Goal: Task Accomplishment & Management: Manage account settings

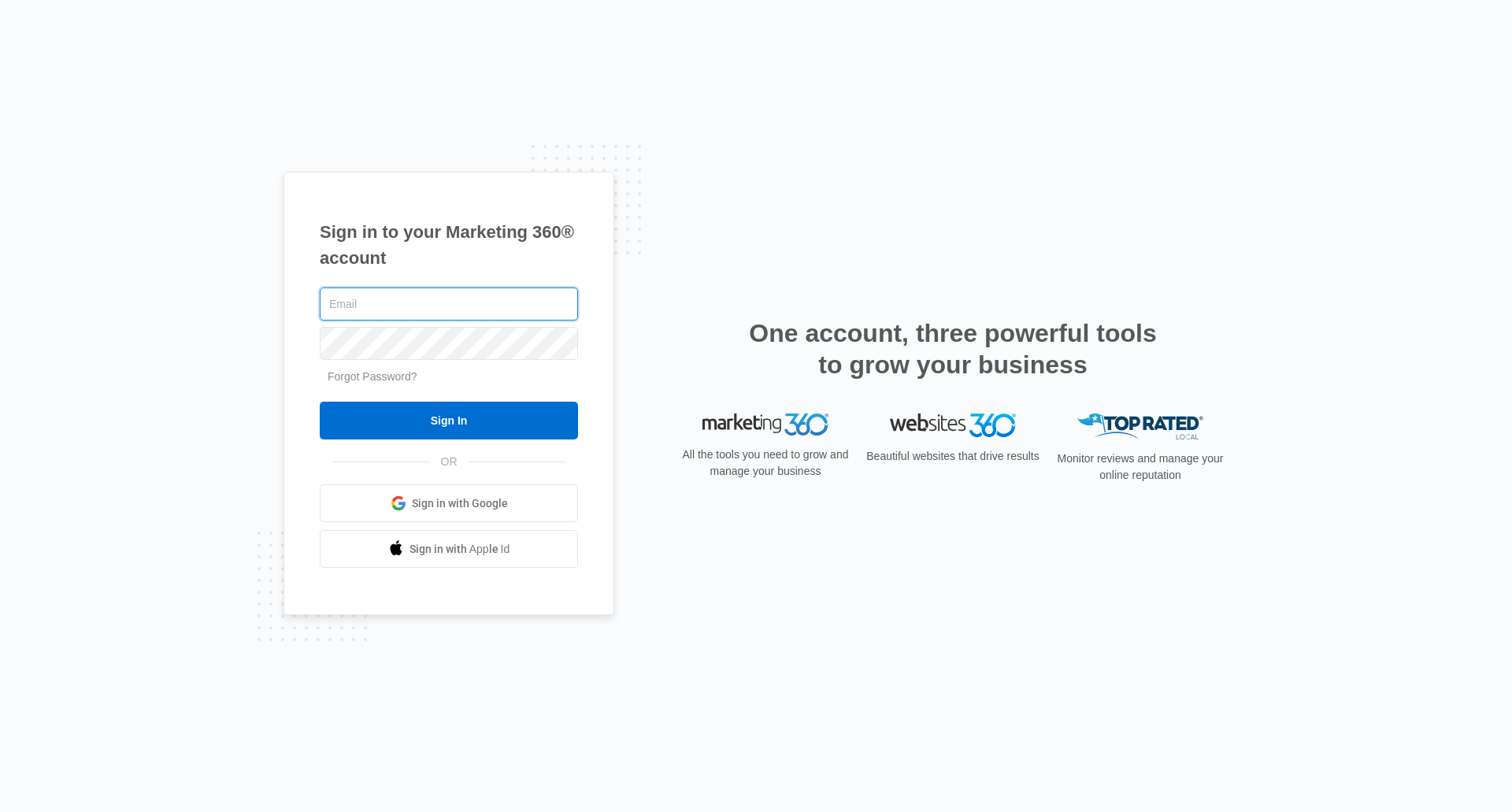
type input "[PERSON_NAME][EMAIL_ADDRESS][PERSON_NAME][DOMAIN_NAME]"
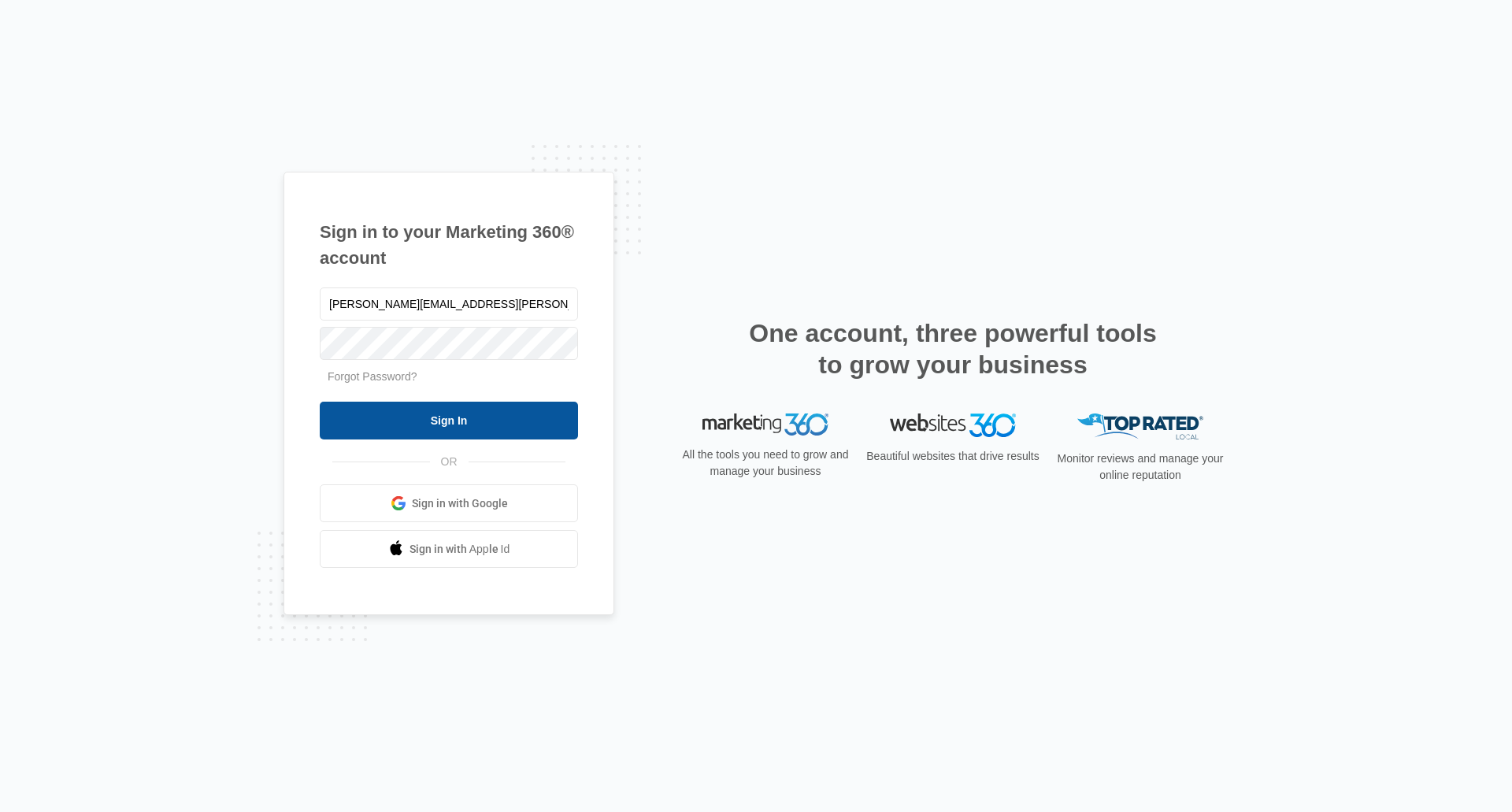
click at [443, 419] on input "Sign In" at bounding box center [449, 420] width 259 height 38
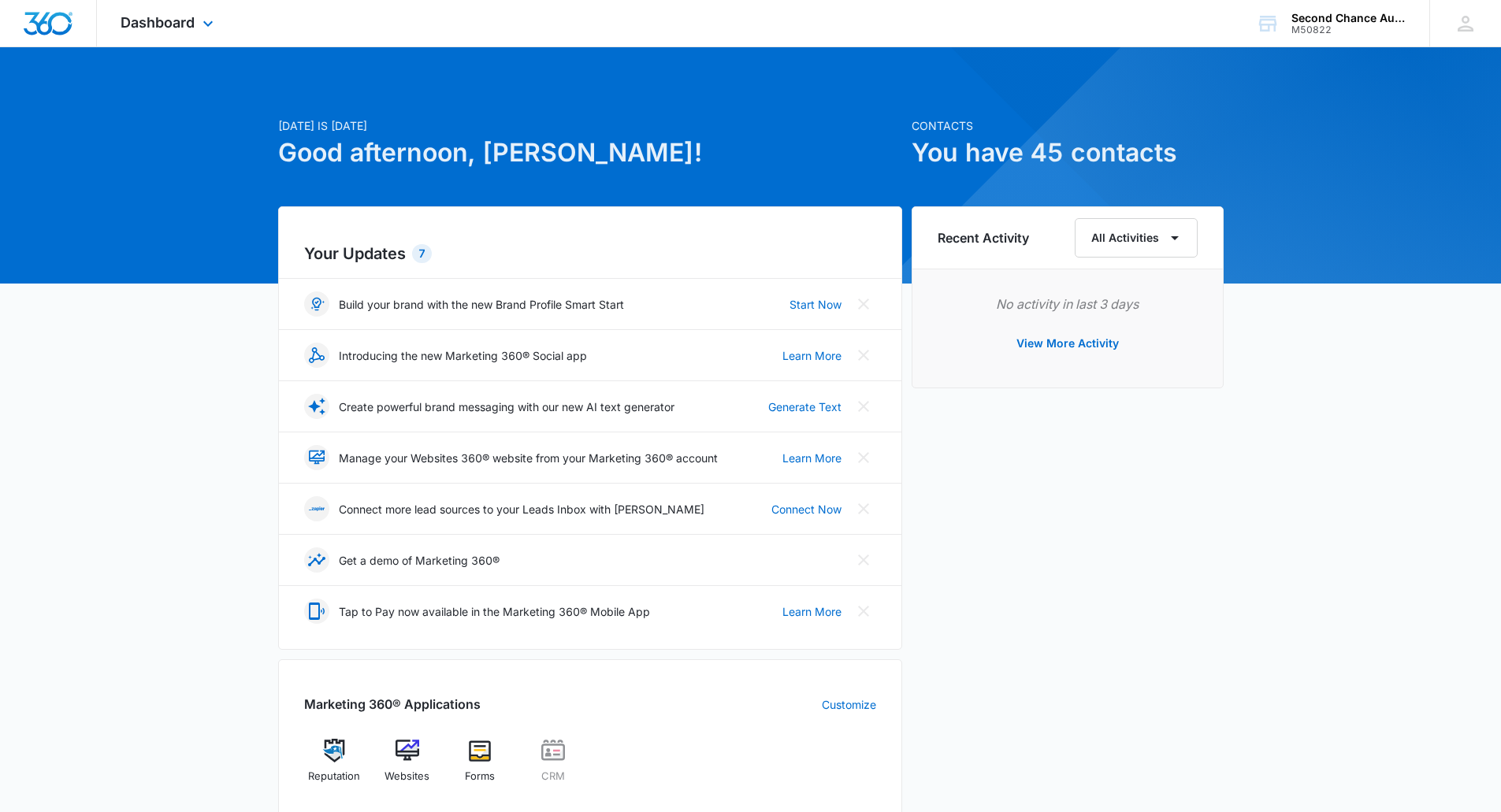
click at [48, 27] on img "Dashboard" at bounding box center [48, 23] width 50 height 23
click at [1465, 19] on icon at bounding box center [1465, 23] width 23 height 23
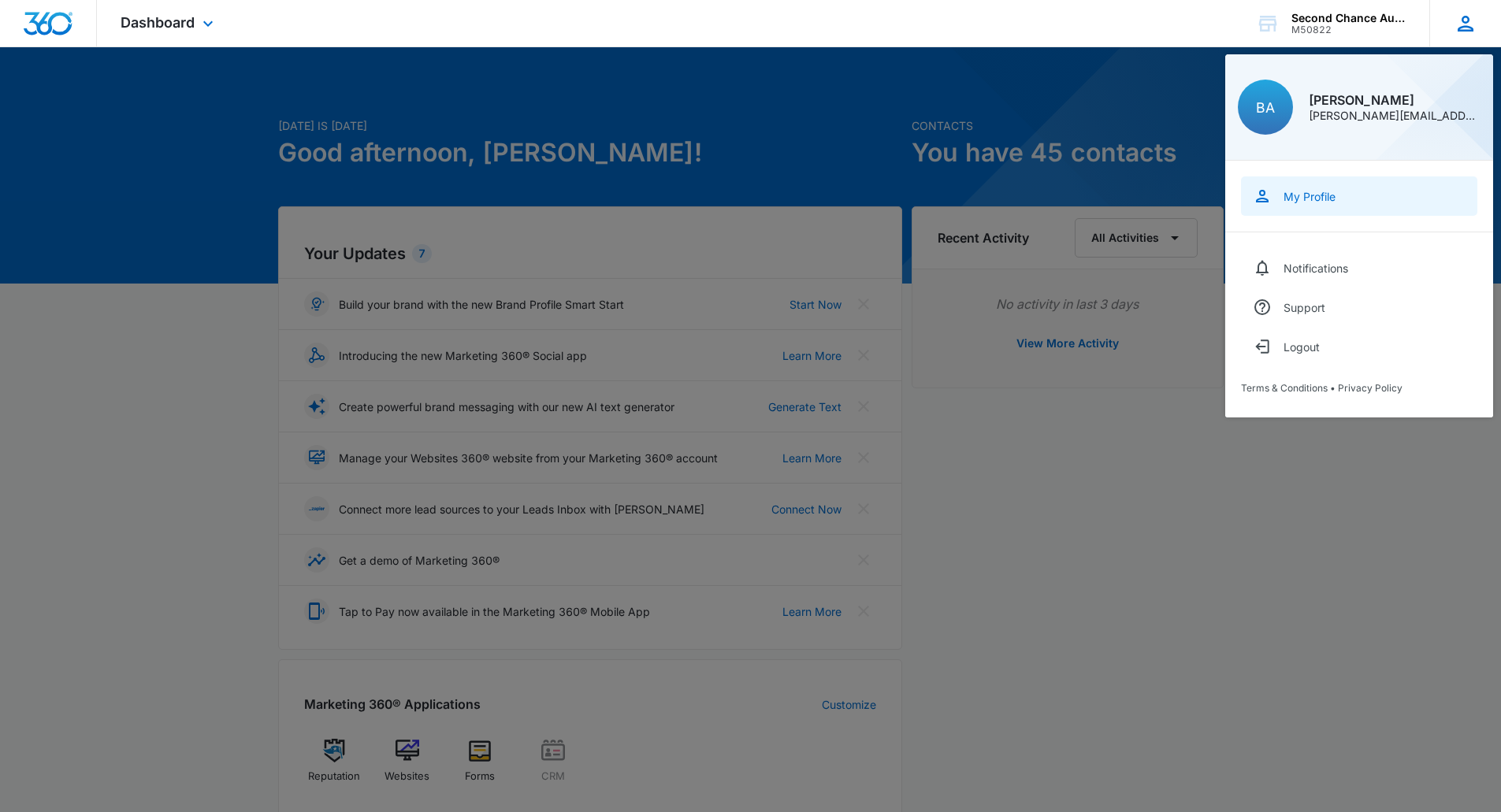
click at [1300, 191] on div "My Profile" at bounding box center [1309, 196] width 52 height 14
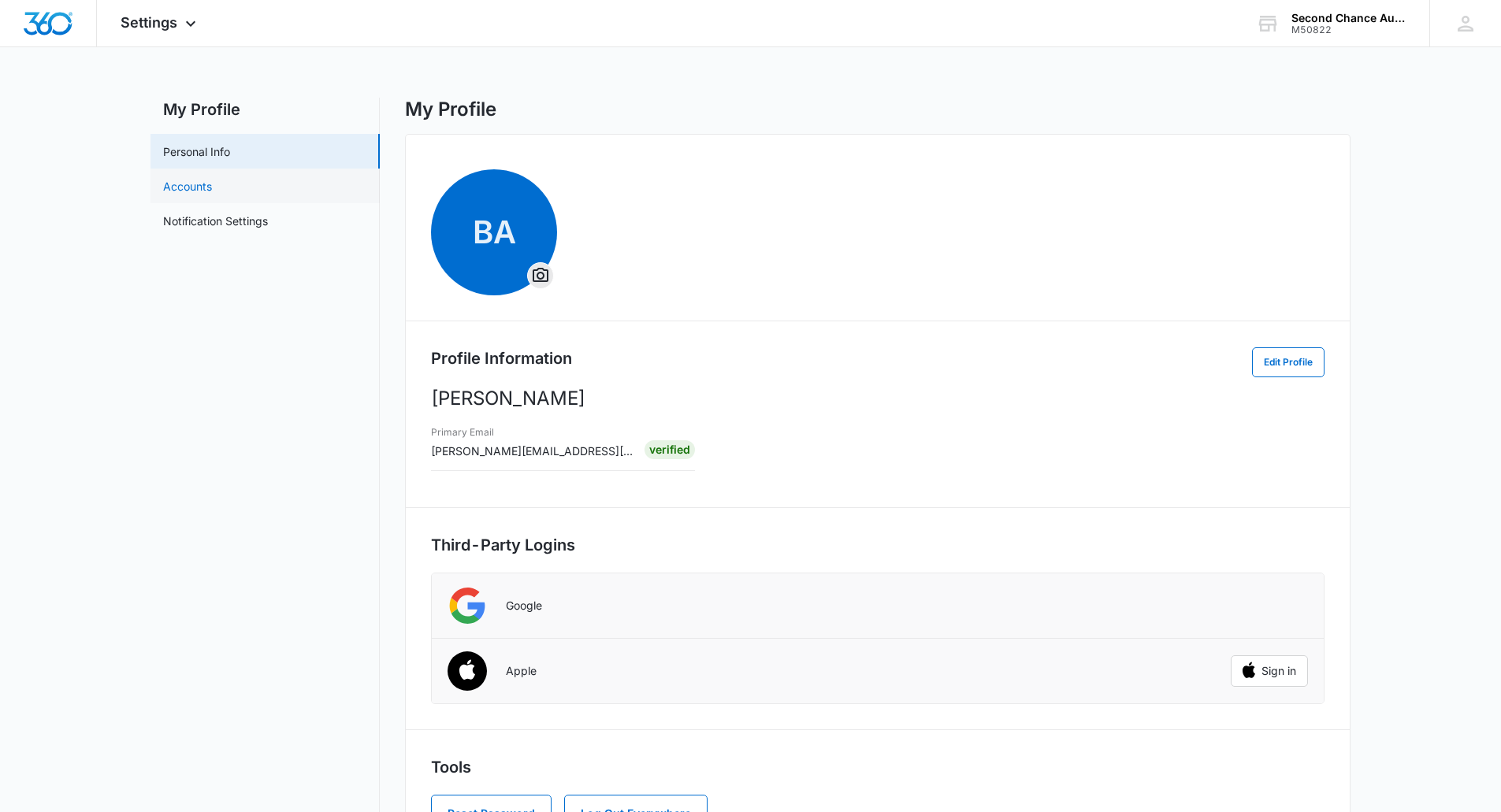
click at [202, 191] on link "Accounts" at bounding box center [188, 186] width 48 height 16
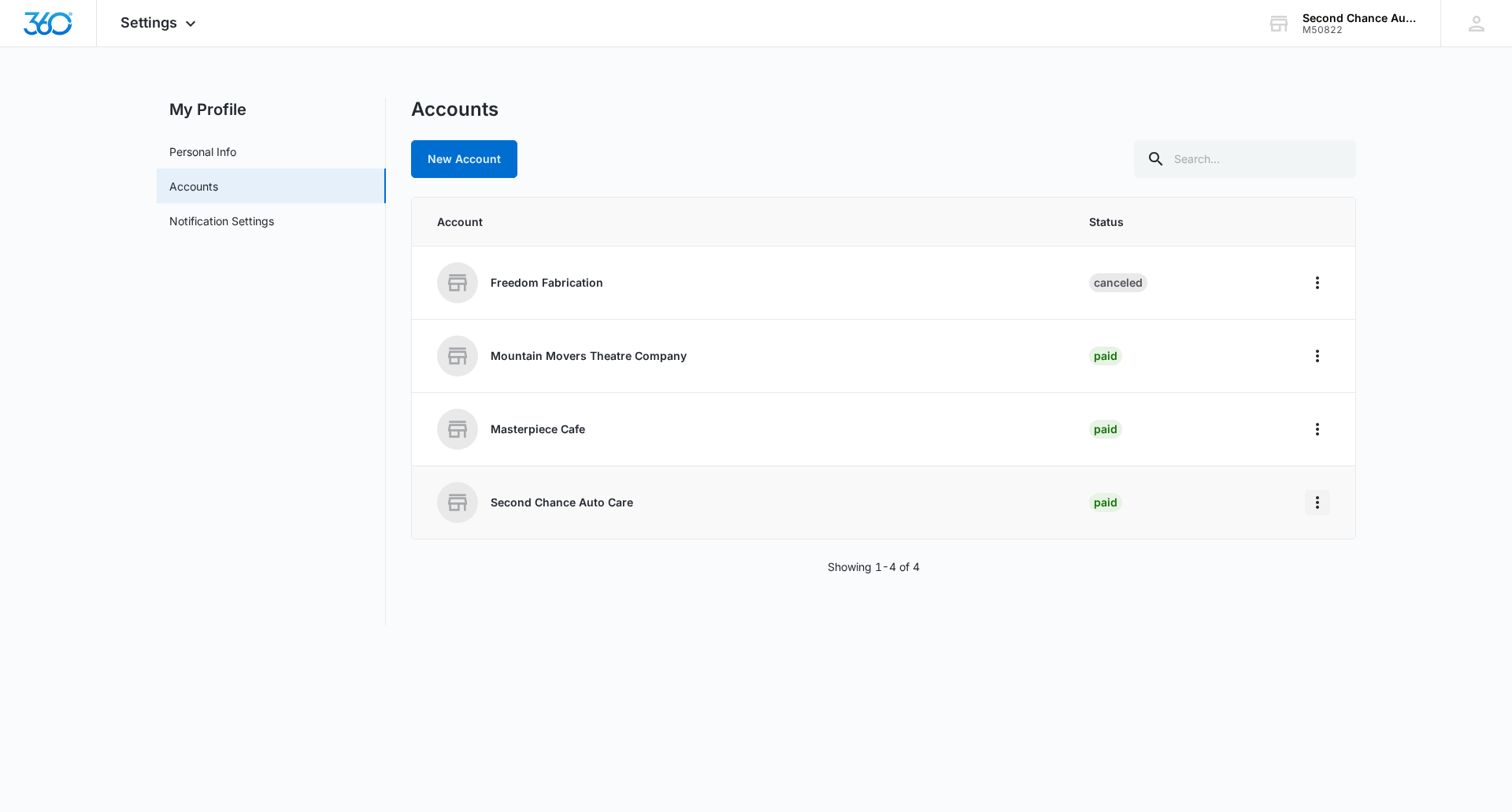
click at [1316, 498] on icon "Home" at bounding box center [1317, 502] width 19 height 19
click at [1333, 543] on div "Go to Dashboard" at bounding box center [1368, 547] width 87 height 11
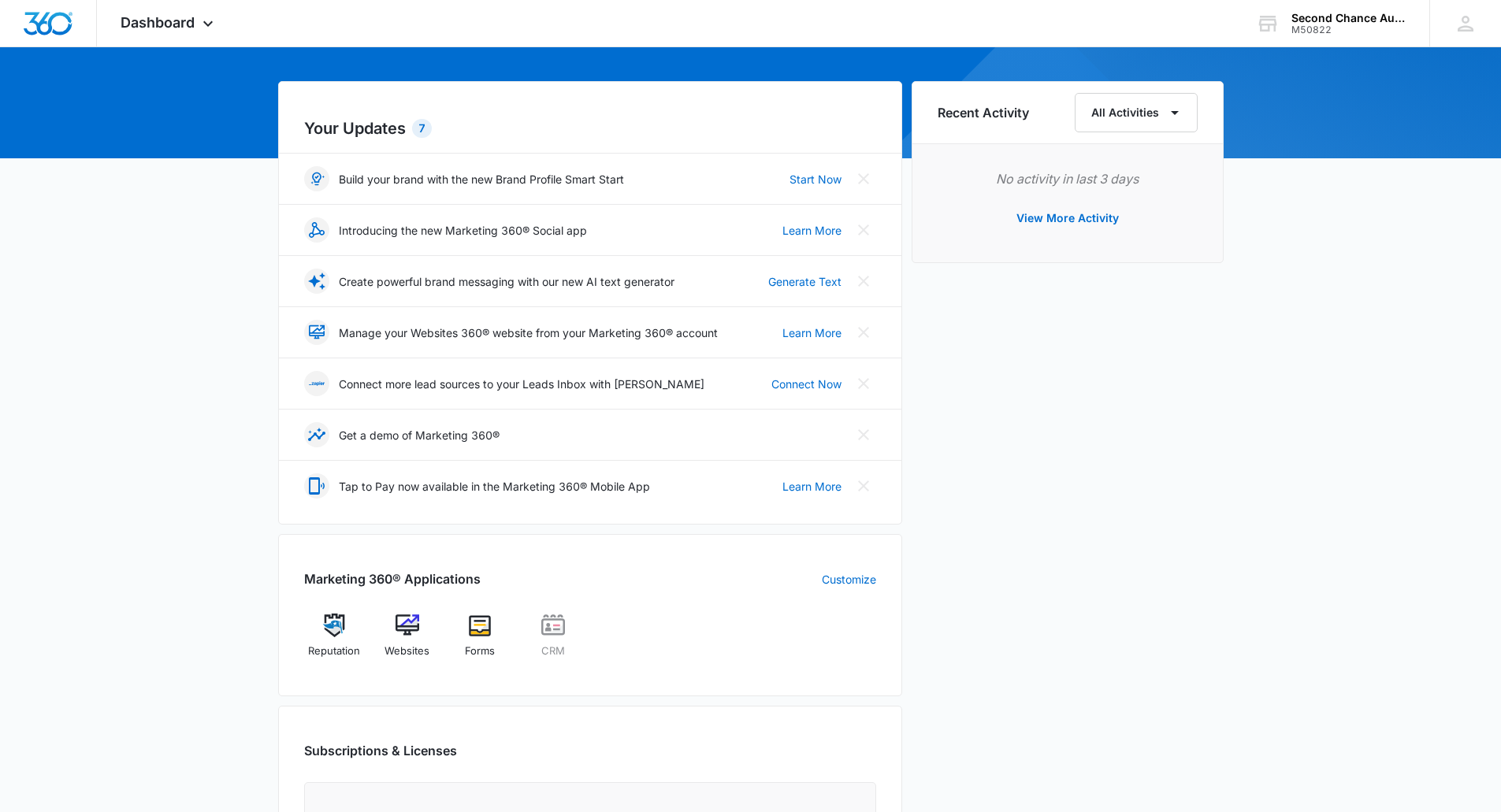
scroll to position [507, 0]
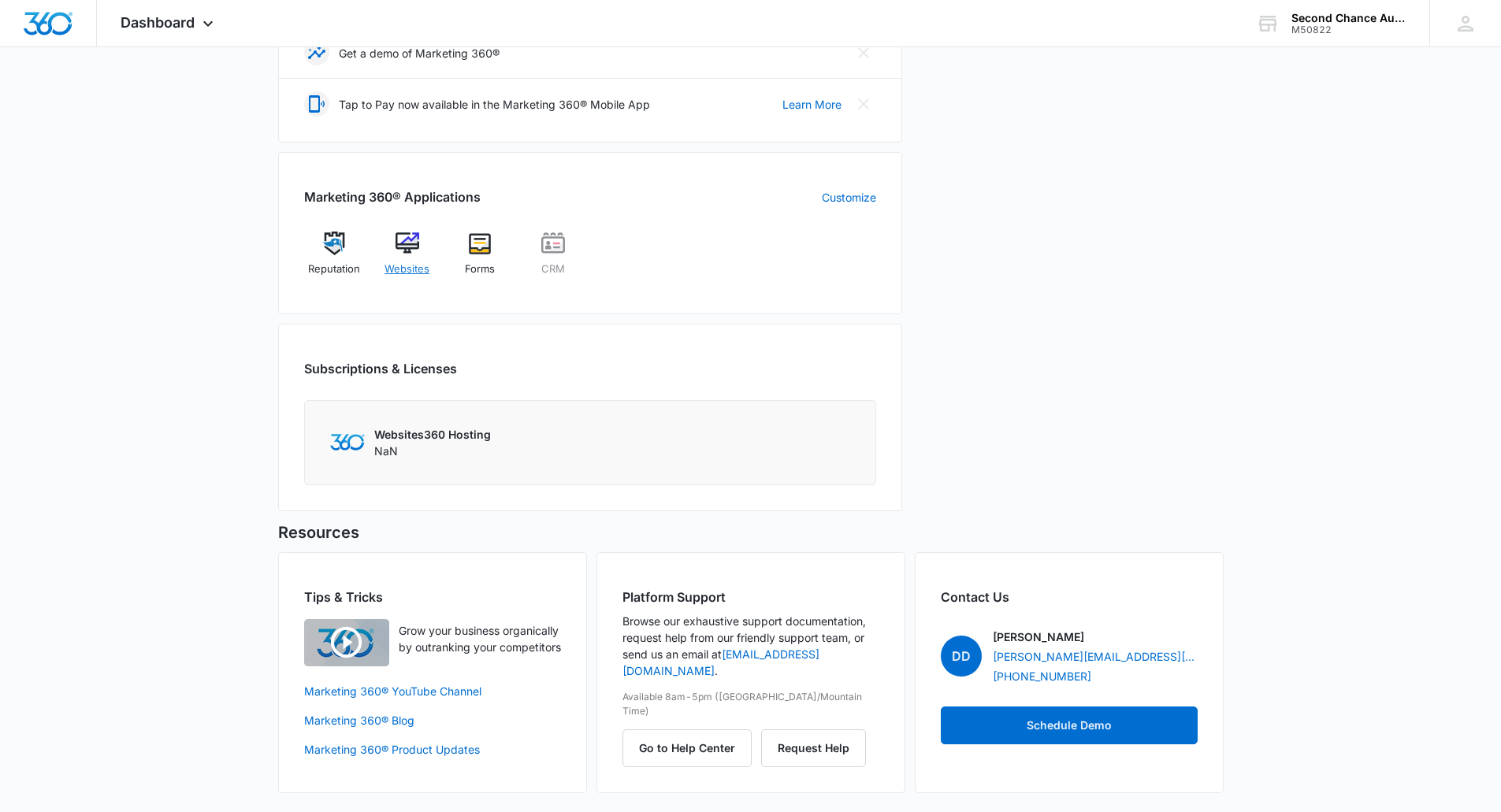
click at [413, 250] on img at bounding box center [407, 243] width 23 height 23
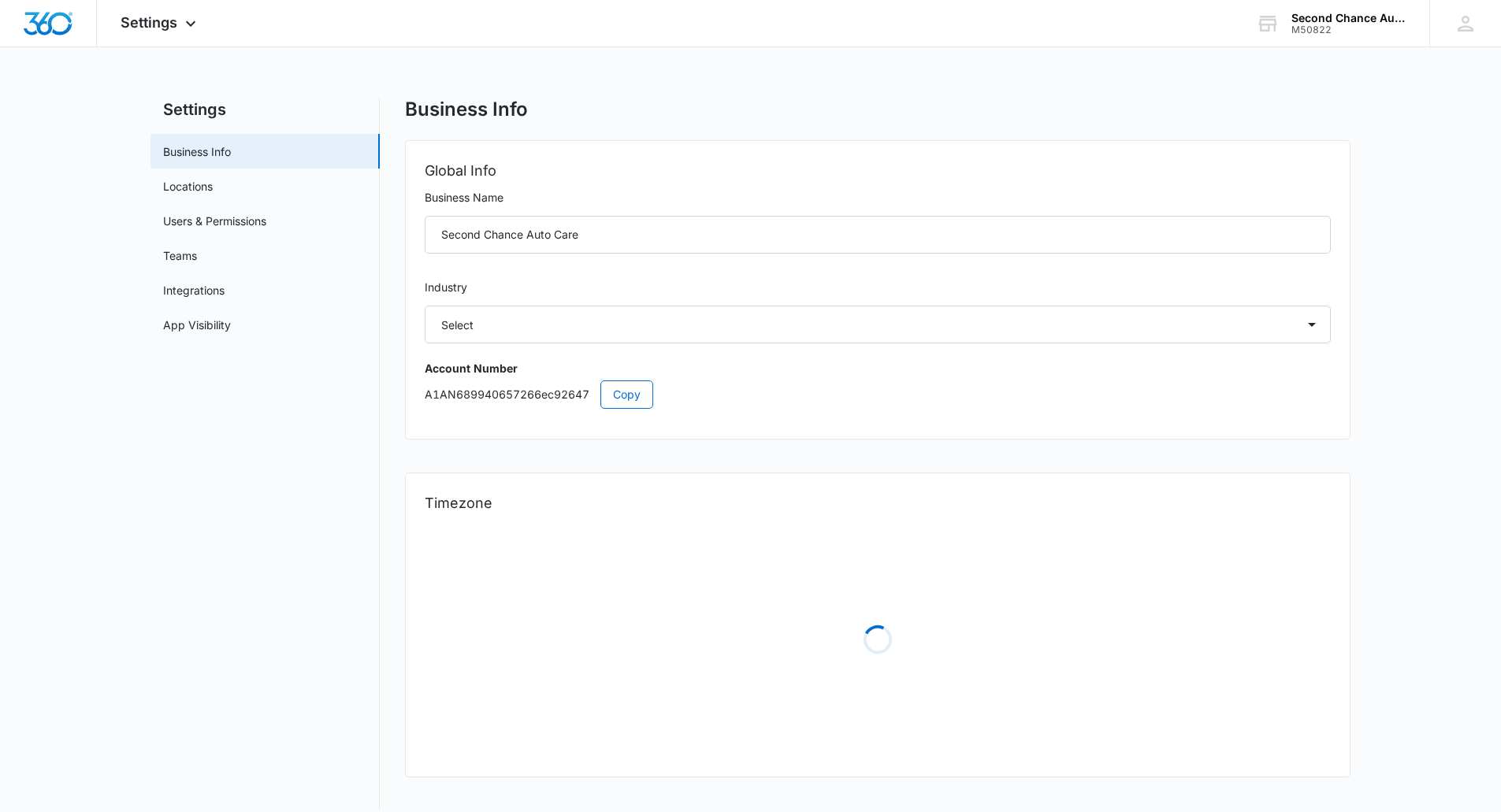
select select "44"
select select "US"
select select "[GEOGRAPHIC_DATA]/[US_STATE]/[GEOGRAPHIC_DATA]"
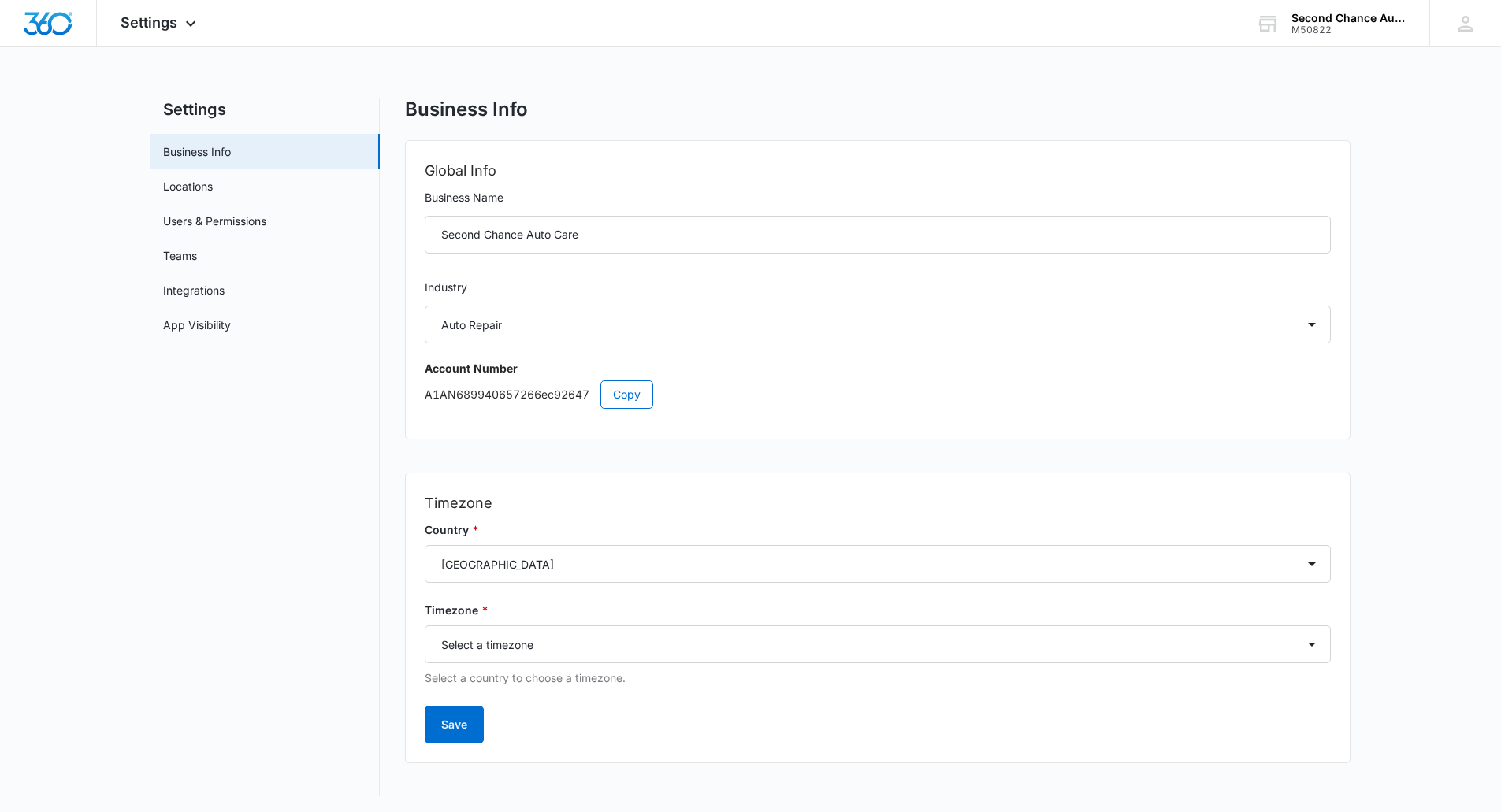
scroll to position [3, 0]
click at [176, 32] on div "Settings Apps Reputation Websites Forms CRM Files Brand Settings" at bounding box center [160, 23] width 127 height 47
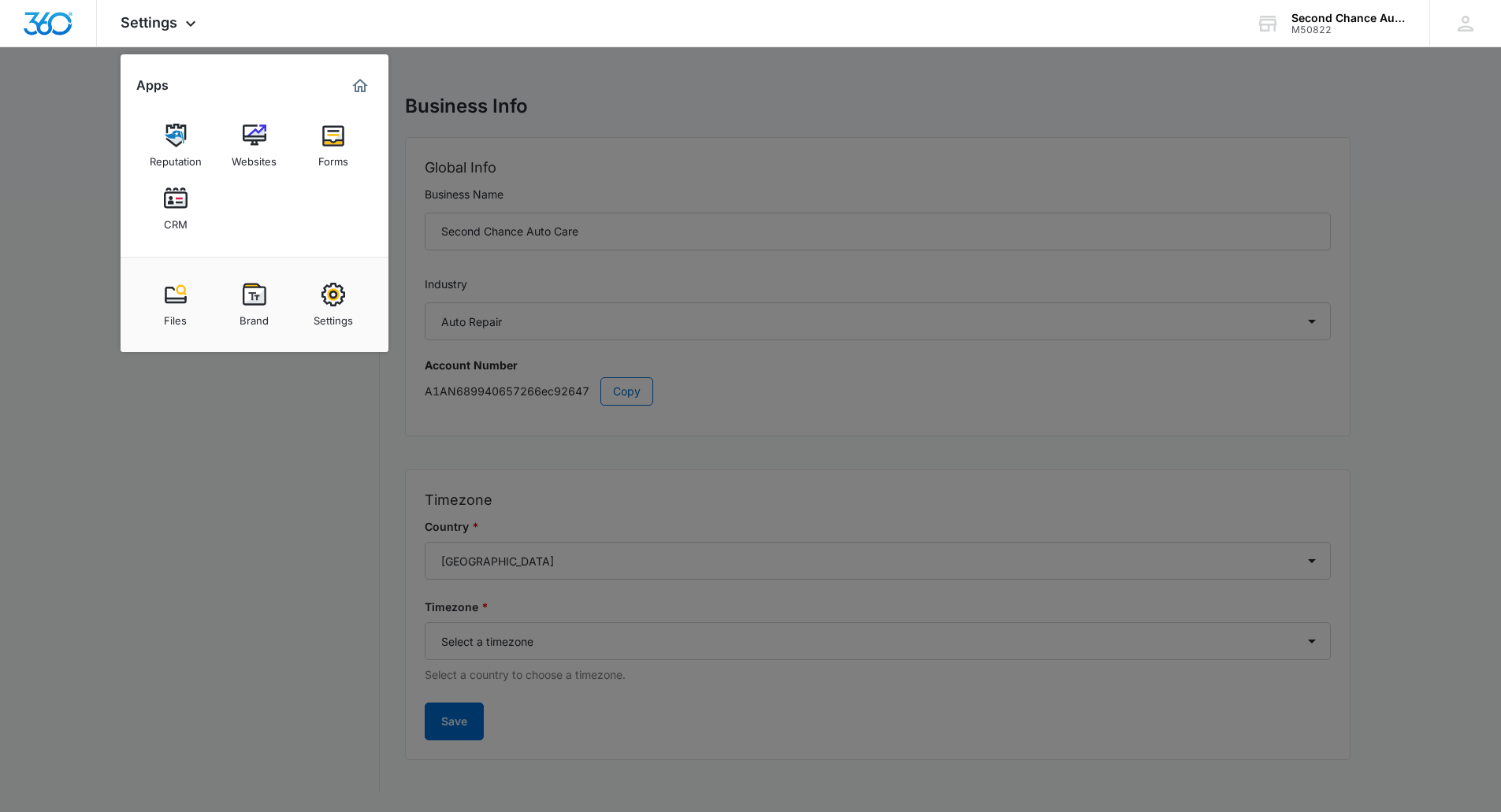
click at [369, 90] on img "Marketing 360® Dashboard" at bounding box center [360, 86] width 19 height 19
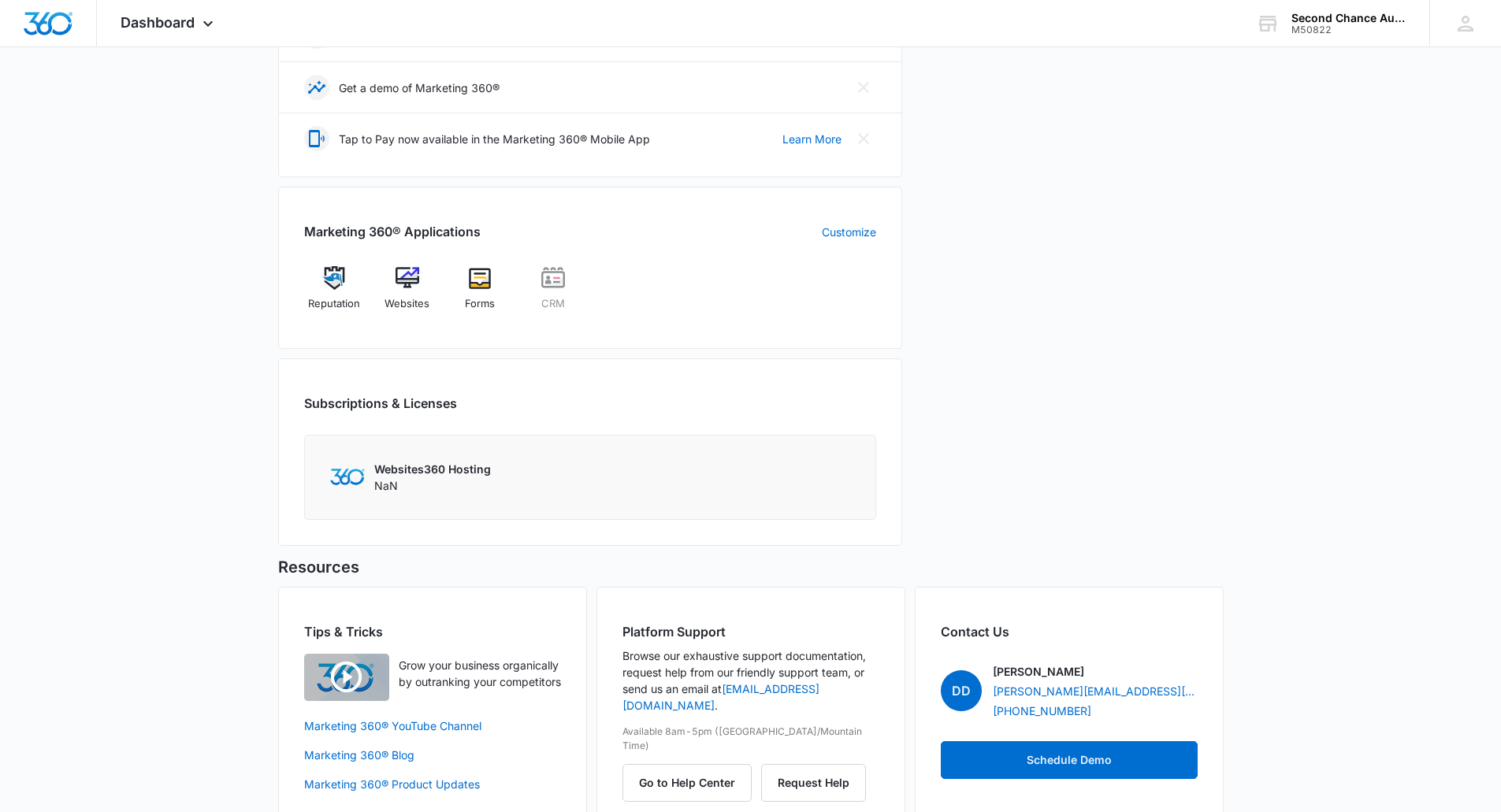
scroll to position [507, 0]
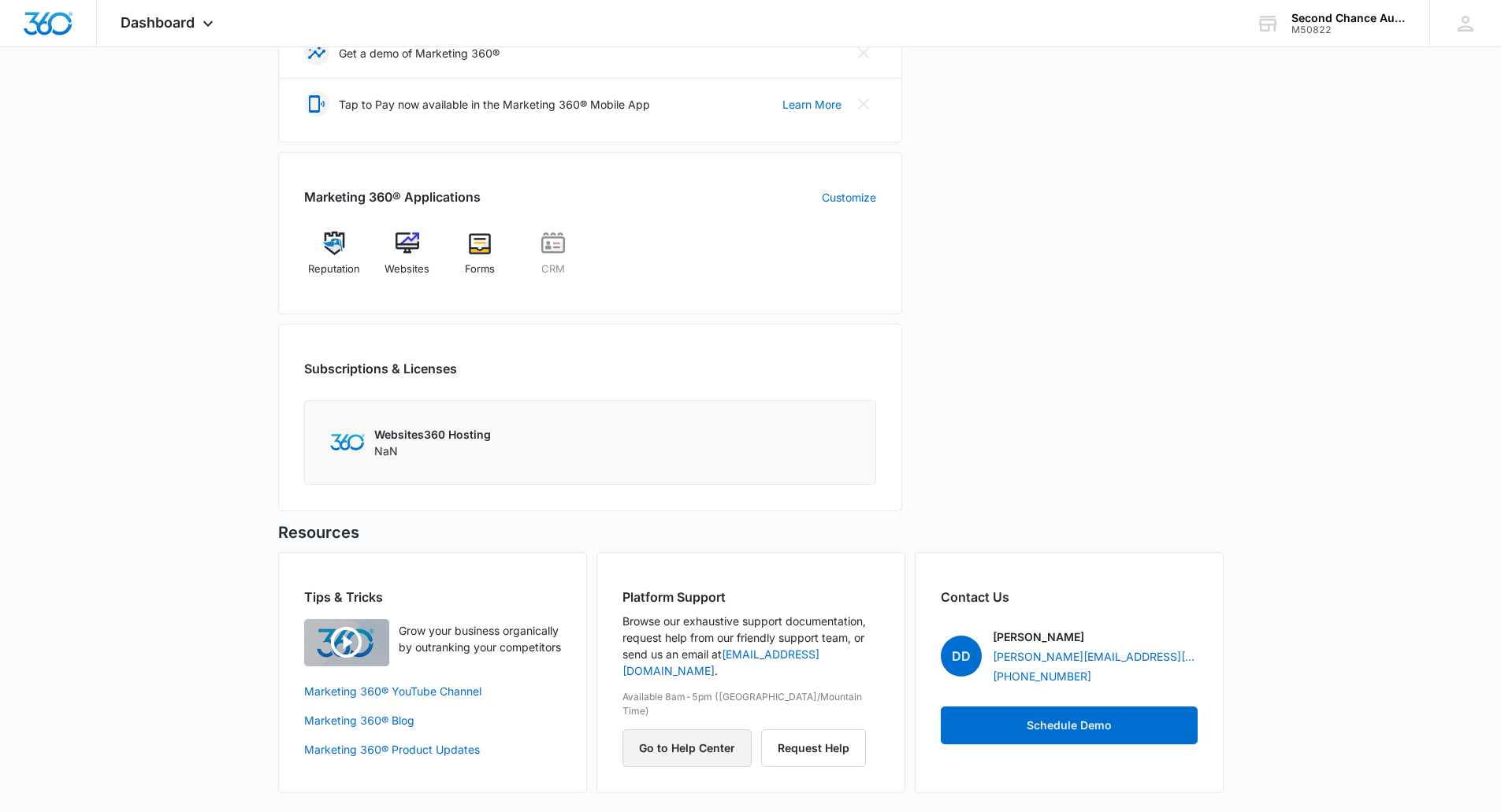
click at [701, 730] on button "Go to Help Center" at bounding box center [687, 748] width 129 height 38
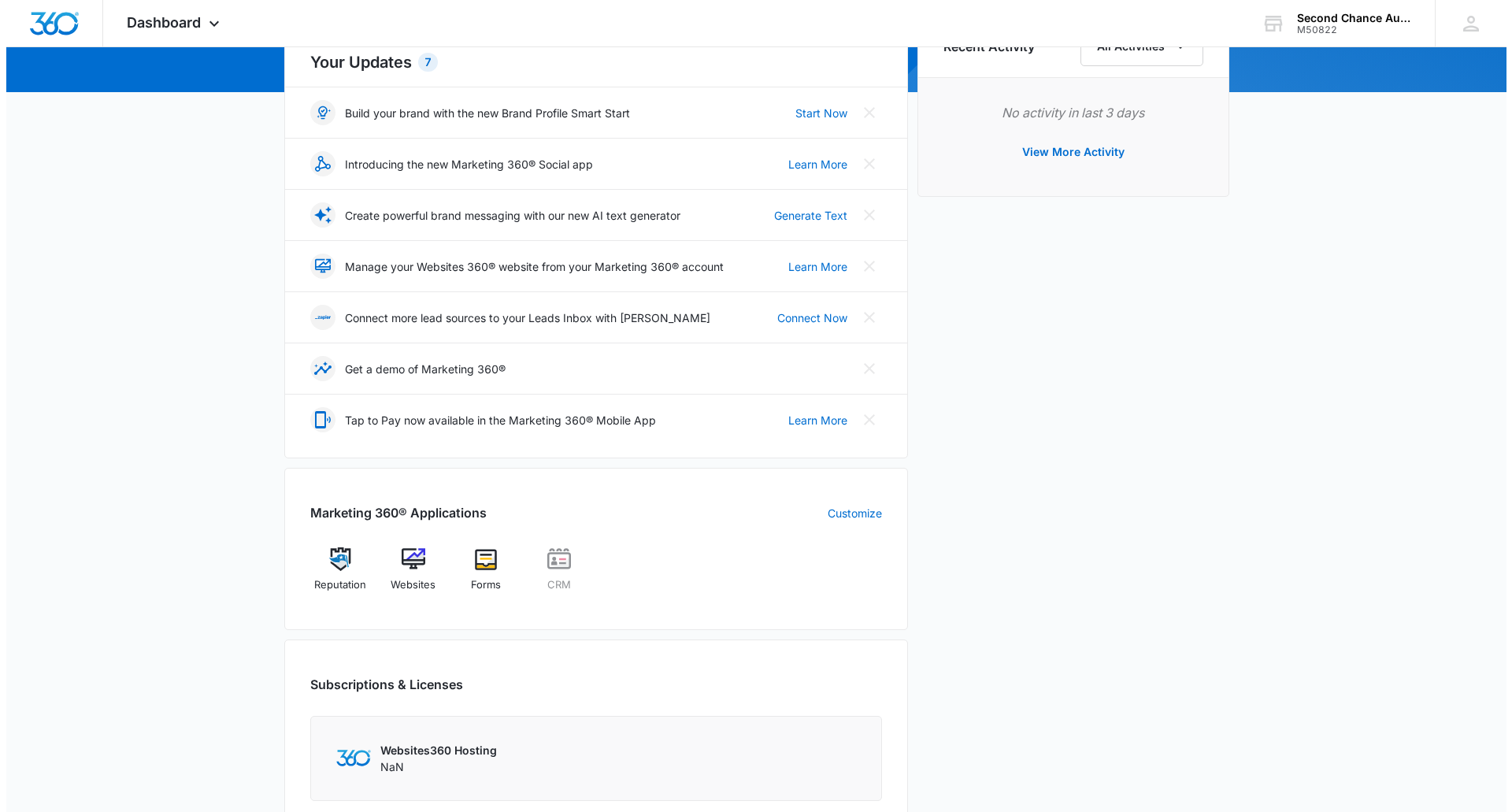
scroll to position [0, 0]
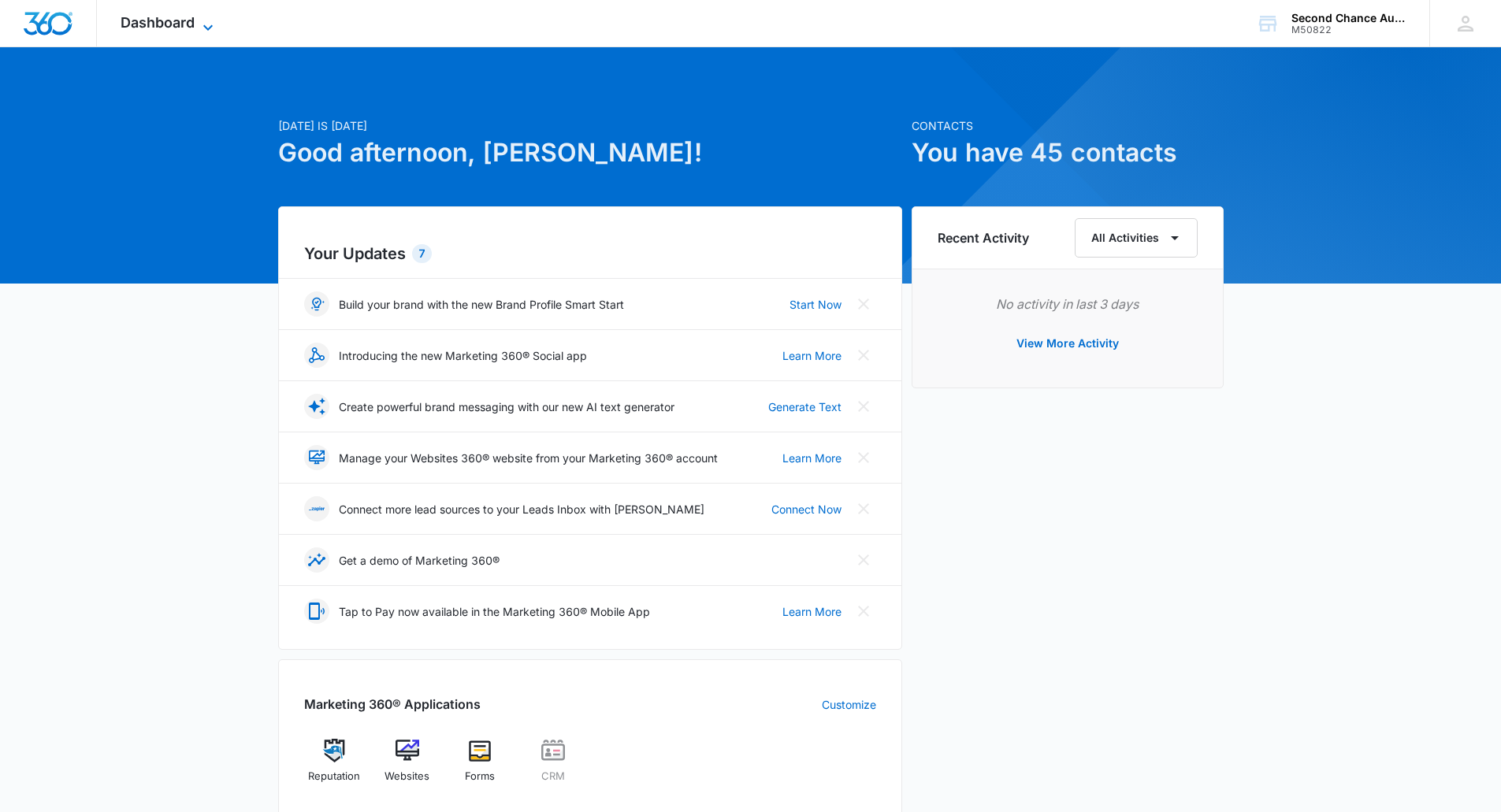
click at [185, 22] on span "Dashboard" at bounding box center [158, 23] width 74 height 16
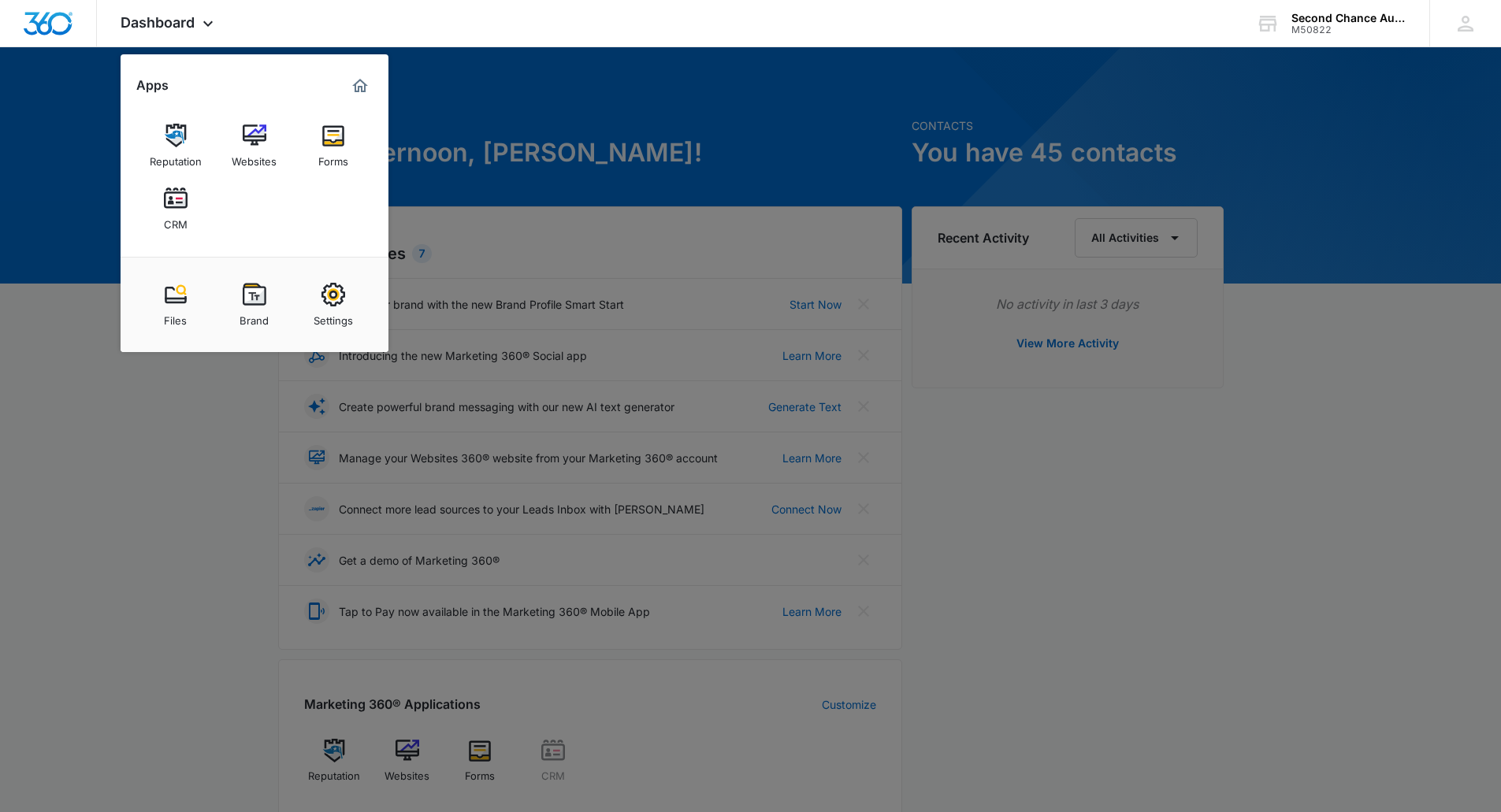
click at [323, 299] on img at bounding box center [333, 294] width 23 height 23
select select "44"
select select "US"
select select "[GEOGRAPHIC_DATA]/[US_STATE]/[GEOGRAPHIC_DATA]"
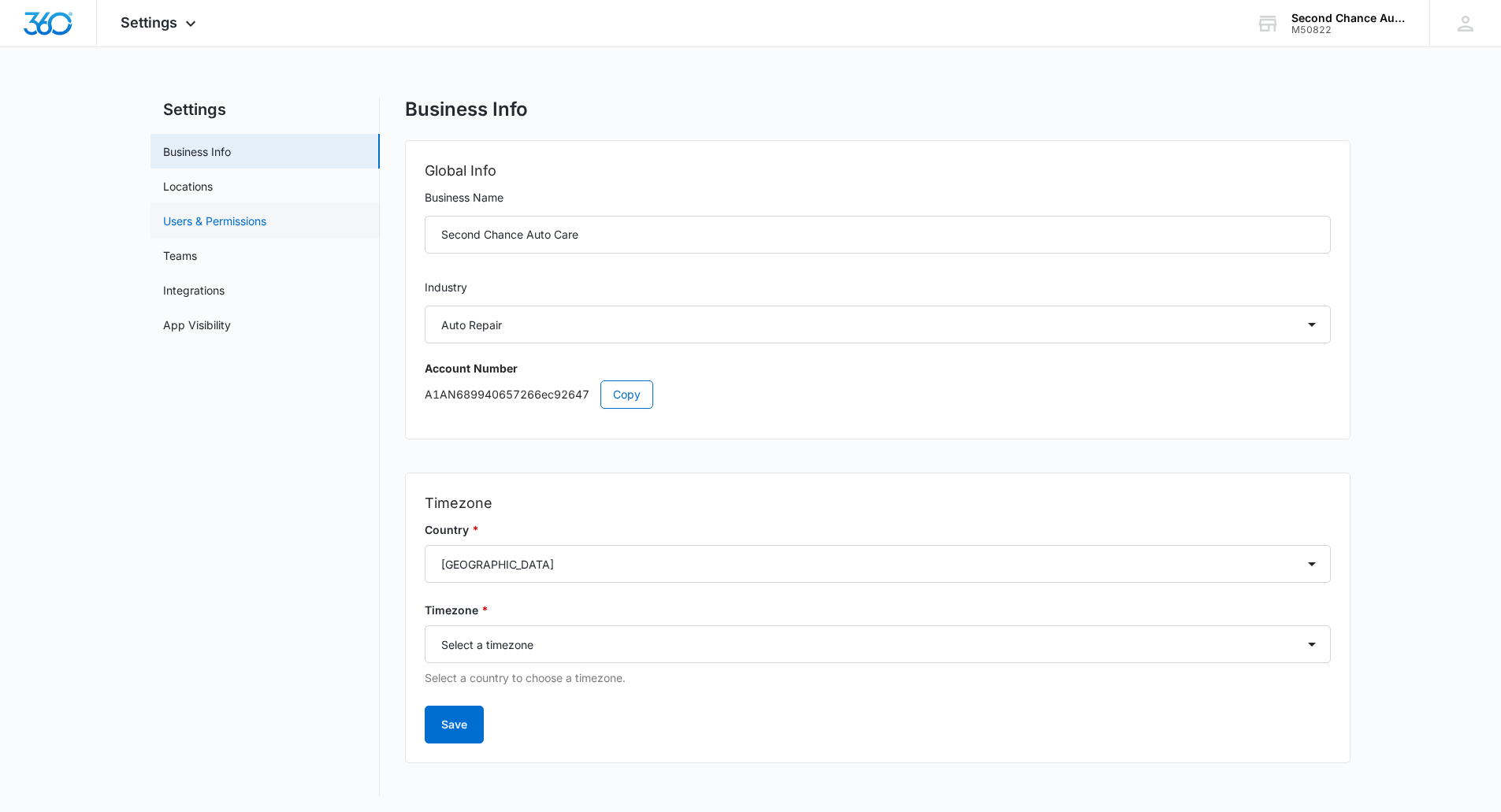
click at [246, 216] on link "Users & Permissions" at bounding box center [215, 221] width 103 height 16
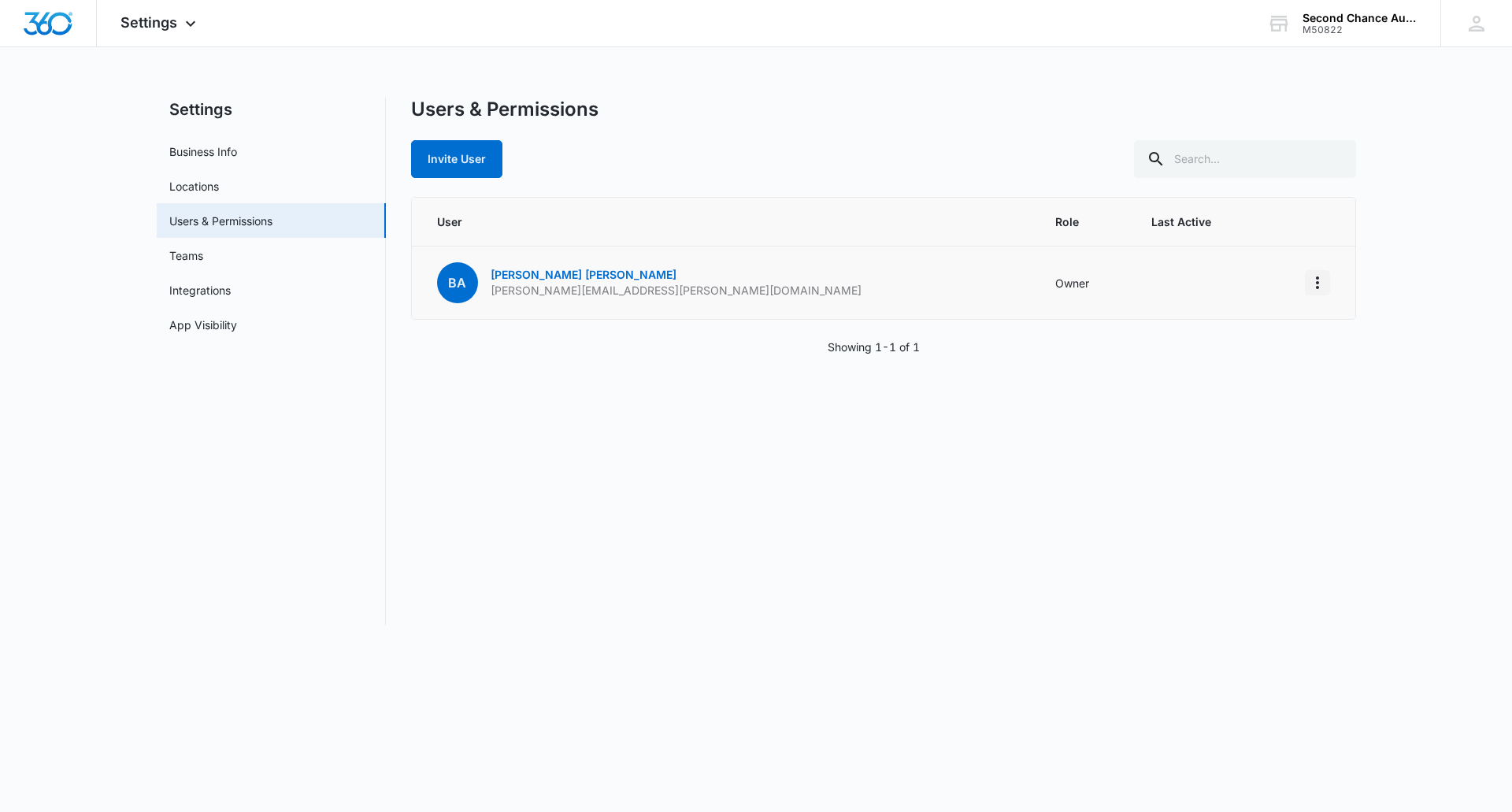
click at [1323, 283] on icon "Actions" at bounding box center [1317, 282] width 19 height 19
click at [891, 122] on div "Users & Permissions Invite User" at bounding box center [884, 137] width 946 height 80
click at [203, 256] on link "Teams" at bounding box center [187, 255] width 34 height 16
click at [176, 180] on link "Locations" at bounding box center [194, 186] width 49 height 16
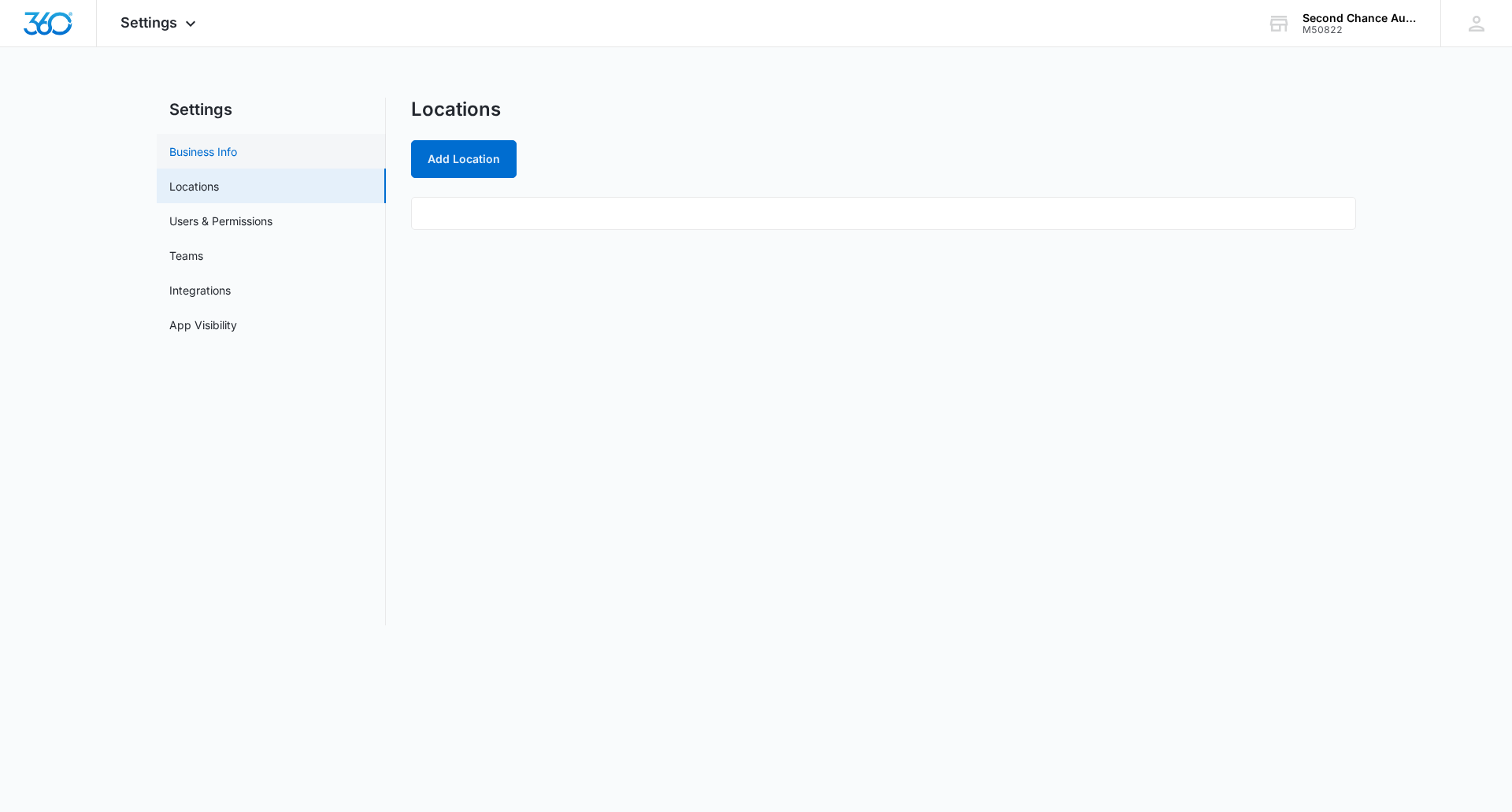
click at [204, 145] on link "Business Info" at bounding box center [204, 151] width 68 height 16
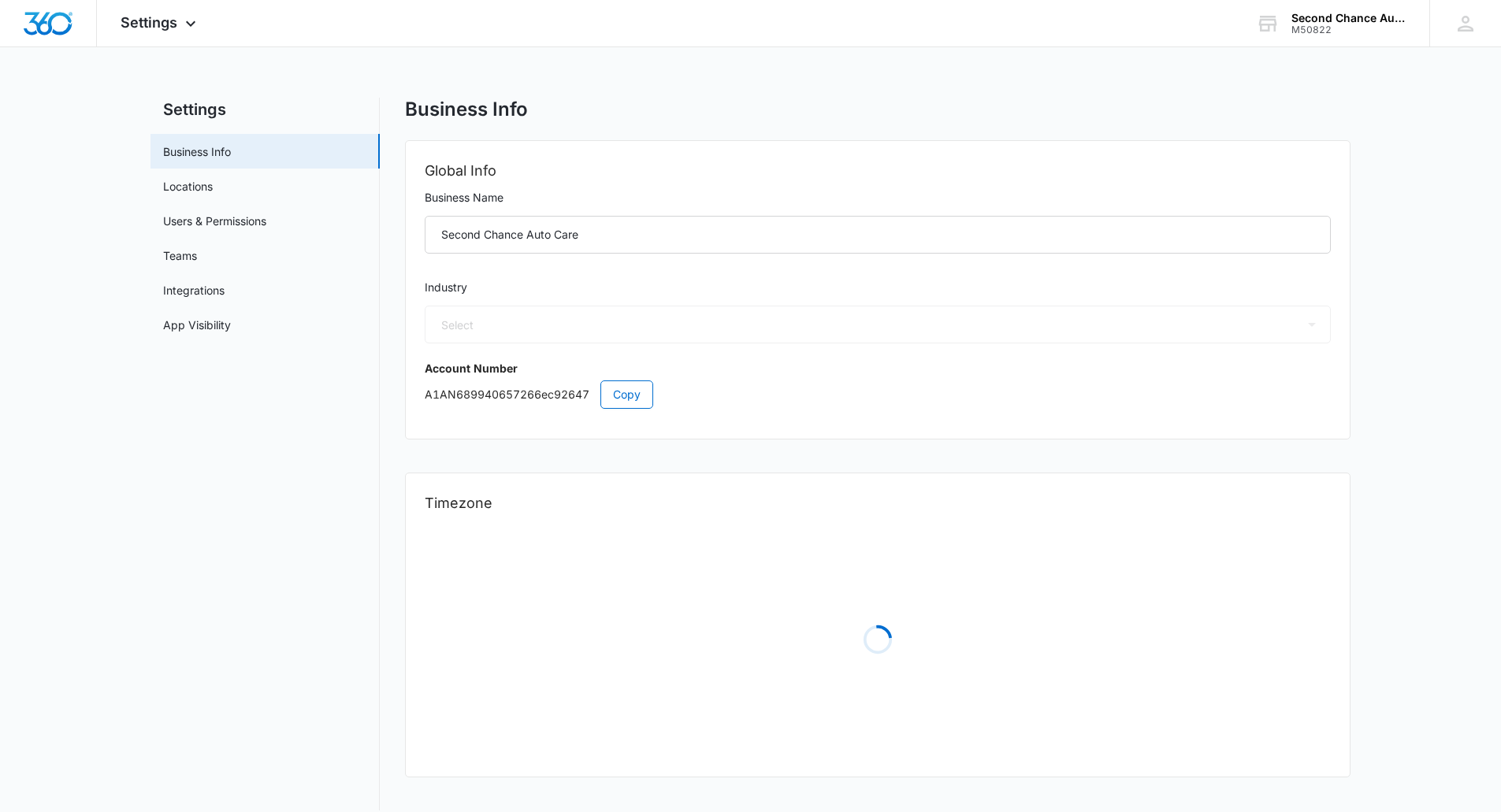
select select "44"
select select "US"
select select "[GEOGRAPHIC_DATA]/[US_STATE]/[GEOGRAPHIC_DATA]"
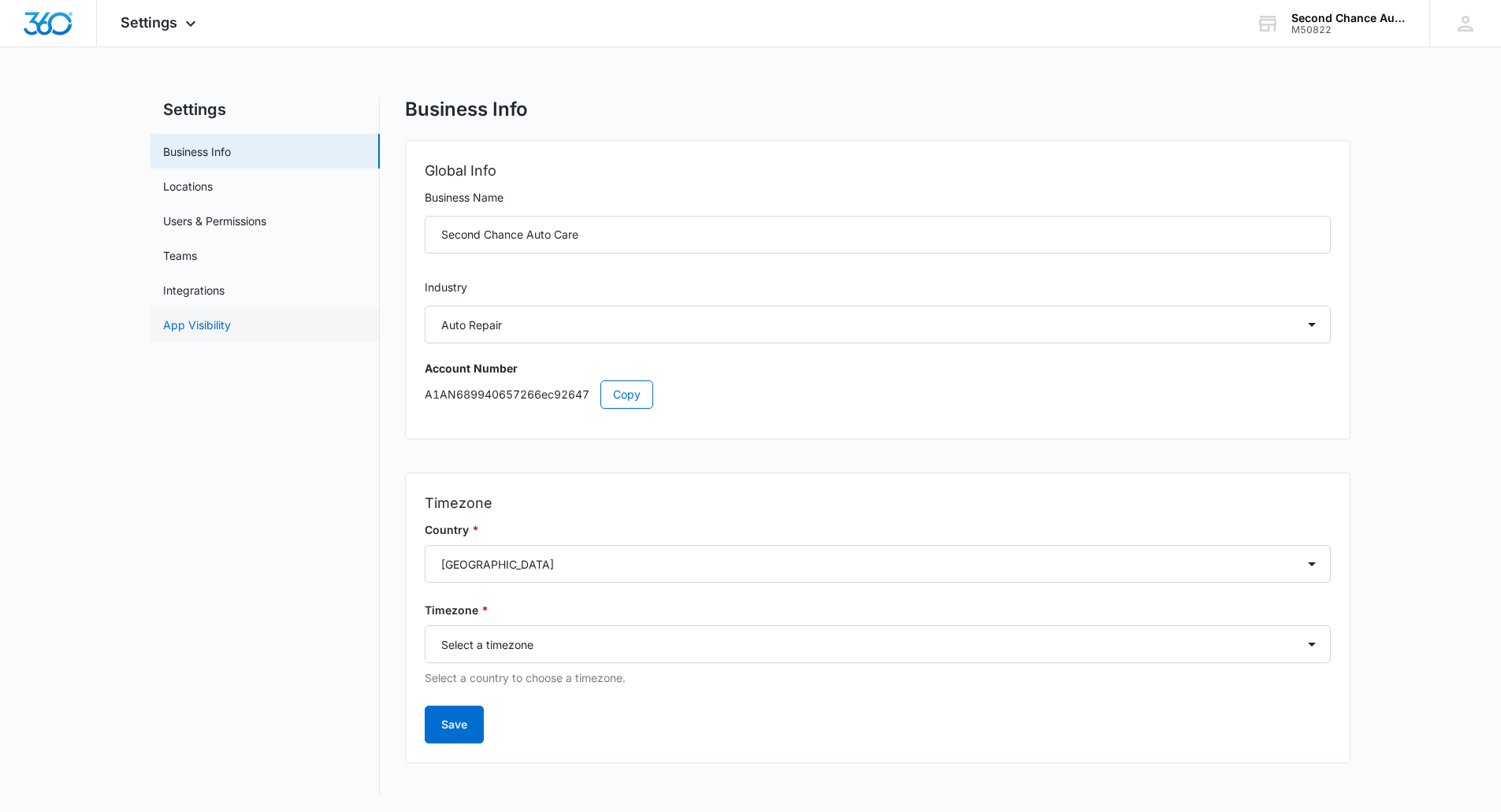
click at [226, 320] on link "App Visibility" at bounding box center [197, 325] width 68 height 16
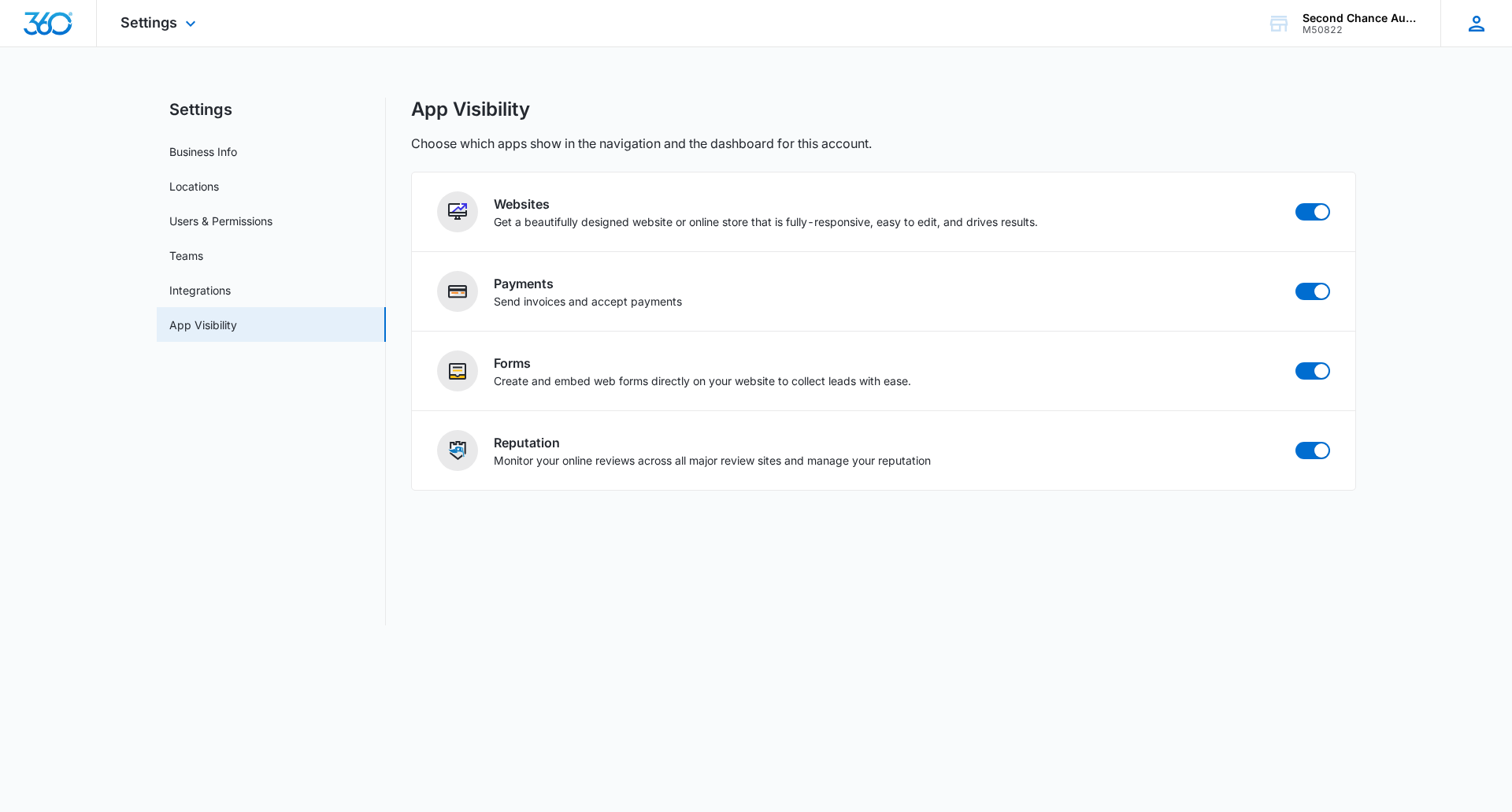
click at [1479, 27] on icon at bounding box center [1476, 23] width 15 height 15
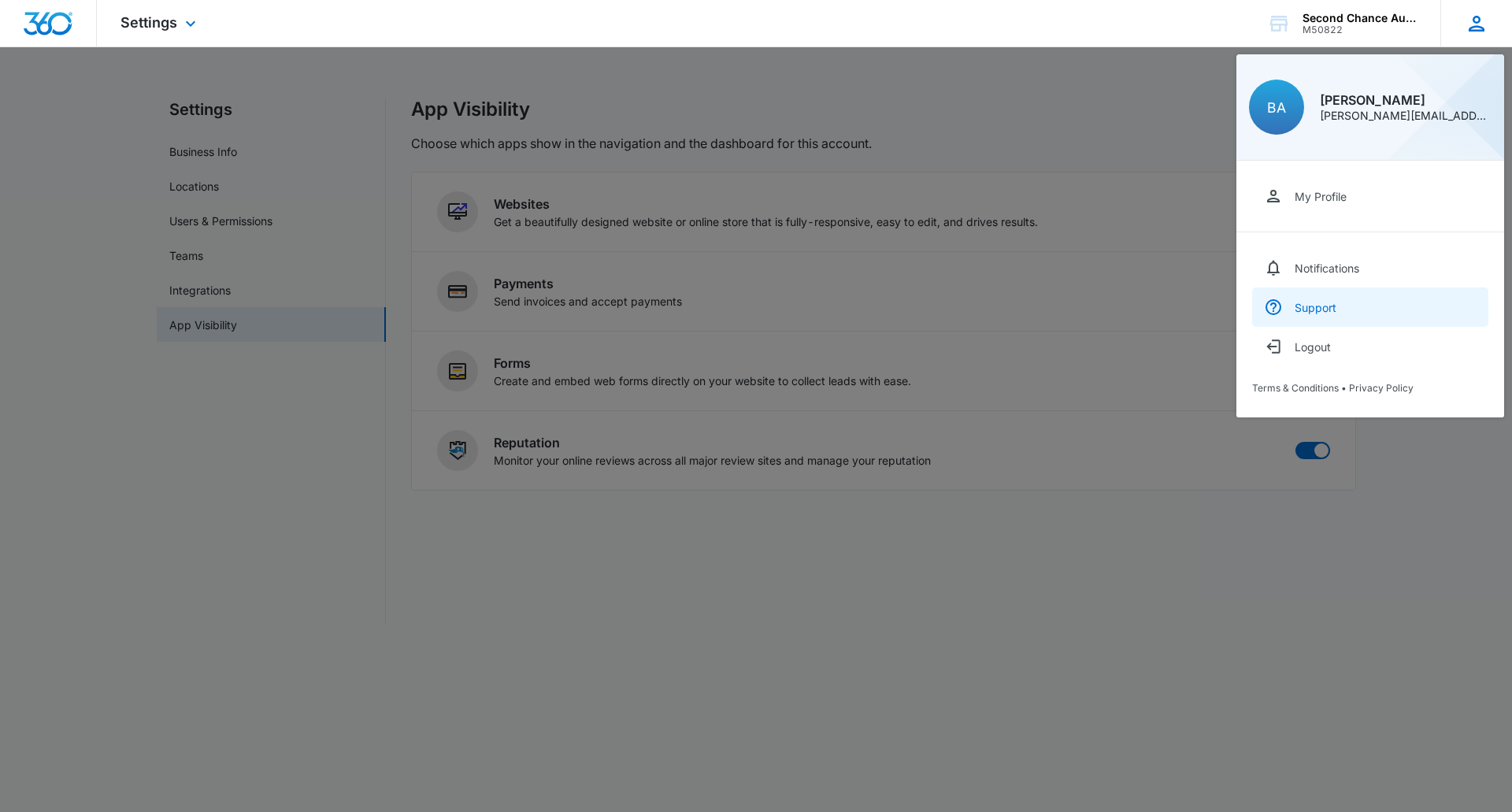
click at [1320, 307] on div "Support" at bounding box center [1316, 307] width 42 height 14
click at [1012, 18] on div "Settings Apps Reputation Websites Forms CRM Files Brand Settings AI Assistant S…" at bounding box center [756, 23] width 1512 height 47
click at [1363, 15] on div "Second Chance Auto Care" at bounding box center [1360, 19] width 115 height 13
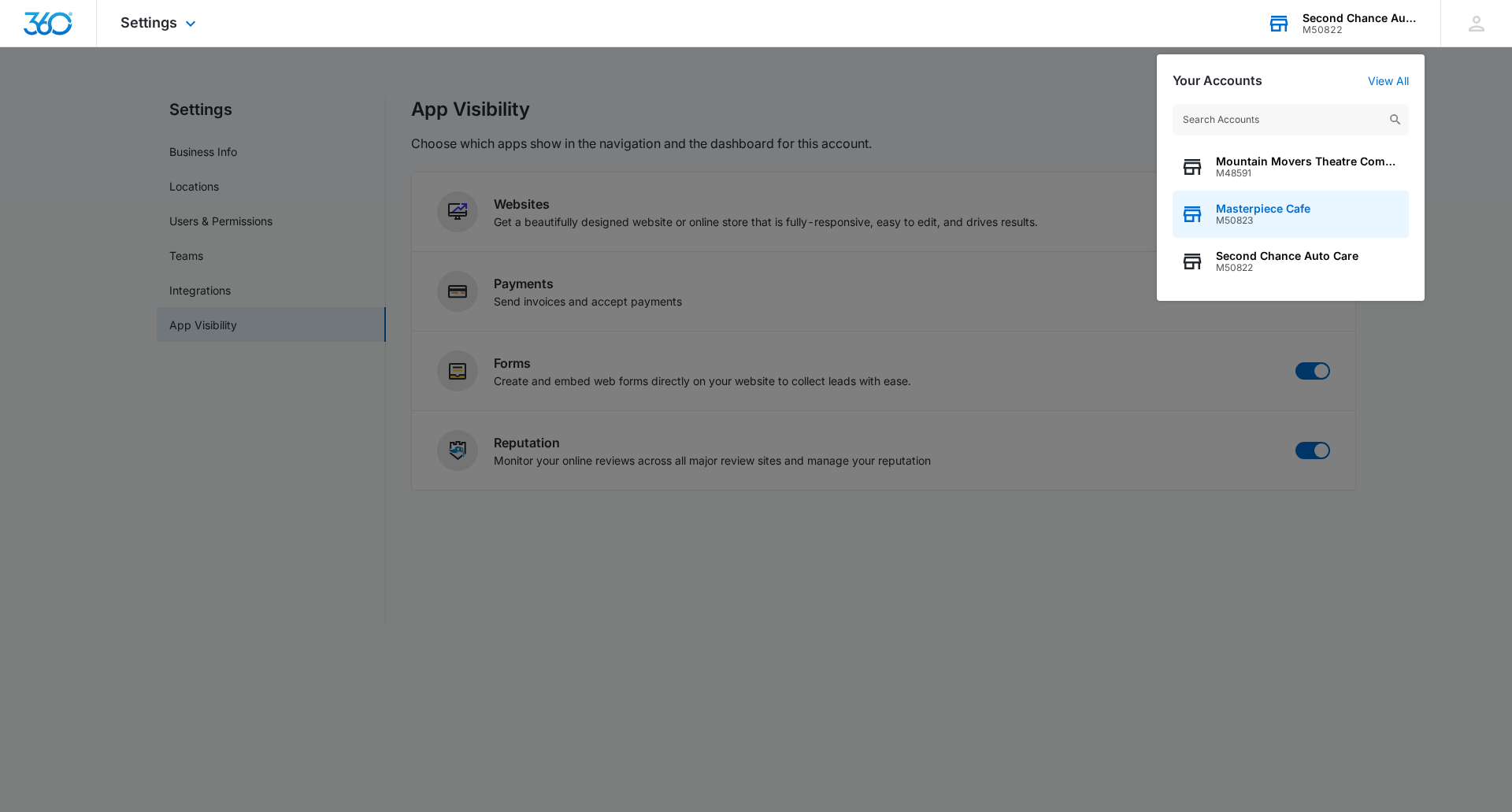
click at [1241, 216] on span "M50823" at bounding box center [1263, 221] width 95 height 11
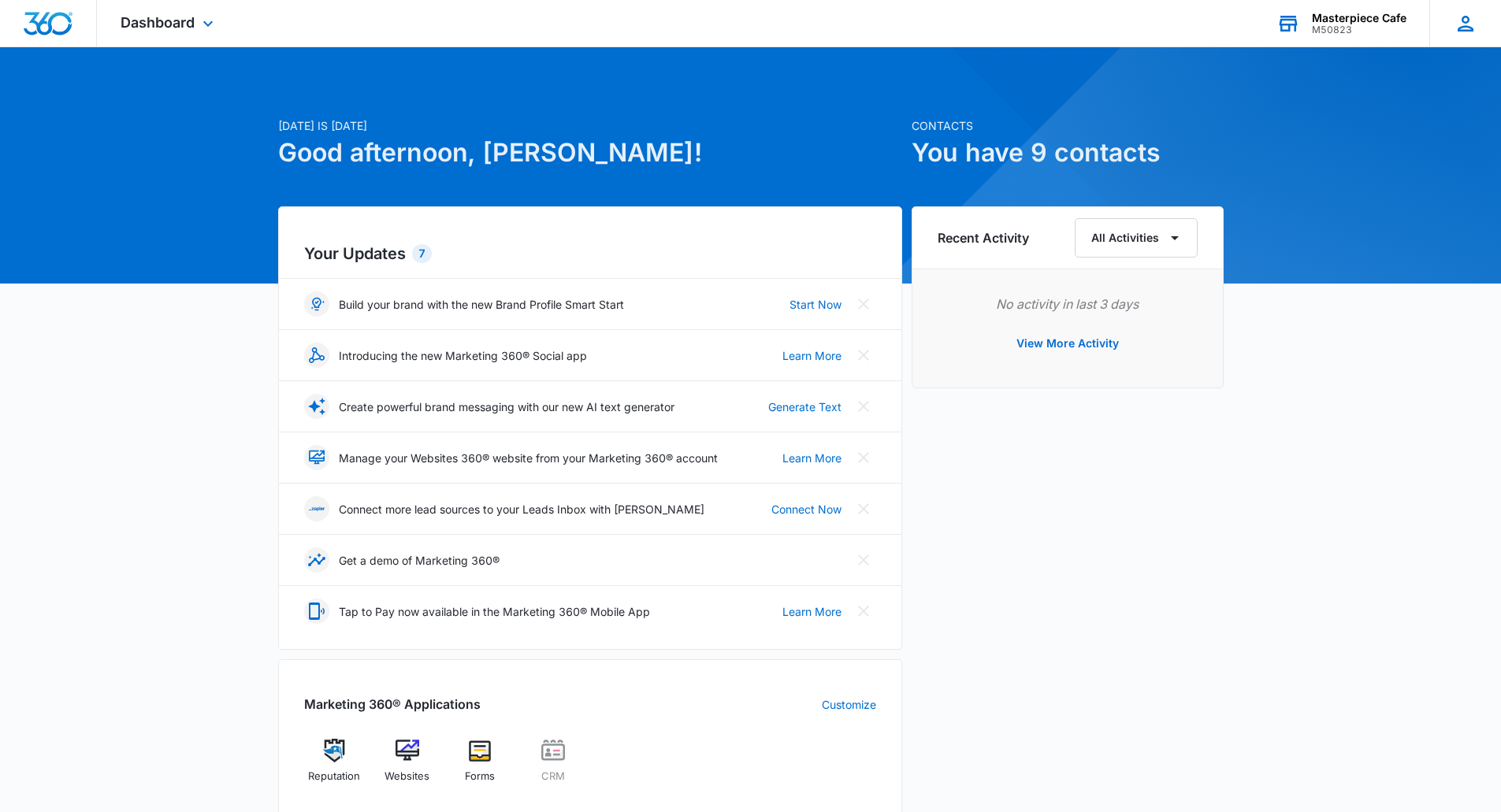
click at [1467, 26] on icon at bounding box center [1465, 23] width 15 height 15
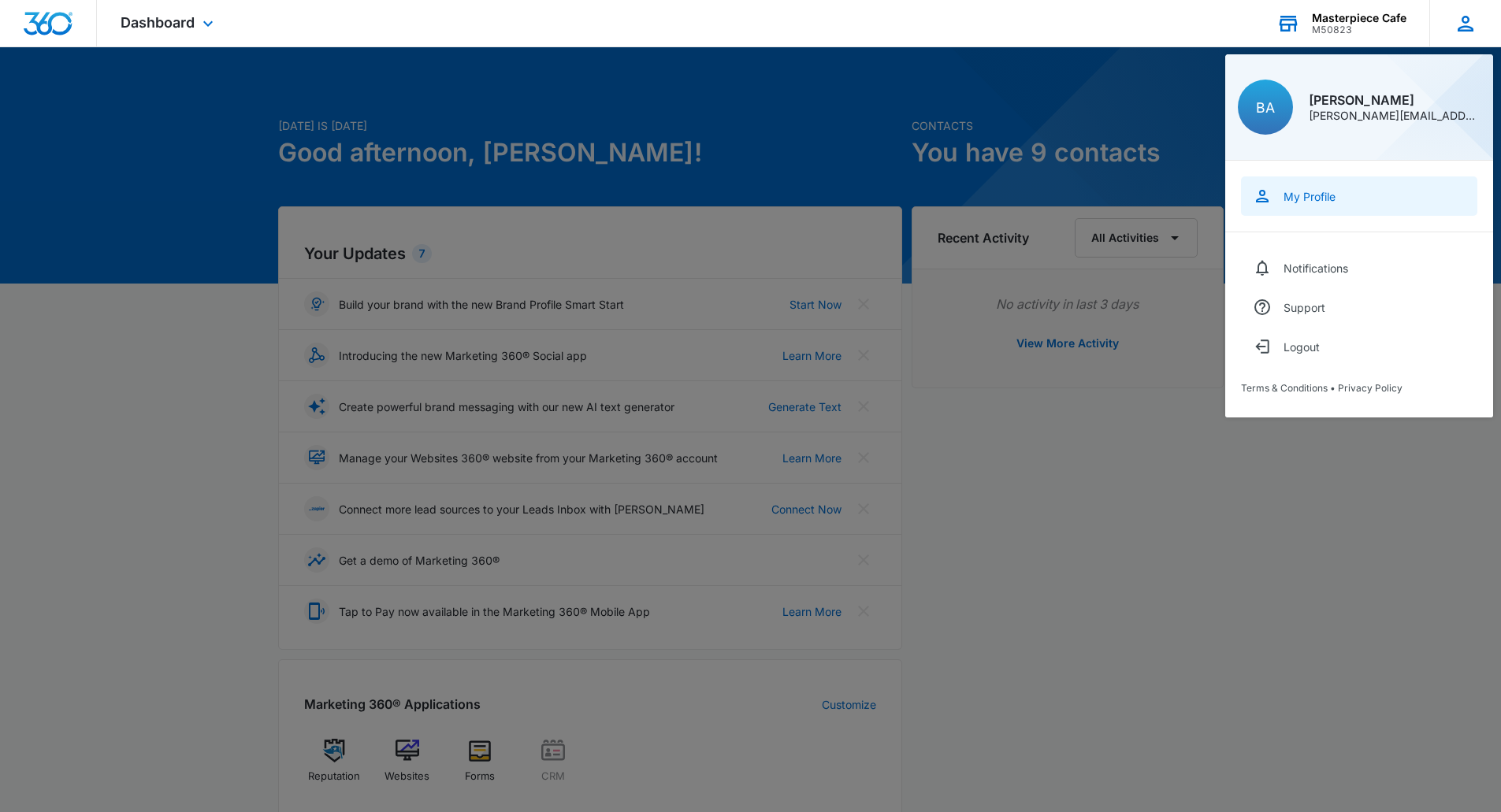
click at [1325, 196] on div "My Profile" at bounding box center [1309, 196] width 52 height 14
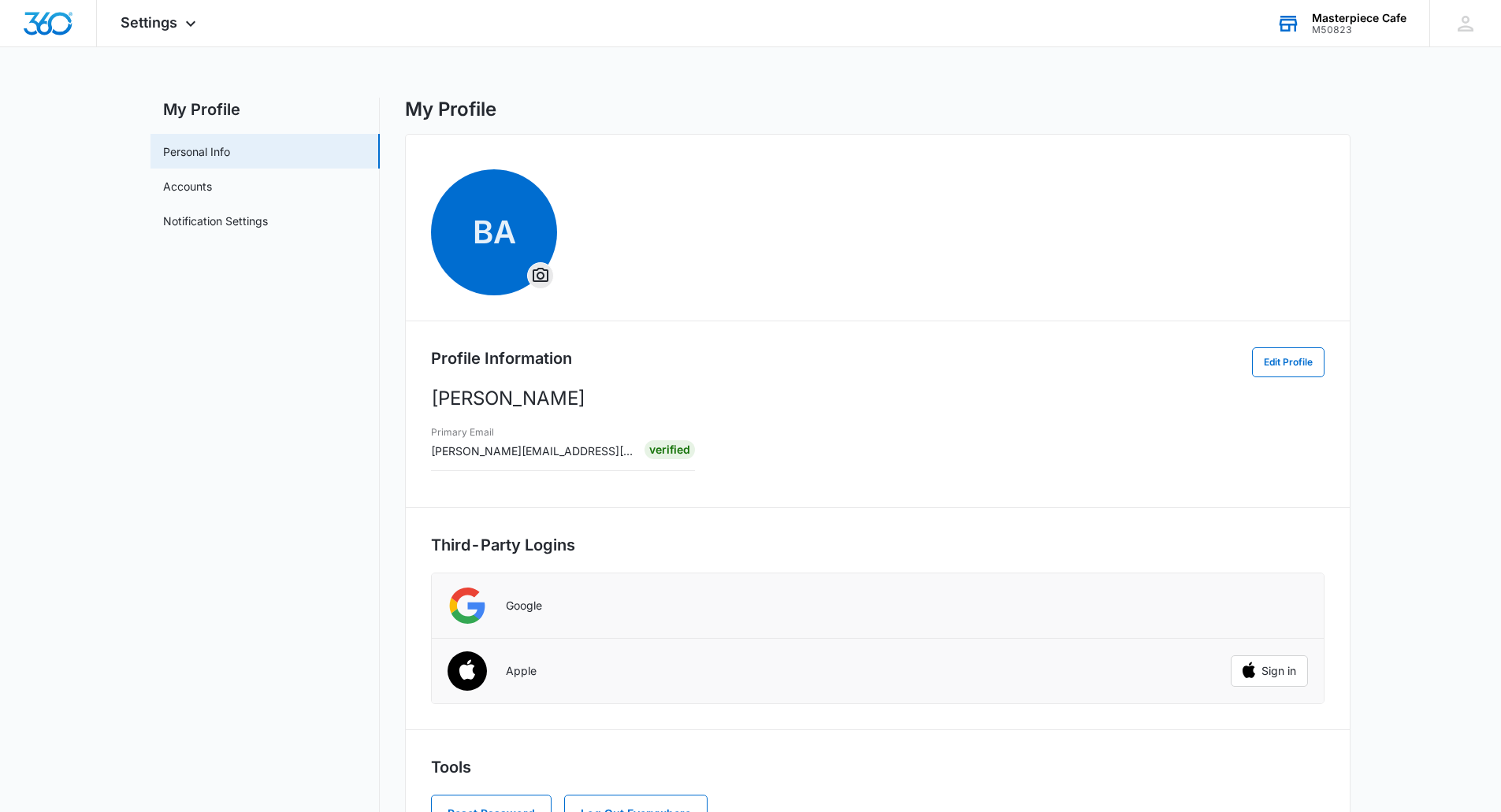
click at [1340, 14] on div "Masterpiece Cafe" at bounding box center [1359, 19] width 95 height 13
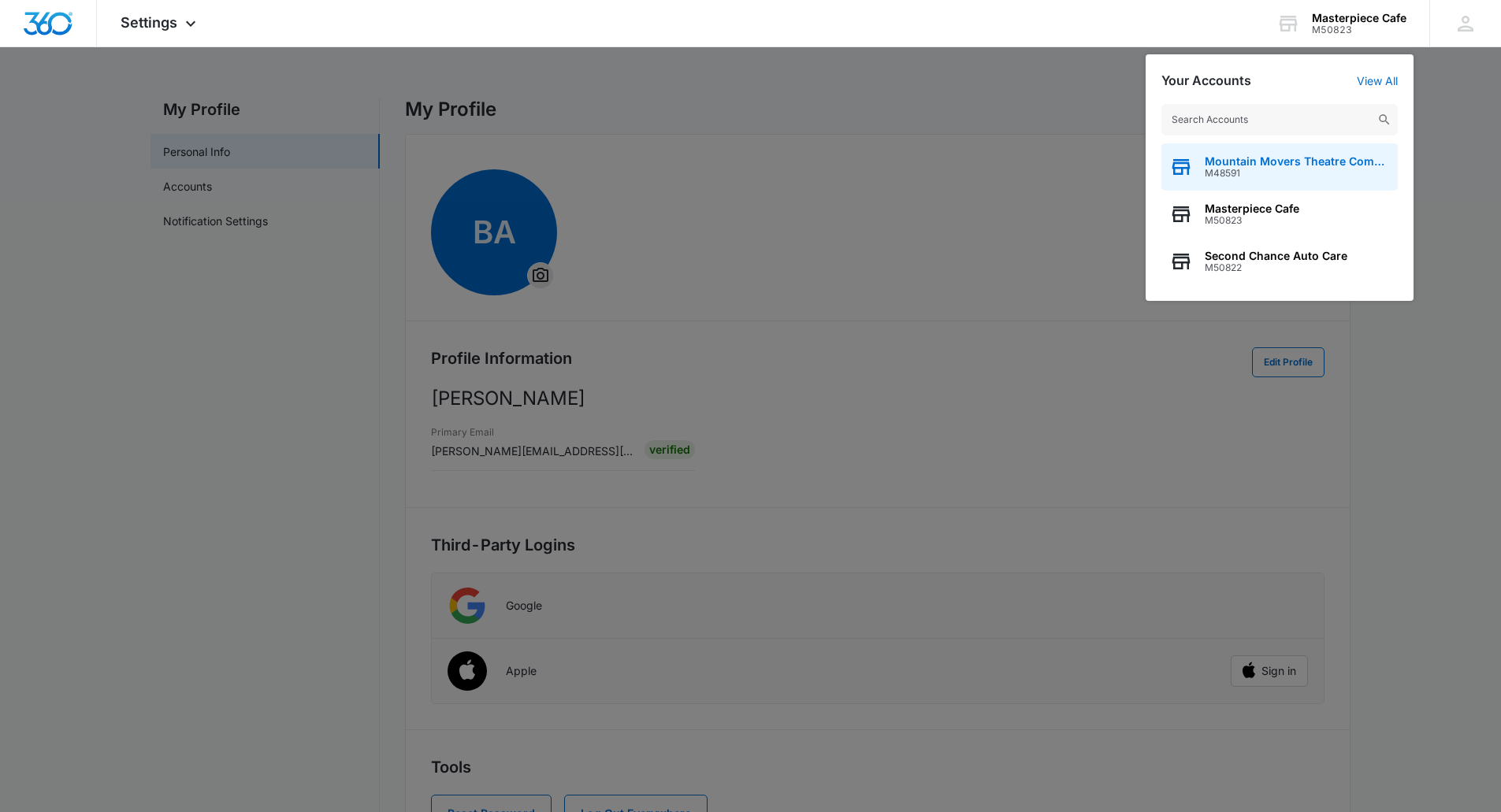
click at [1249, 168] on span "M48591" at bounding box center [1297, 174] width 185 height 11
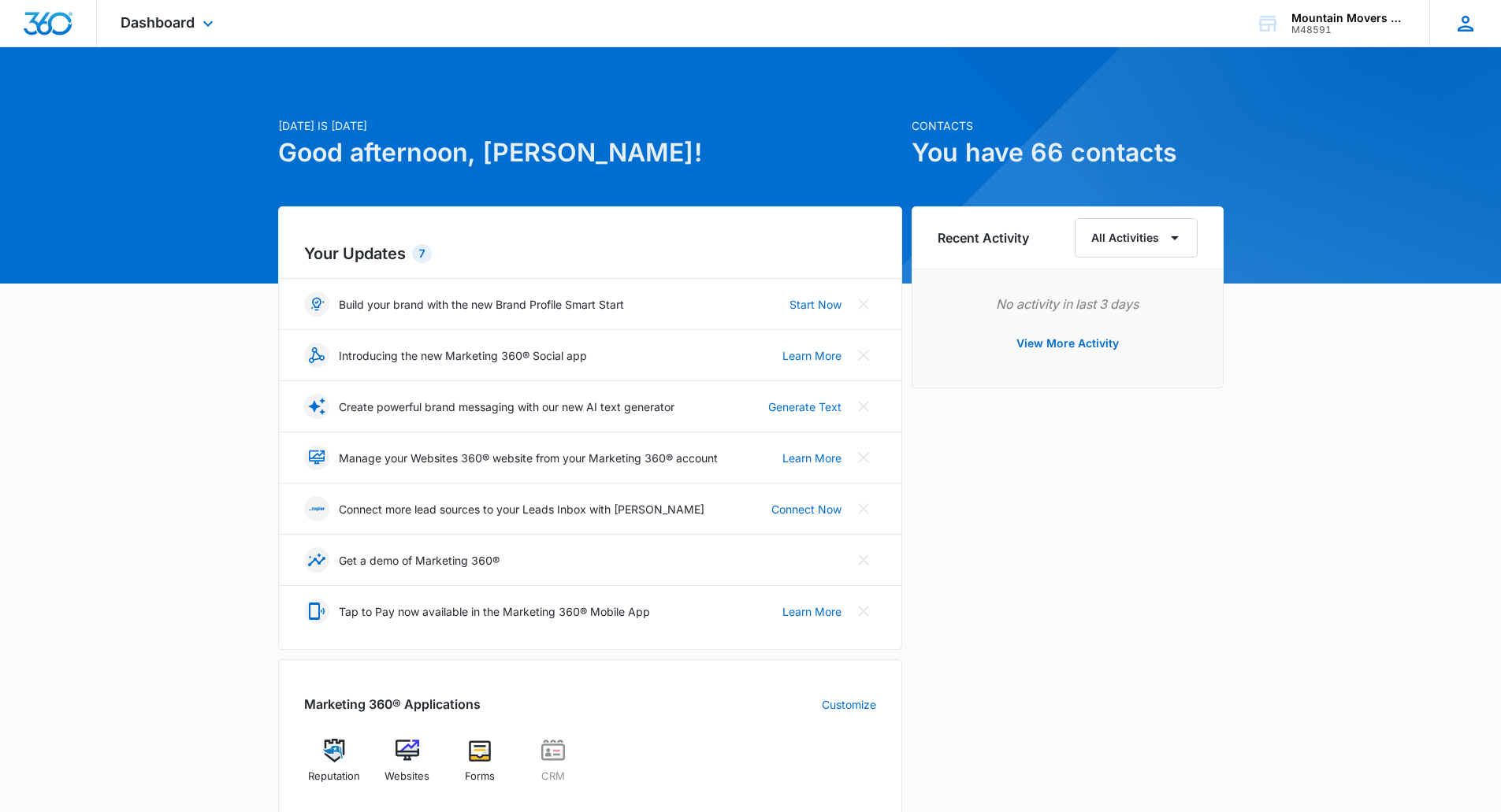
click at [1464, 16] on icon at bounding box center [1465, 23] width 15 height 15
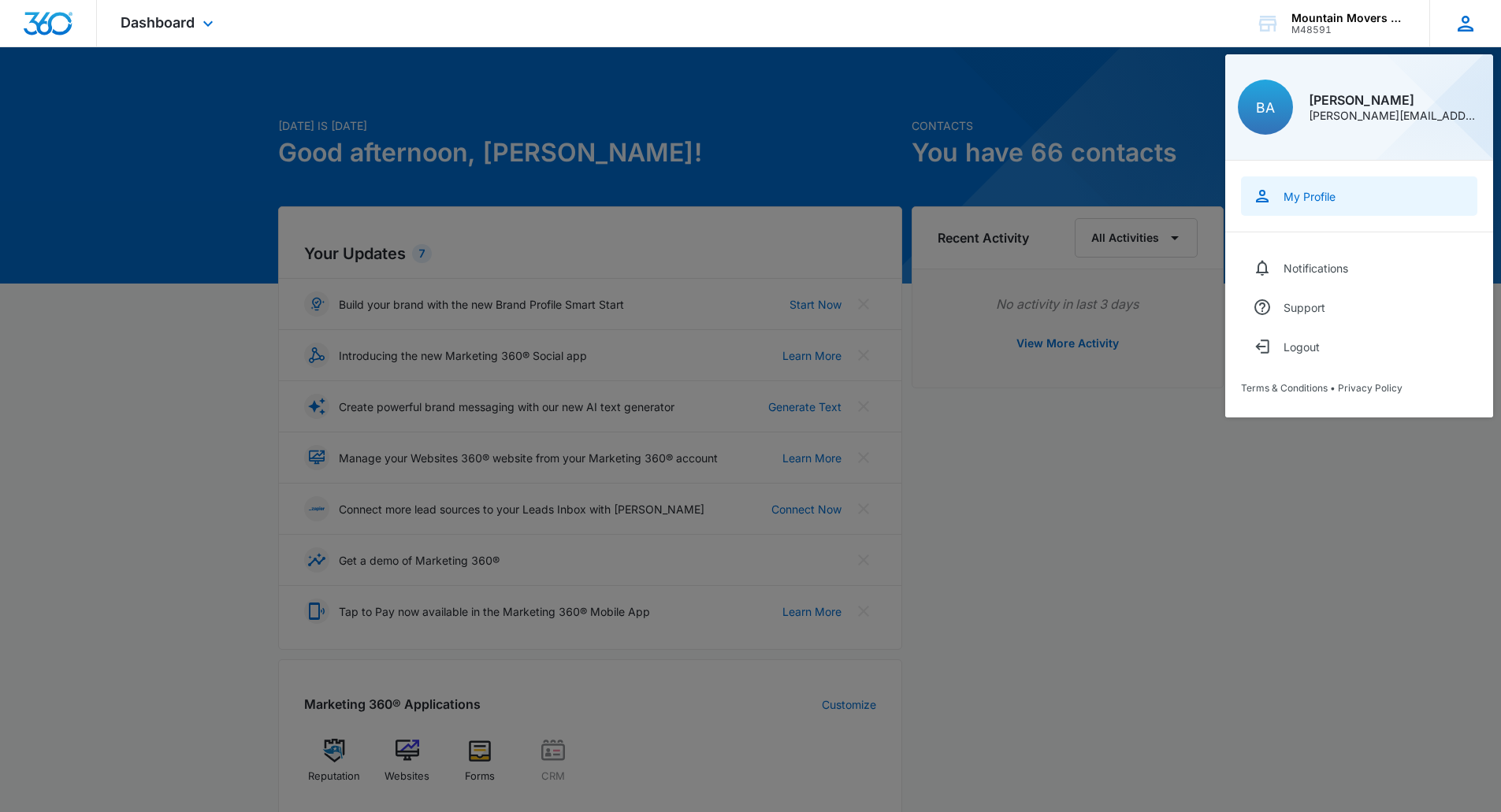
click at [1350, 197] on link "My Profile" at bounding box center [1359, 196] width 236 height 40
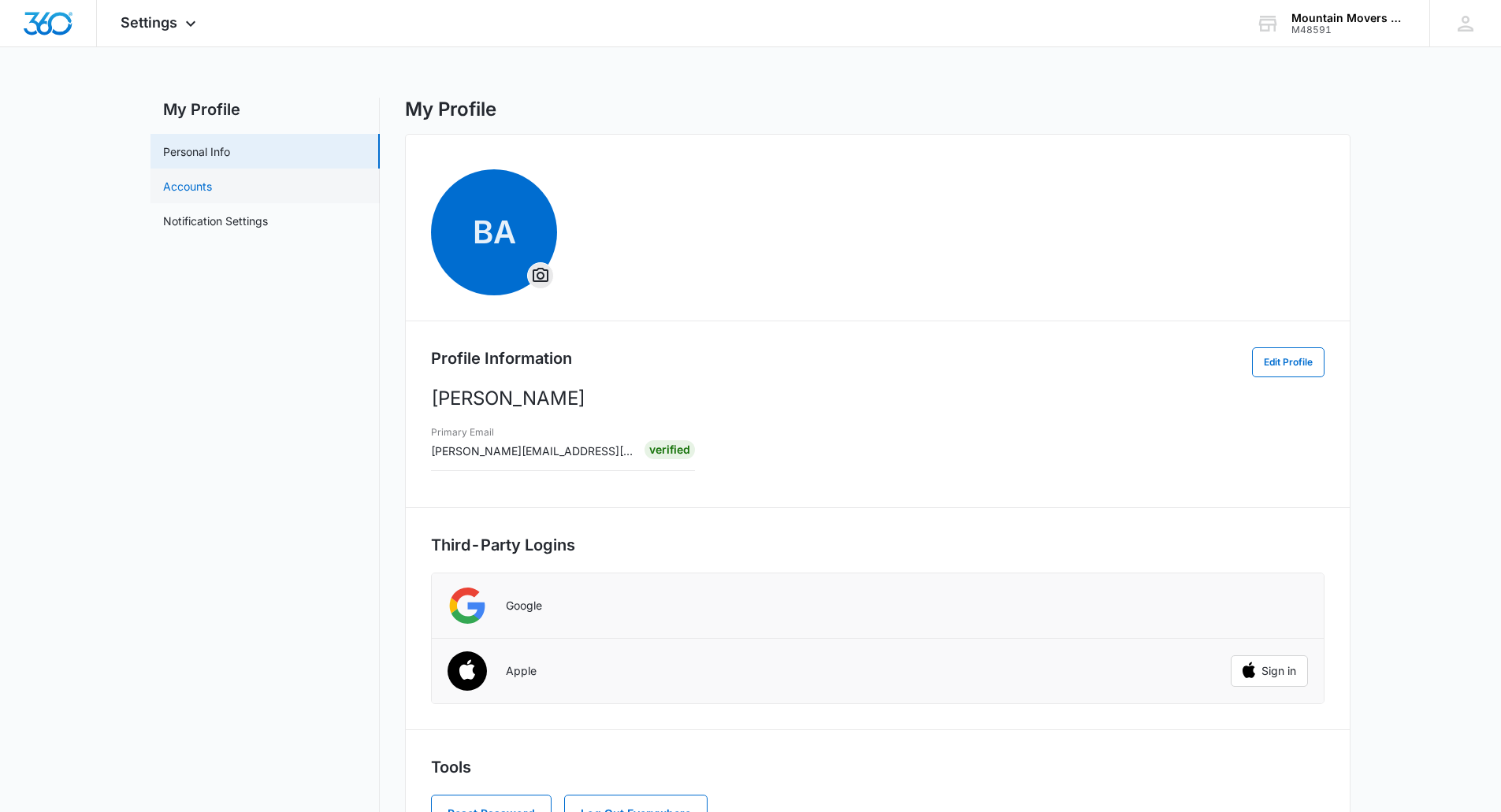
click at [192, 195] on link "Accounts" at bounding box center [188, 186] width 48 height 16
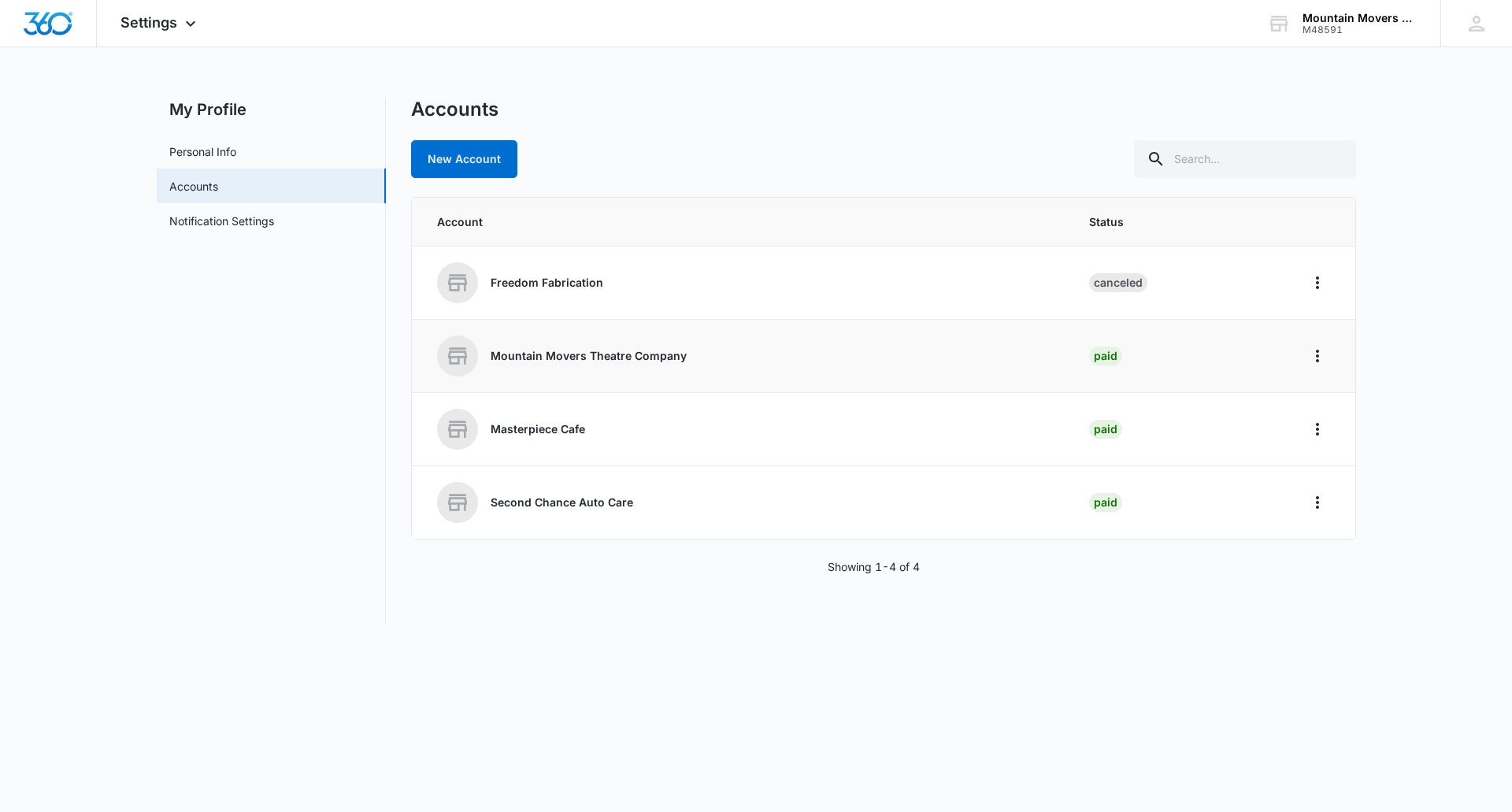
click at [538, 359] on p "Mountain Movers Theatre Company" at bounding box center [588, 356] width 196 height 15
click at [1326, 350] on icon "Home" at bounding box center [1317, 356] width 19 height 19
click at [1399, 287] on main "My Profile Personal Info Accounts Notification Settings Accounts New Account Ac…" at bounding box center [756, 371] width 1512 height 546
click at [143, 2] on div "Settings Apps Reputation Websites Forms CRM Files Brand Settings" at bounding box center [160, 23] width 127 height 47
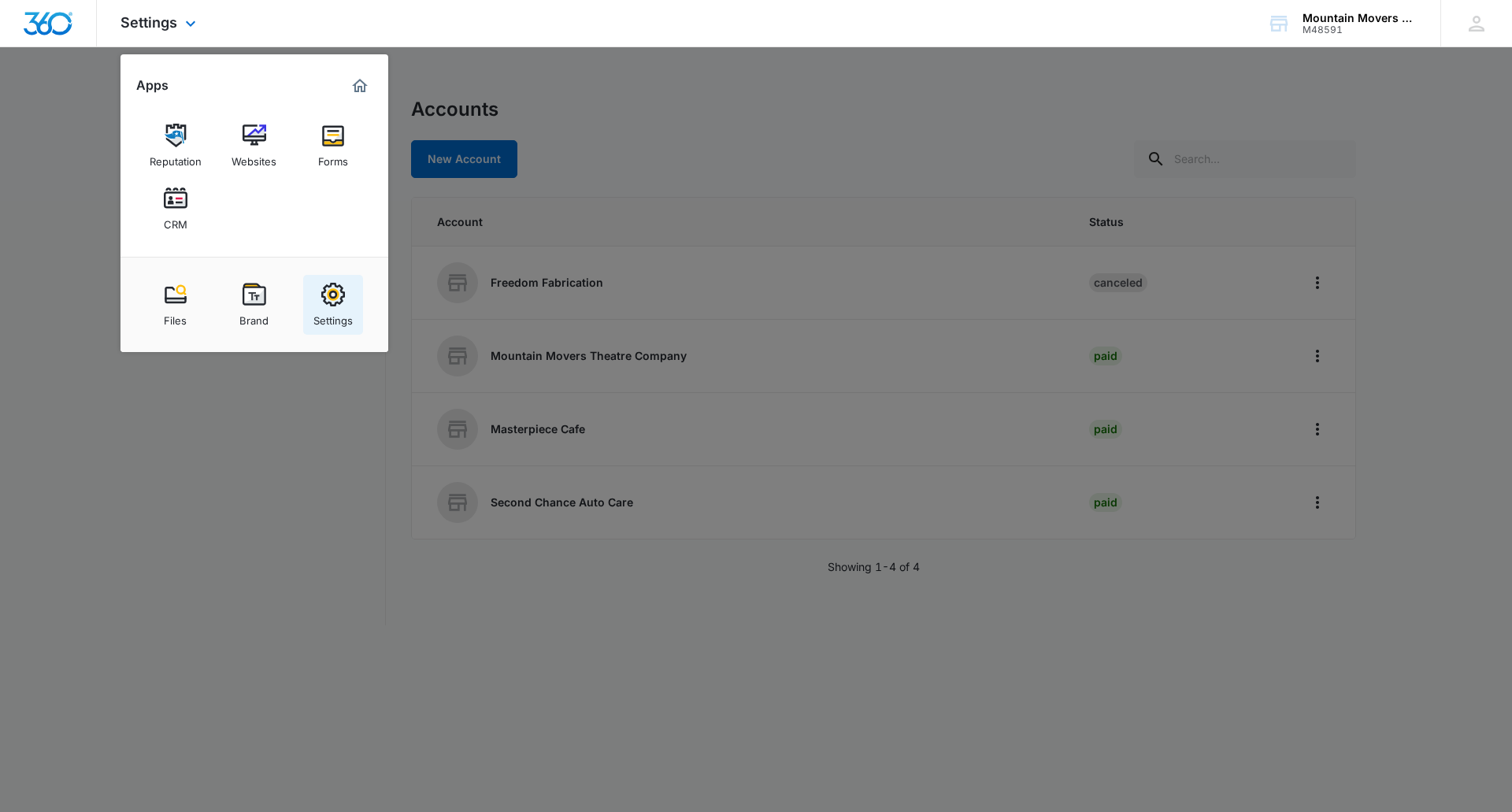
click at [319, 302] on link "Settings" at bounding box center [333, 305] width 60 height 60
select select "24"
select select "US"
select select "America/[GEOGRAPHIC_DATA]"
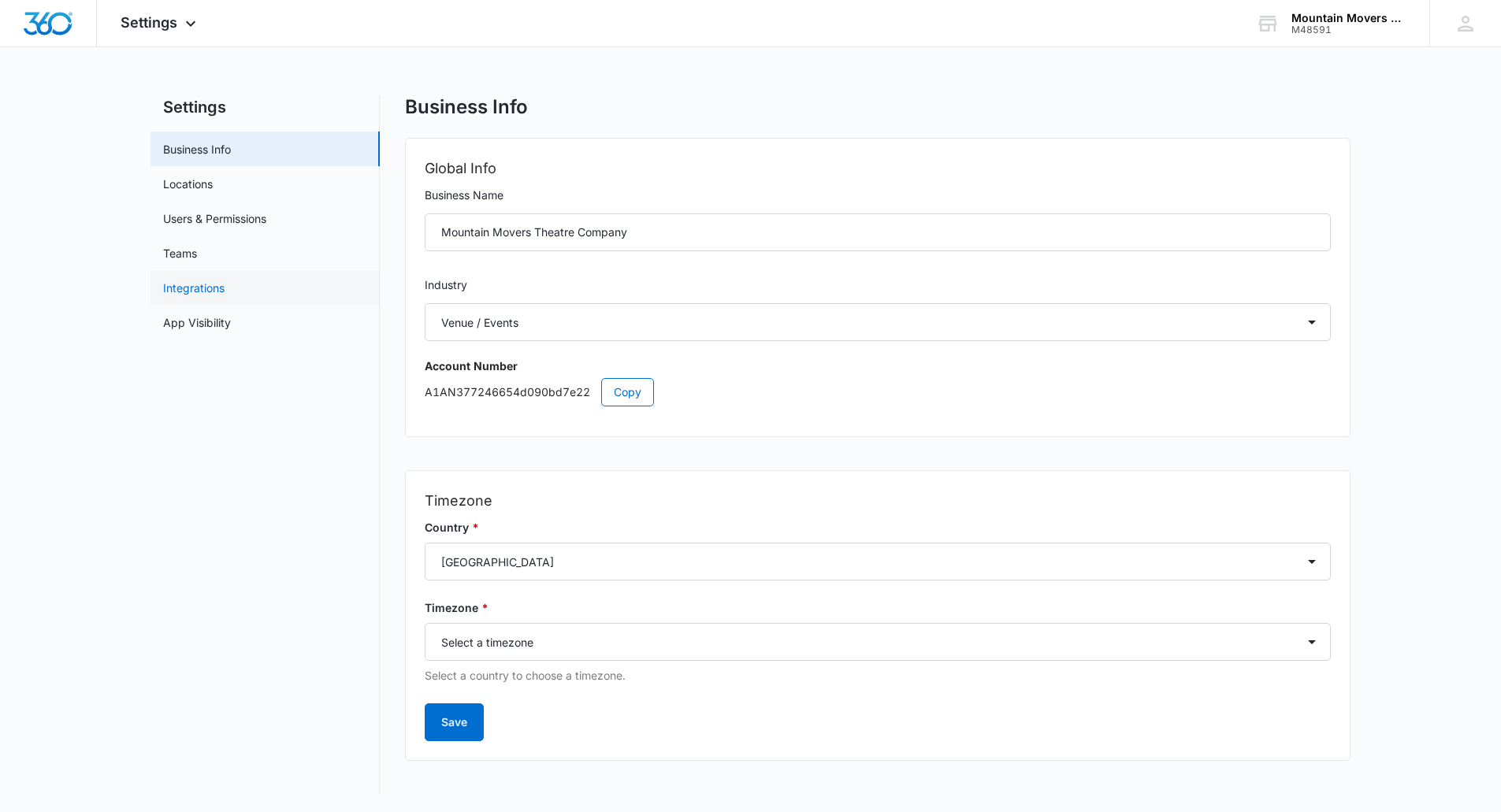
scroll to position [3, 0]
click at [226, 222] on link "Users & Permissions" at bounding box center [215, 217] width 103 height 16
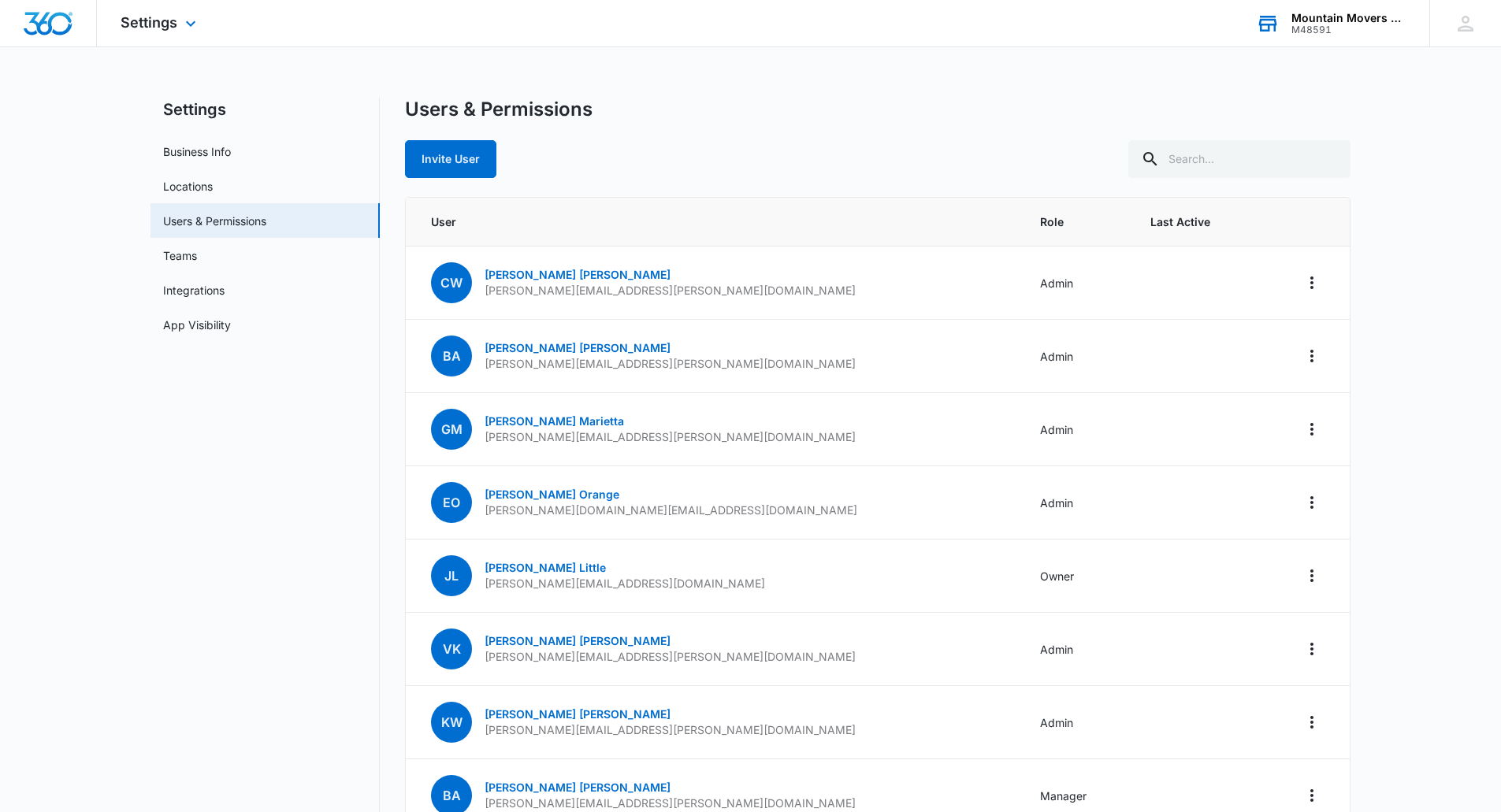
click at [1340, 7] on div "Mountain Movers Theatre Company M48591 Your Accounts View All" at bounding box center [1330, 23] width 197 height 47
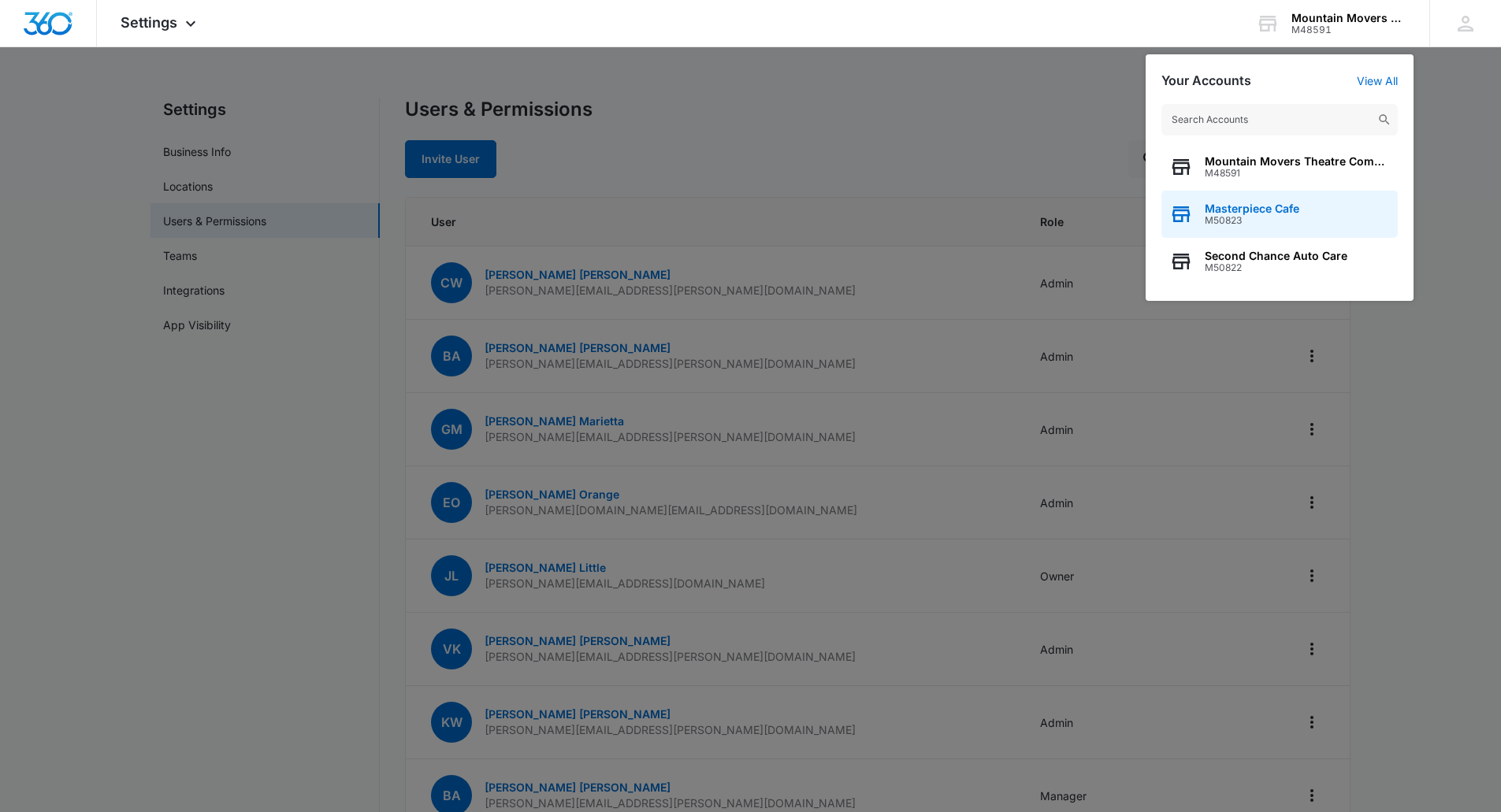
click at [1266, 202] on span "Masterpiece Cafe" at bounding box center [1251, 208] width 95 height 13
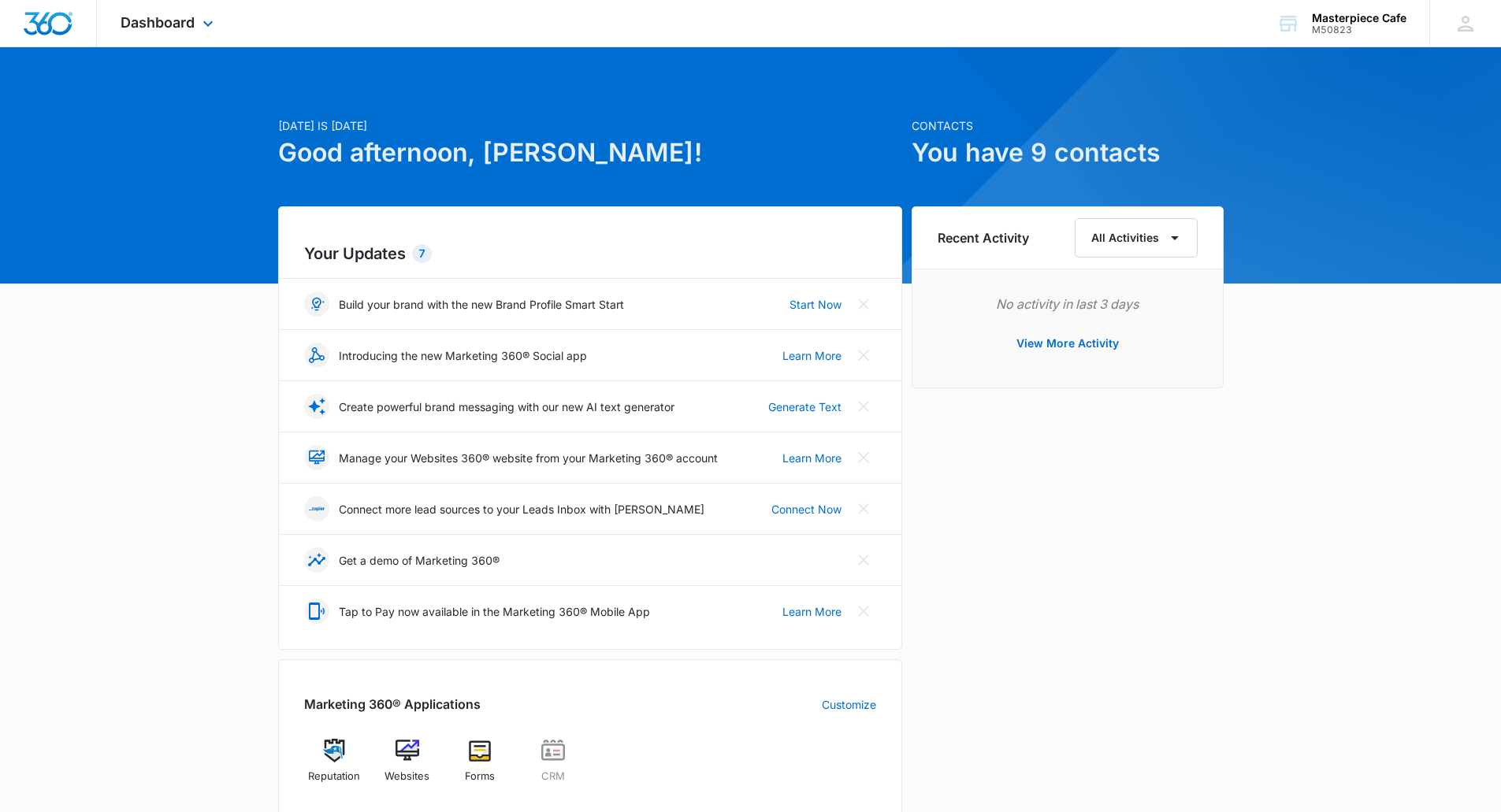
drag, startPoint x: 155, startPoint y: 27, endPoint x: 164, endPoint y: 44, distance: 19.2
click at [156, 28] on span "Dashboard" at bounding box center [158, 23] width 74 height 16
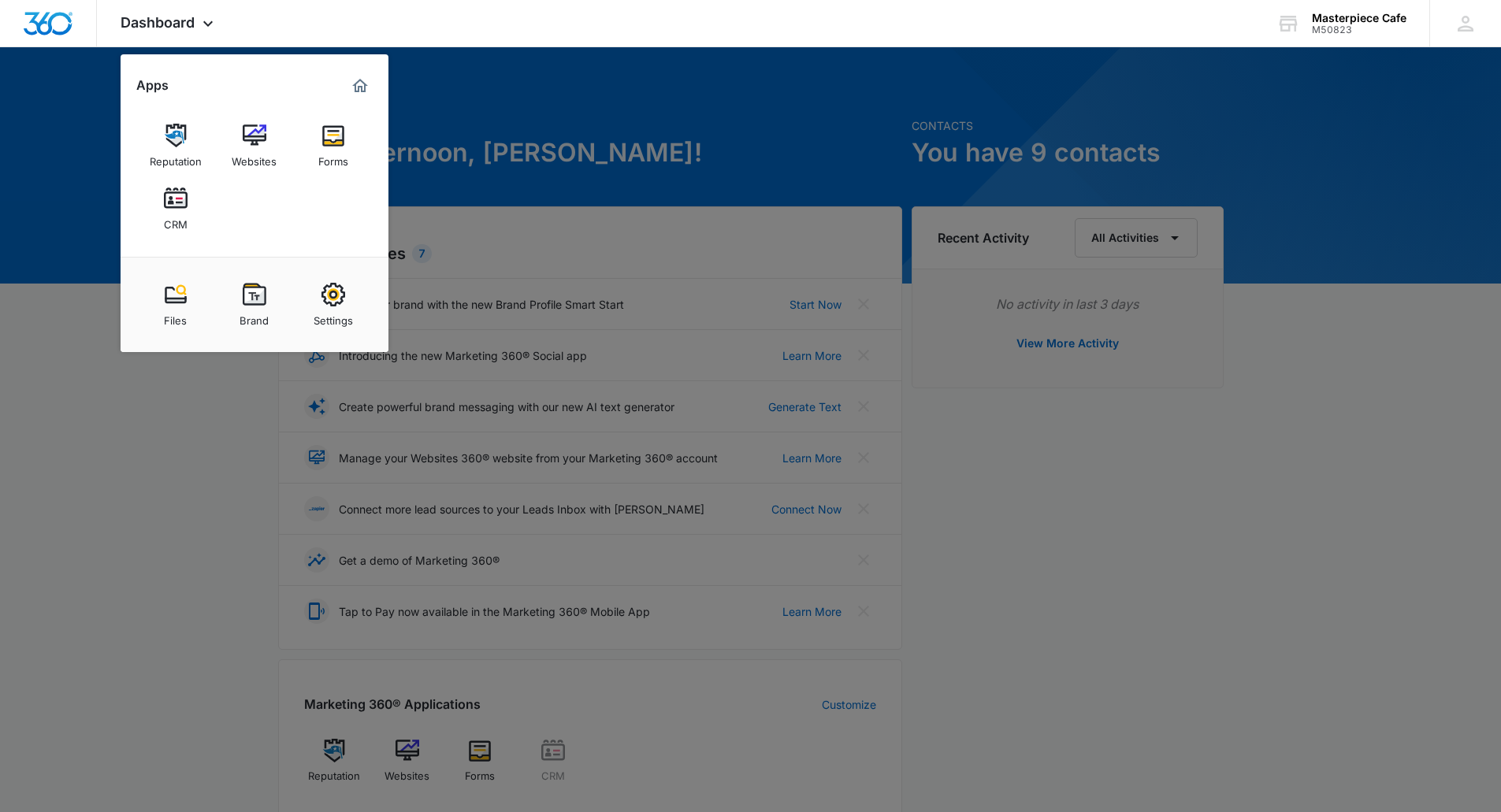
click at [339, 299] on img at bounding box center [333, 294] width 23 height 23
select select "11"
select select "US"
select select "[GEOGRAPHIC_DATA]/[US_STATE]/[GEOGRAPHIC_DATA]"
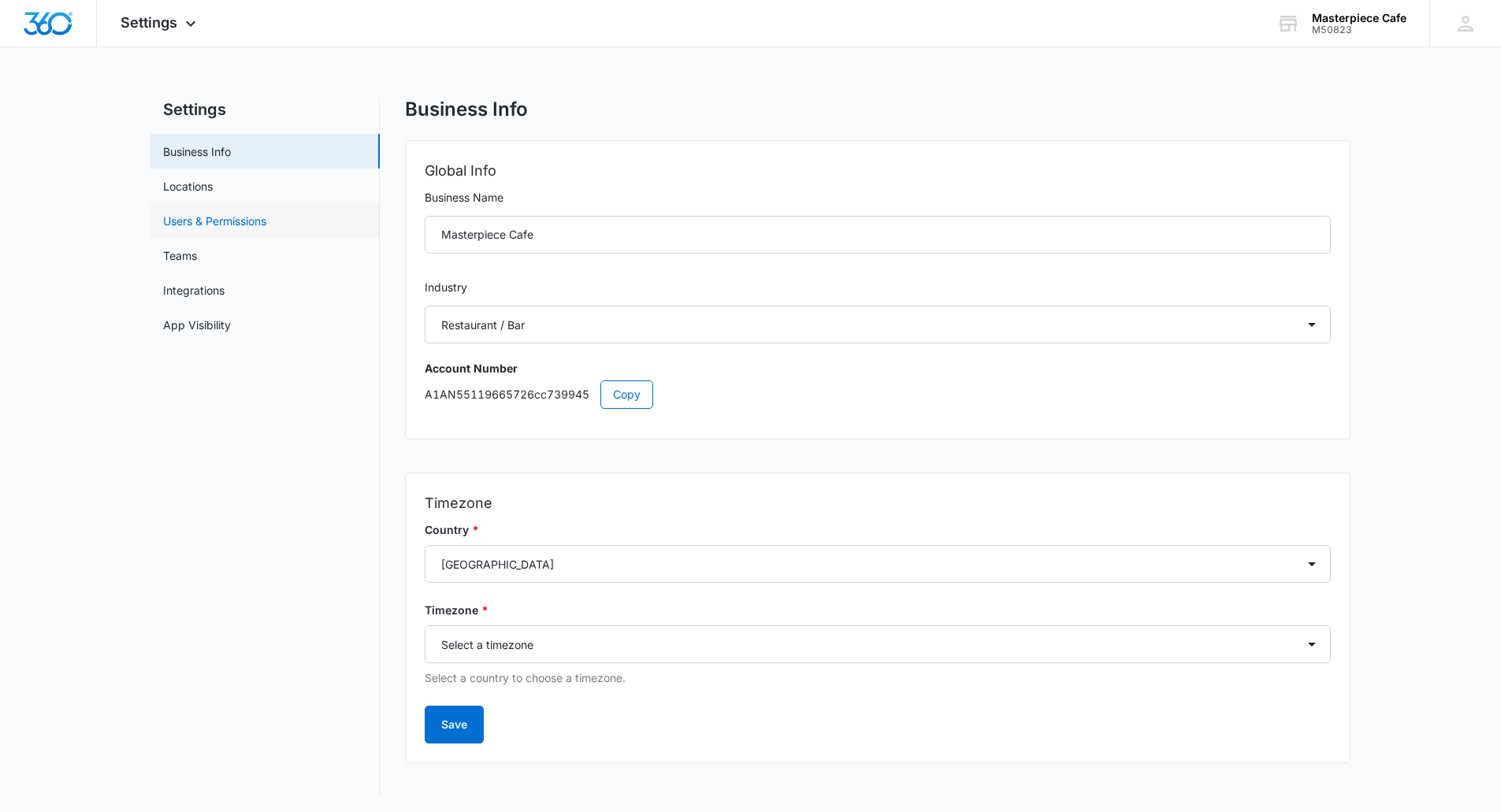
click at [224, 225] on link "Users & Permissions" at bounding box center [215, 221] width 103 height 16
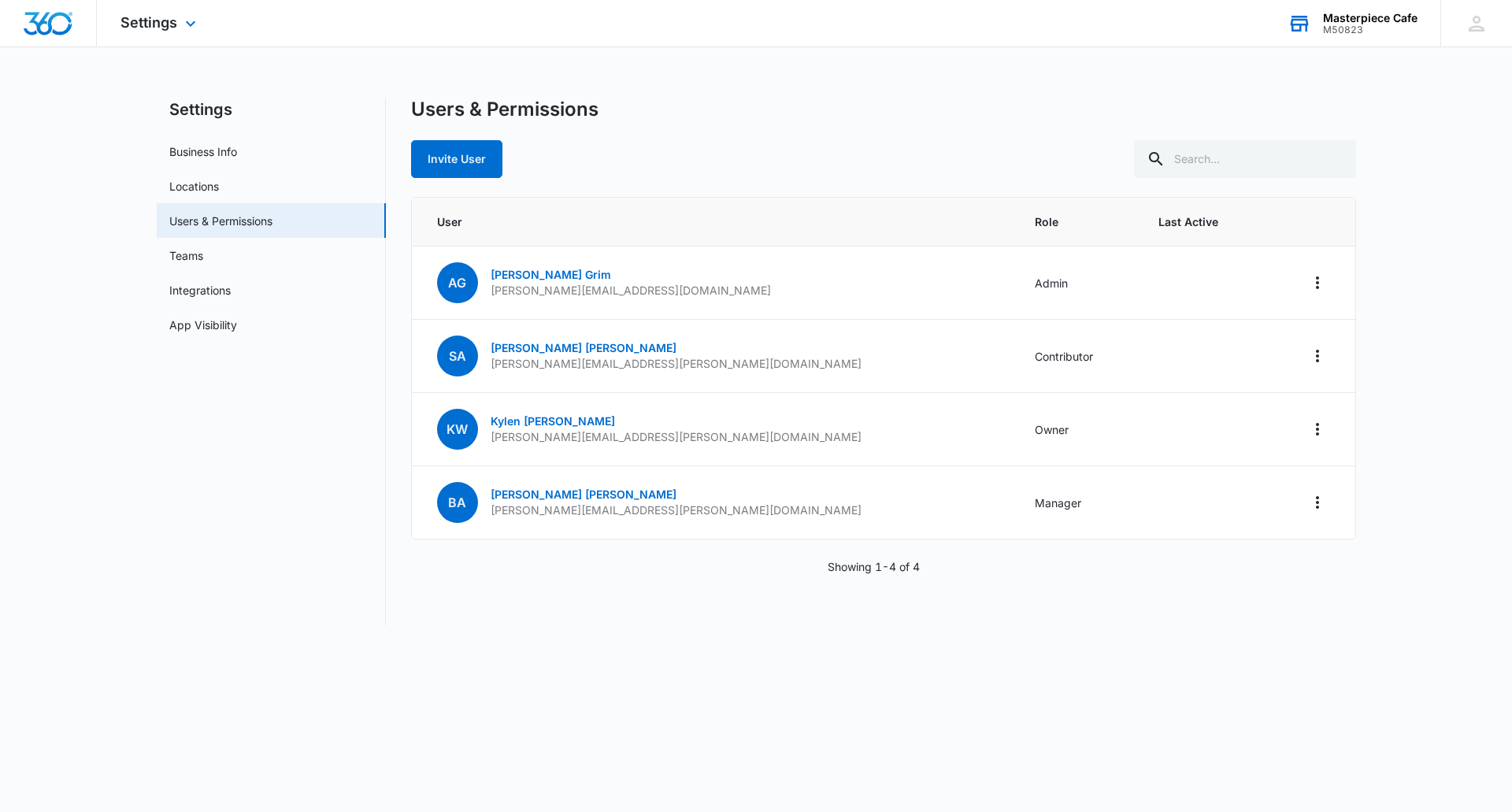
click at [1367, 19] on div "Masterpiece Cafe" at bounding box center [1370, 19] width 95 height 13
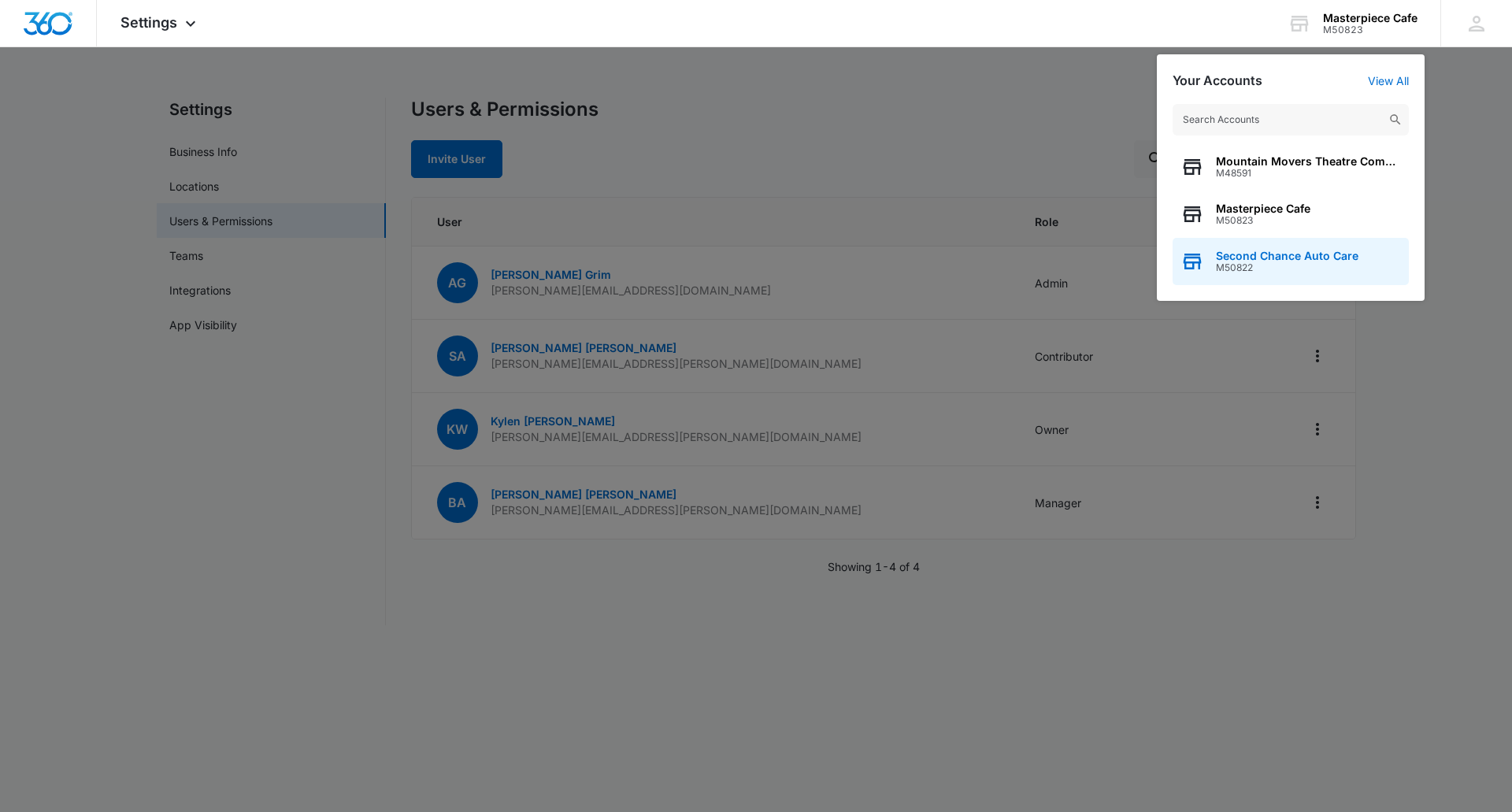
click at [1272, 265] on span "M50822" at bounding box center [1287, 268] width 142 height 11
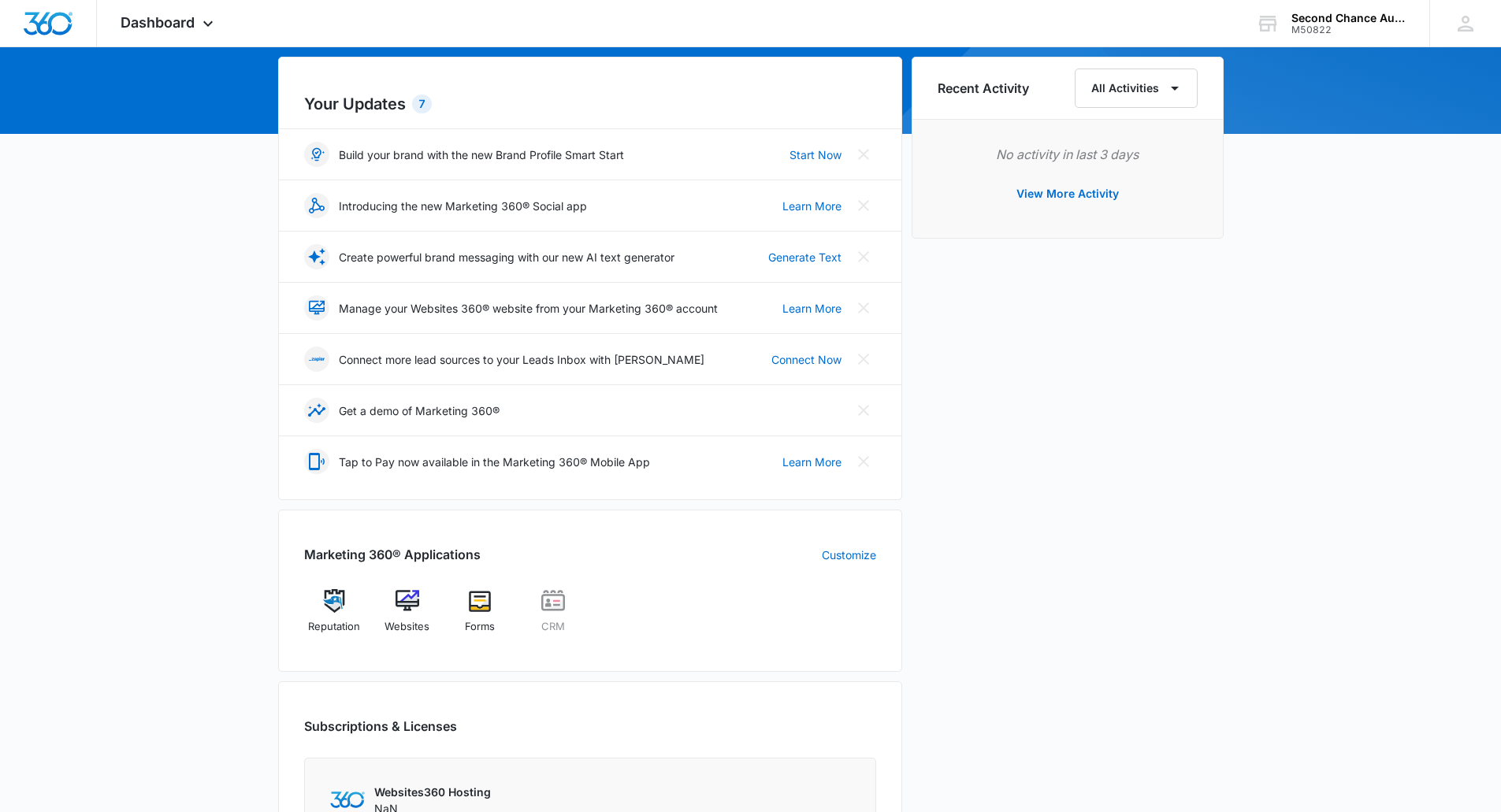
scroll to position [507, 0]
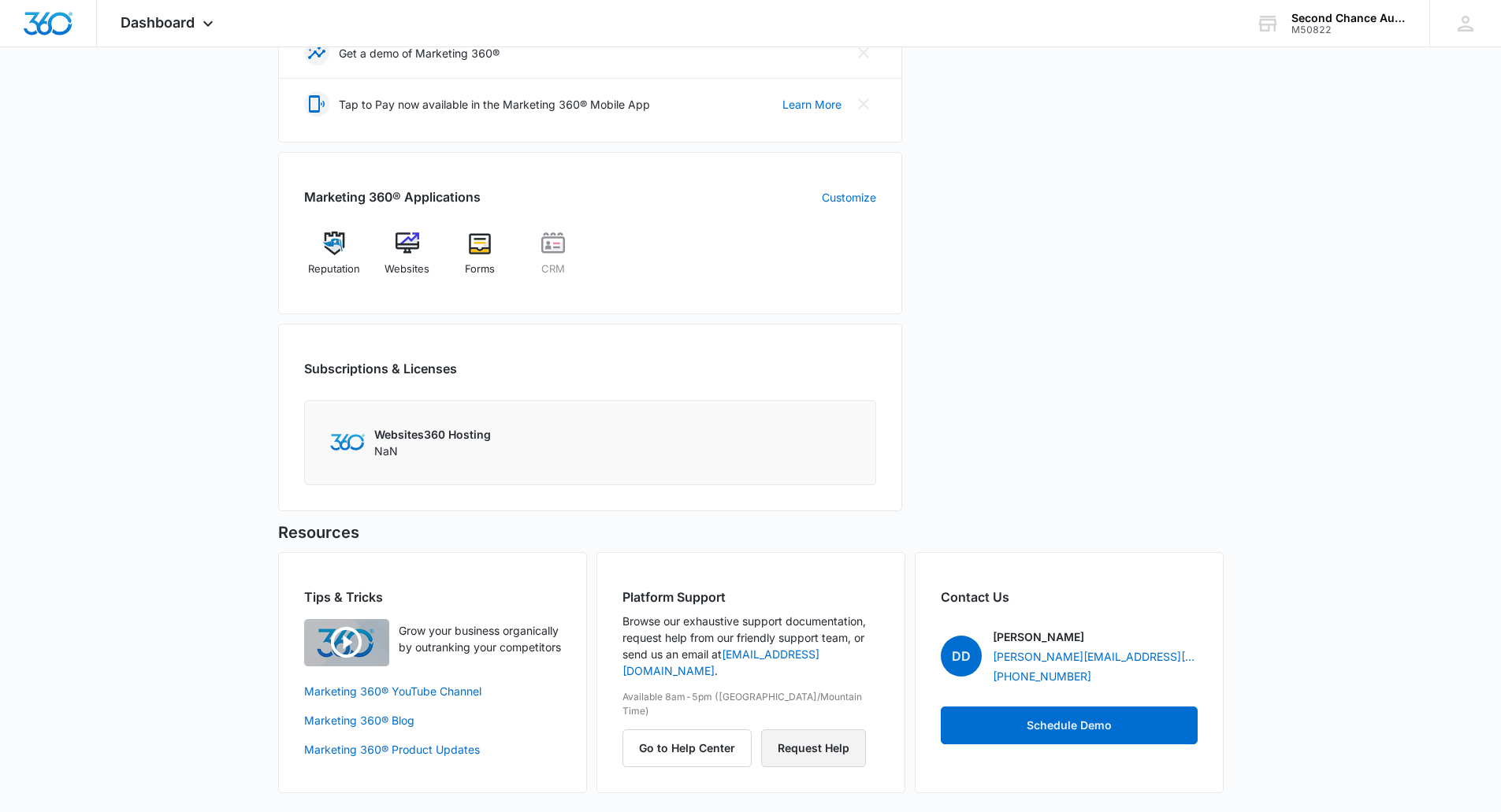
click at [831, 730] on button "Request Help" at bounding box center [814, 748] width 105 height 38
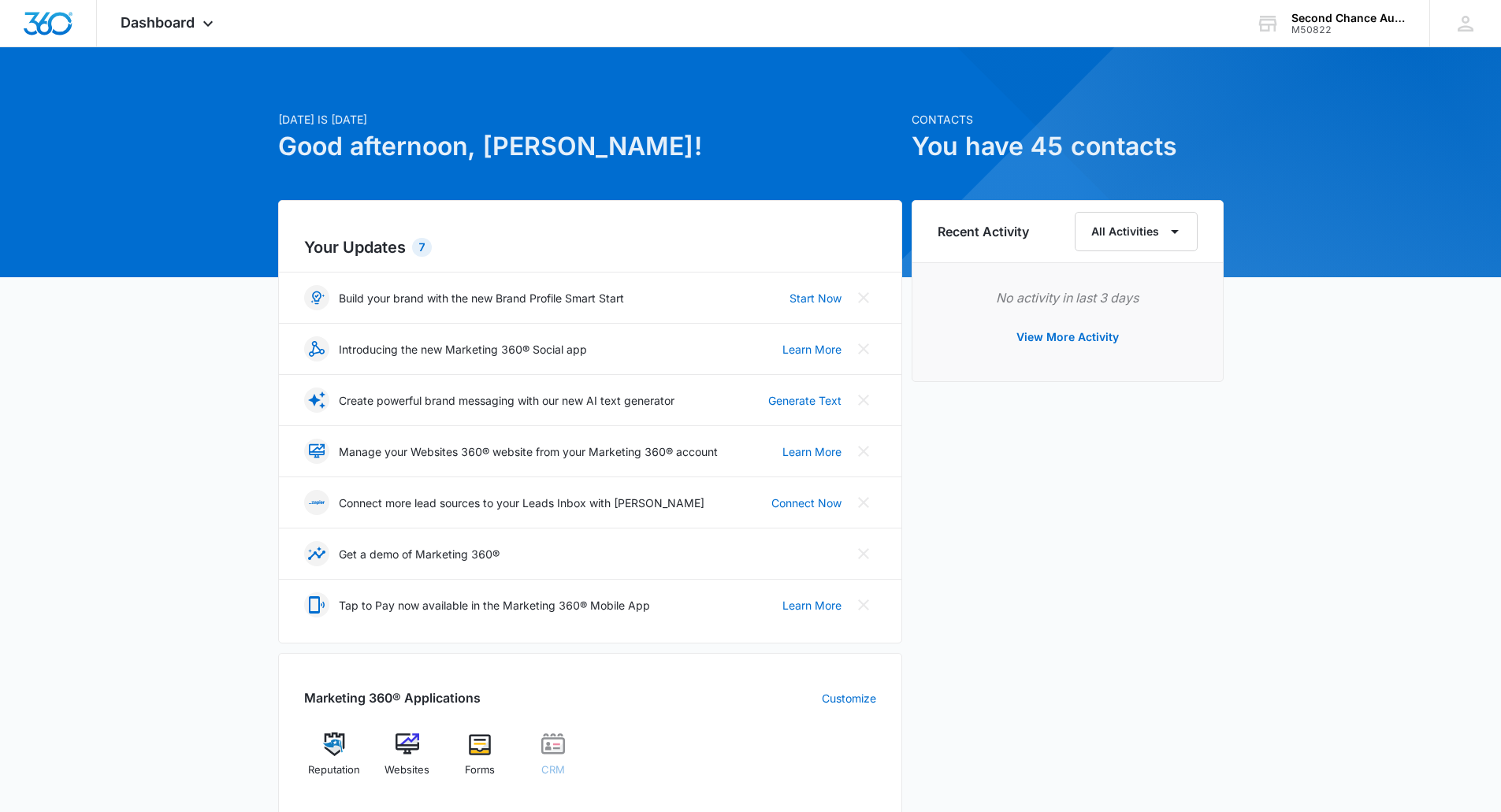
scroll to position [0, 0]
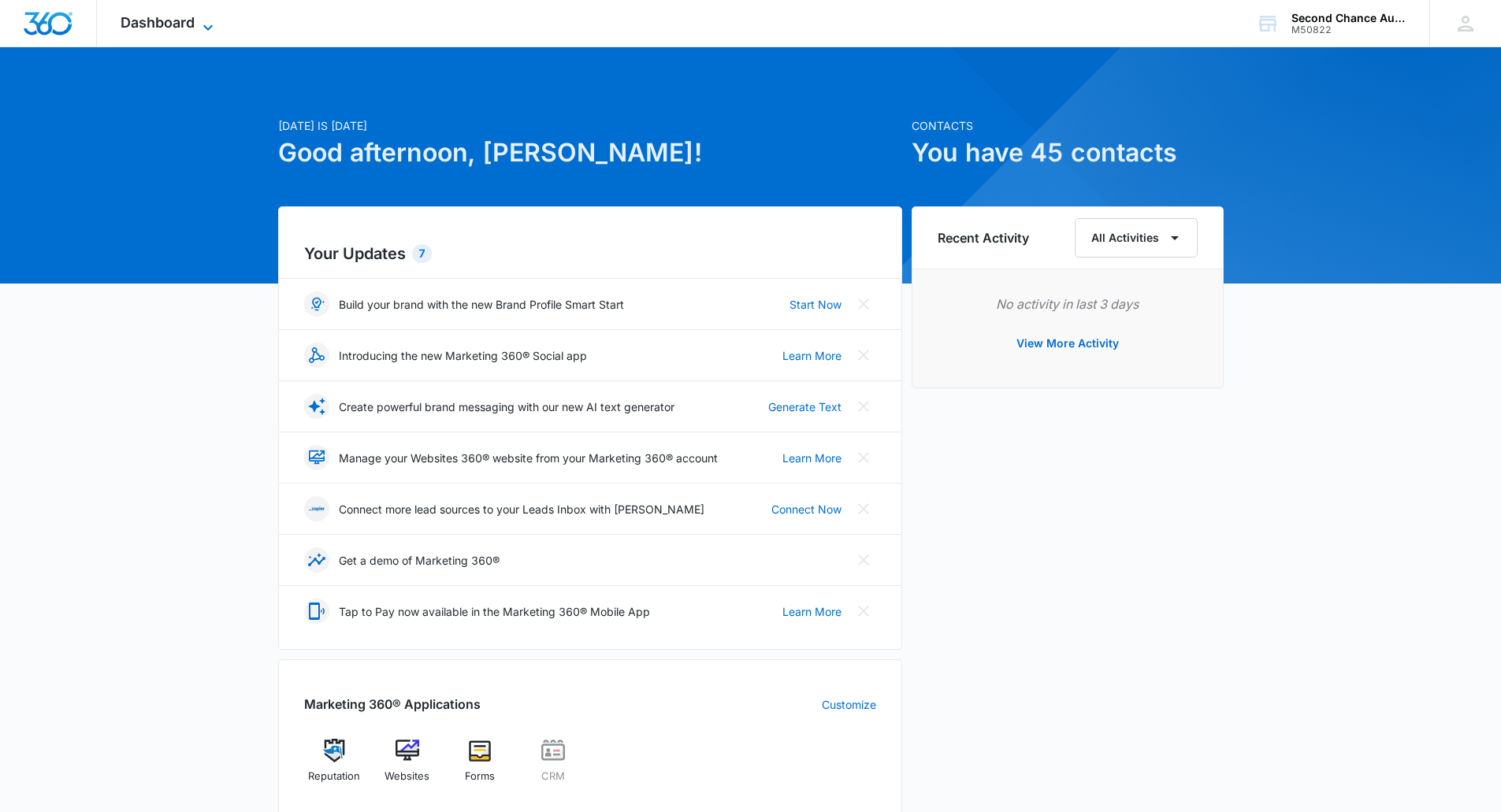
click at [207, 18] on icon at bounding box center [208, 27] width 19 height 19
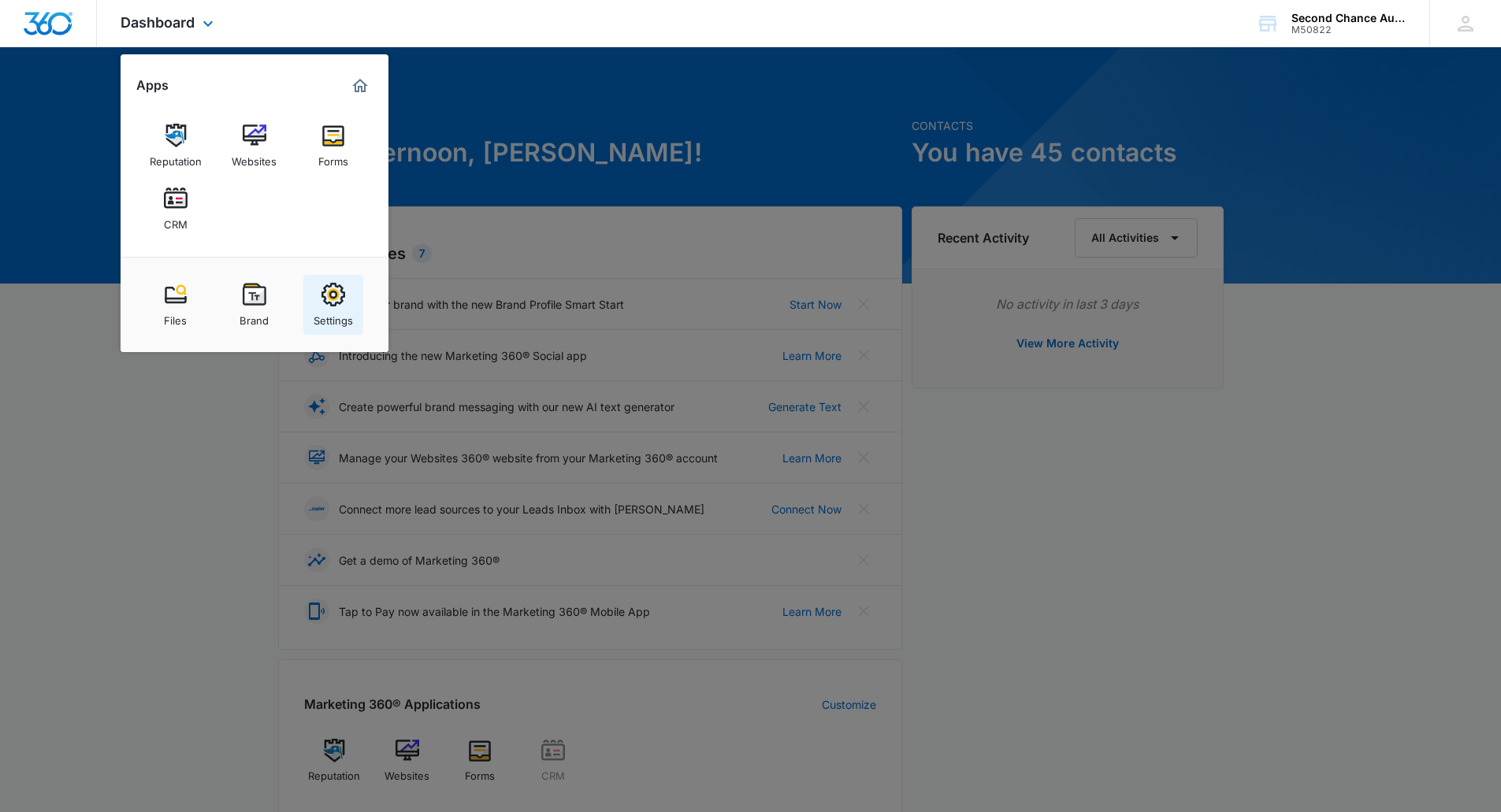
click at [336, 322] on div "Settings" at bounding box center [333, 316] width 40 height 20
select select "44"
select select "US"
select select "[GEOGRAPHIC_DATA]/[US_STATE]/[GEOGRAPHIC_DATA]"
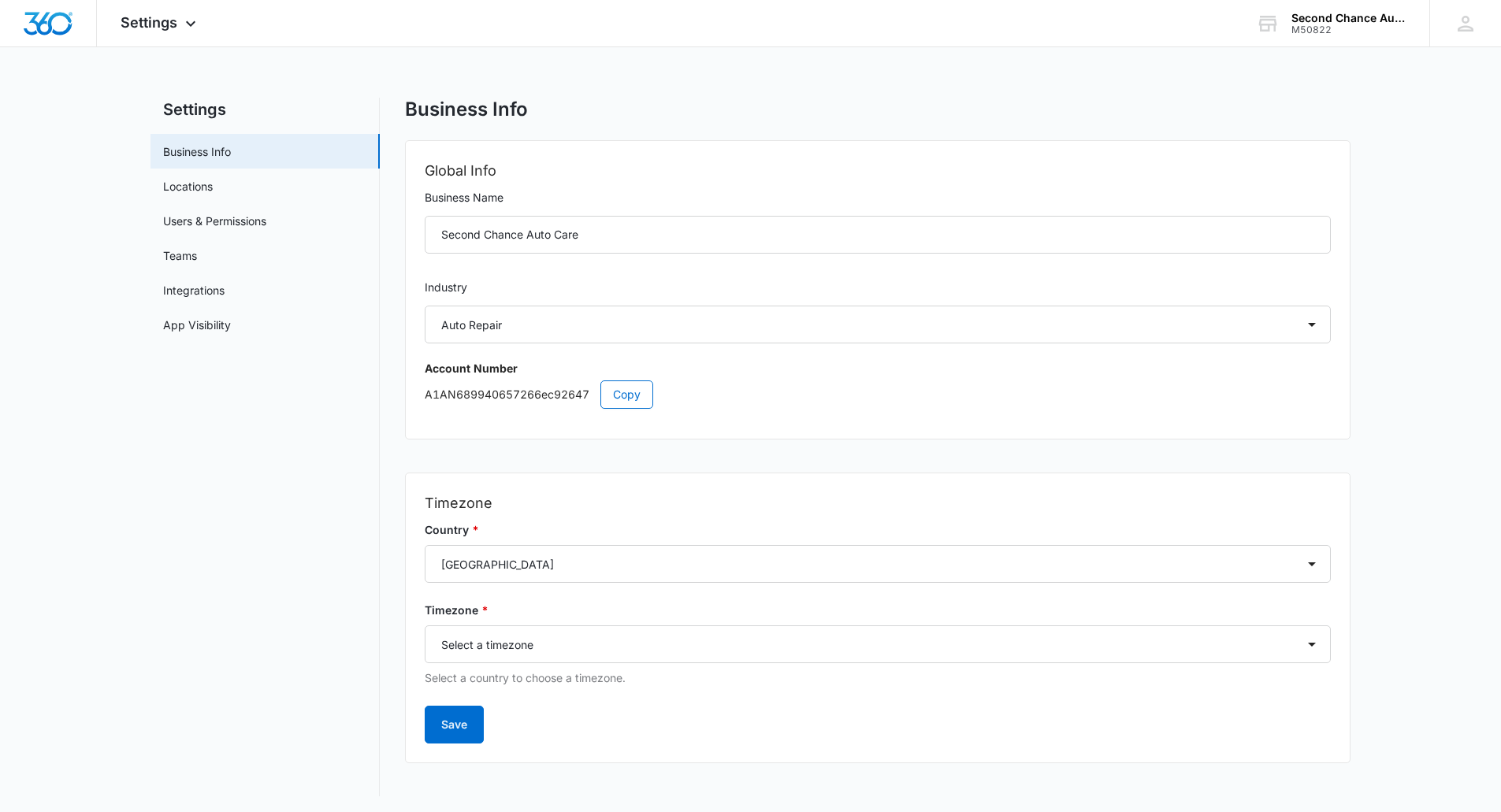
click at [424, 396] on div "Global Info Business Name Second Chance Auto Care Industry Select Accounting / …" at bounding box center [878, 289] width 944 height 297
click at [608, 392] on button "Copy" at bounding box center [626, 394] width 53 height 28
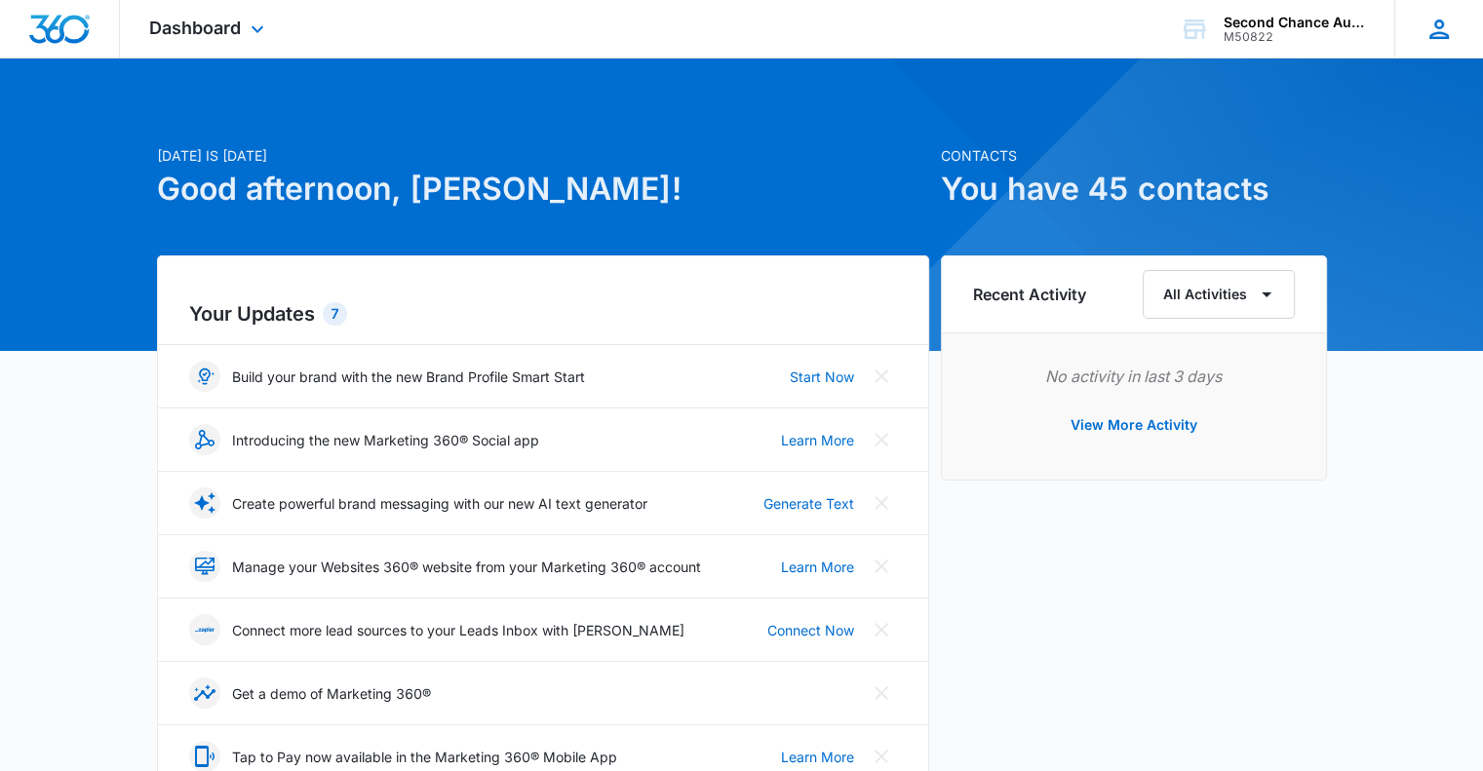
click at [1432, 26] on icon at bounding box center [1438, 29] width 29 height 29
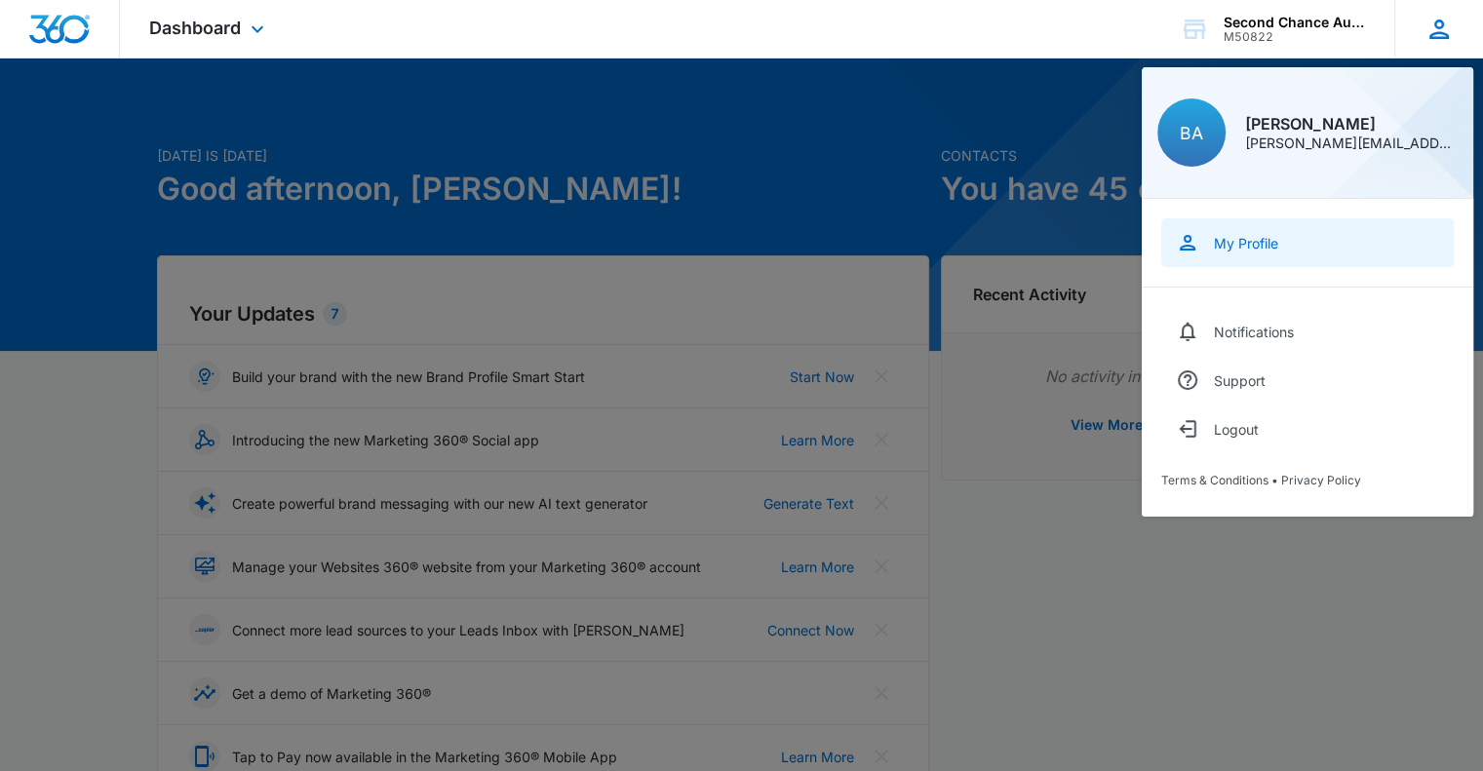
click at [1281, 231] on link "My Profile" at bounding box center [1307, 242] width 292 height 49
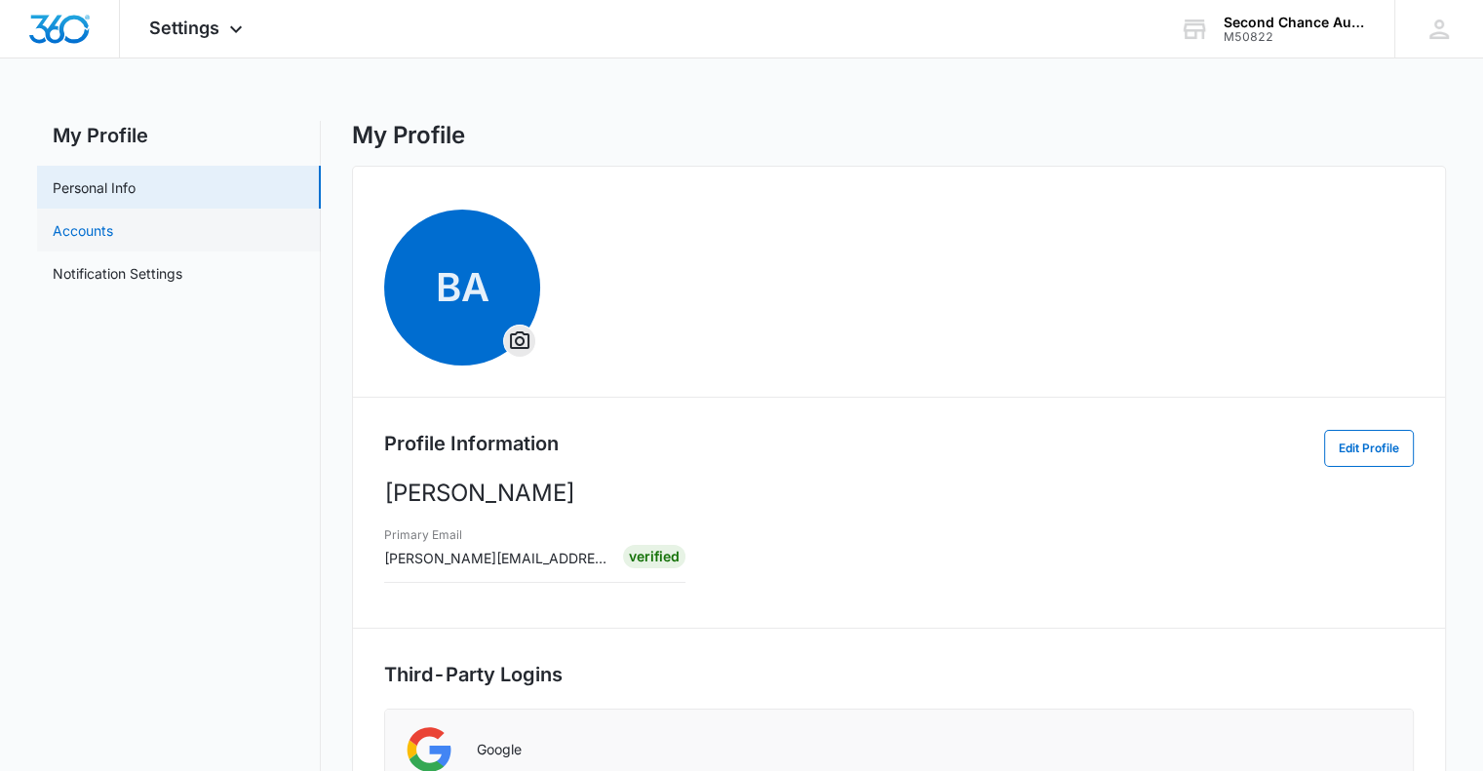
click at [113, 241] on link "Accounts" at bounding box center [83, 230] width 60 height 20
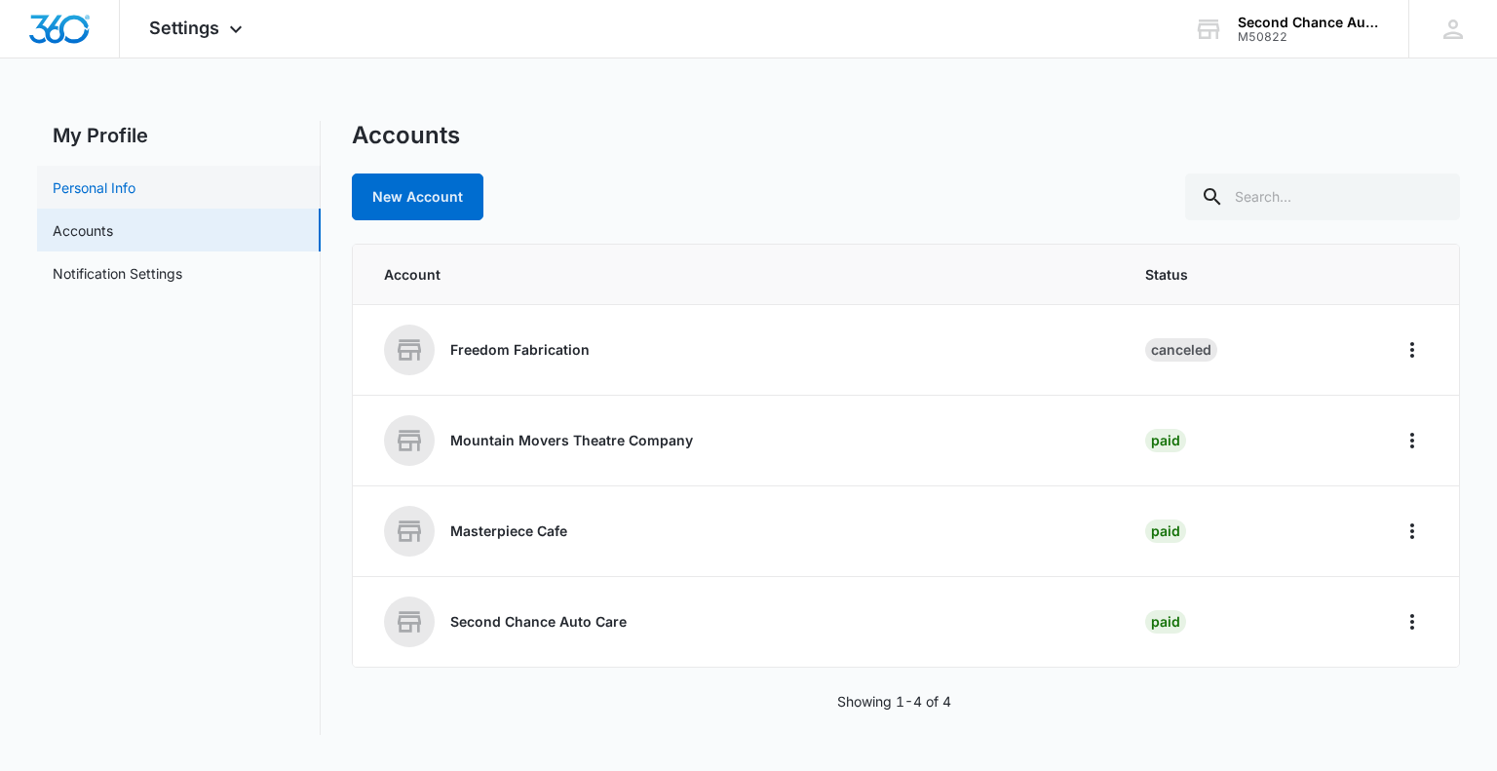
click at [113, 181] on link "Personal Info" at bounding box center [94, 187] width 83 height 20
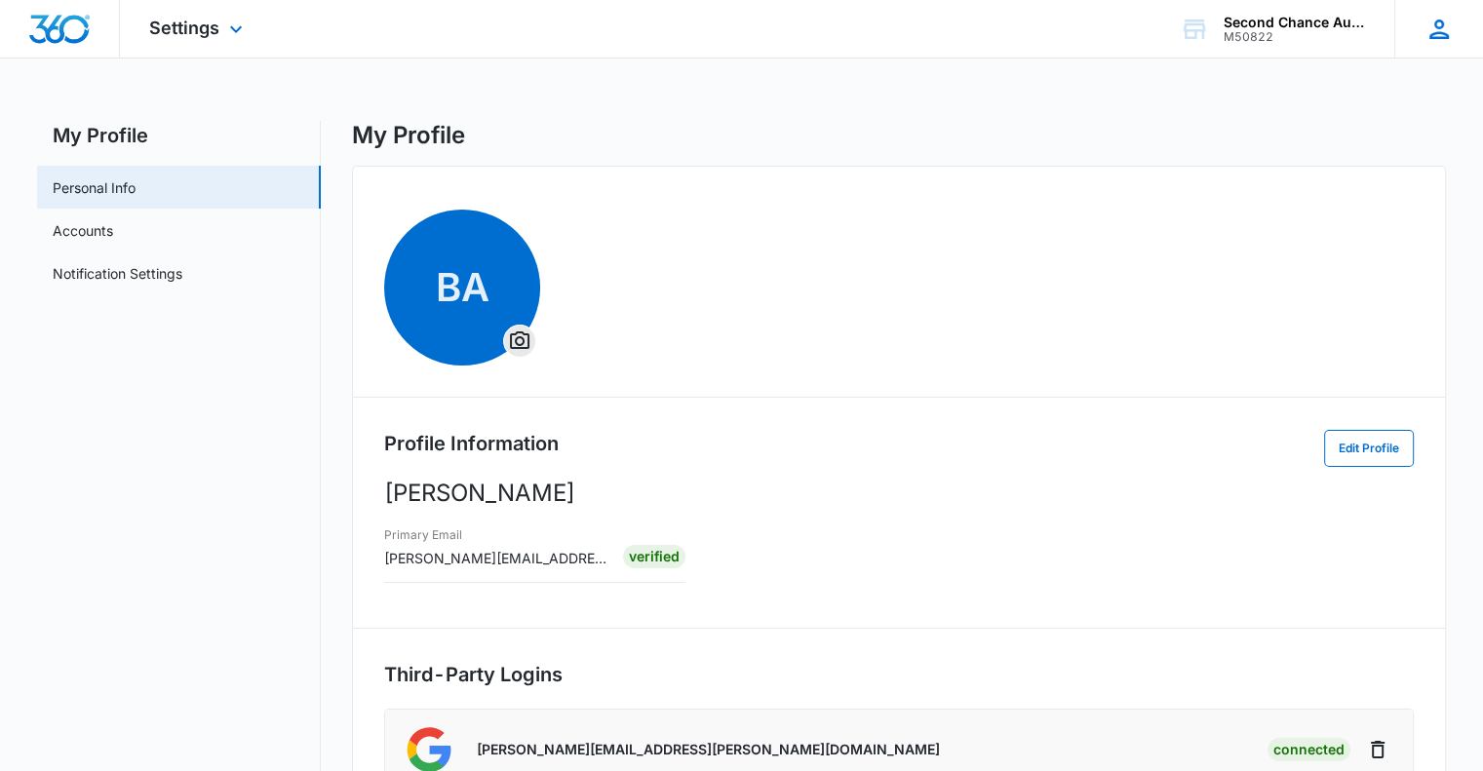
click at [1445, 22] on icon at bounding box center [1438, 29] width 29 height 29
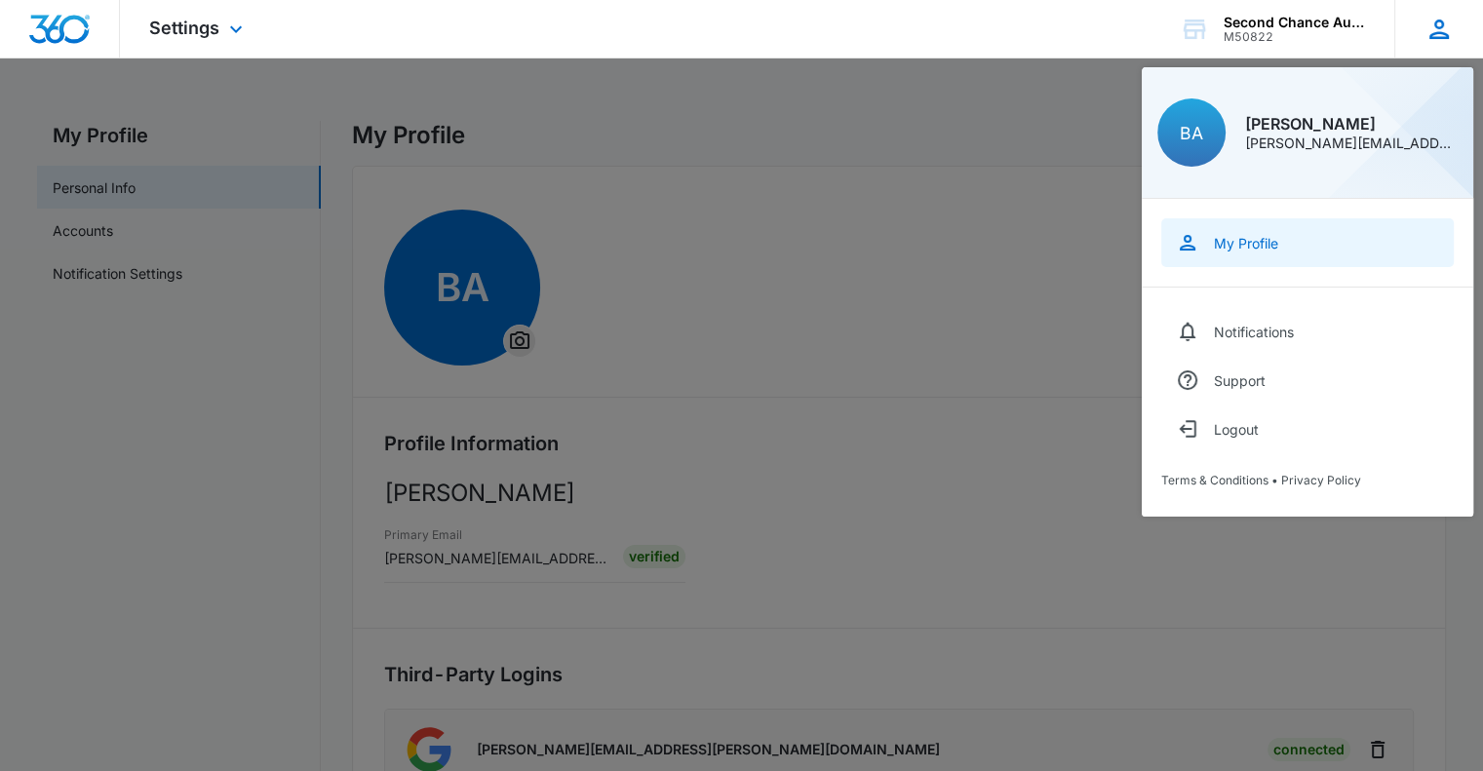
click at [1243, 236] on div "My Profile" at bounding box center [1246, 243] width 64 height 17
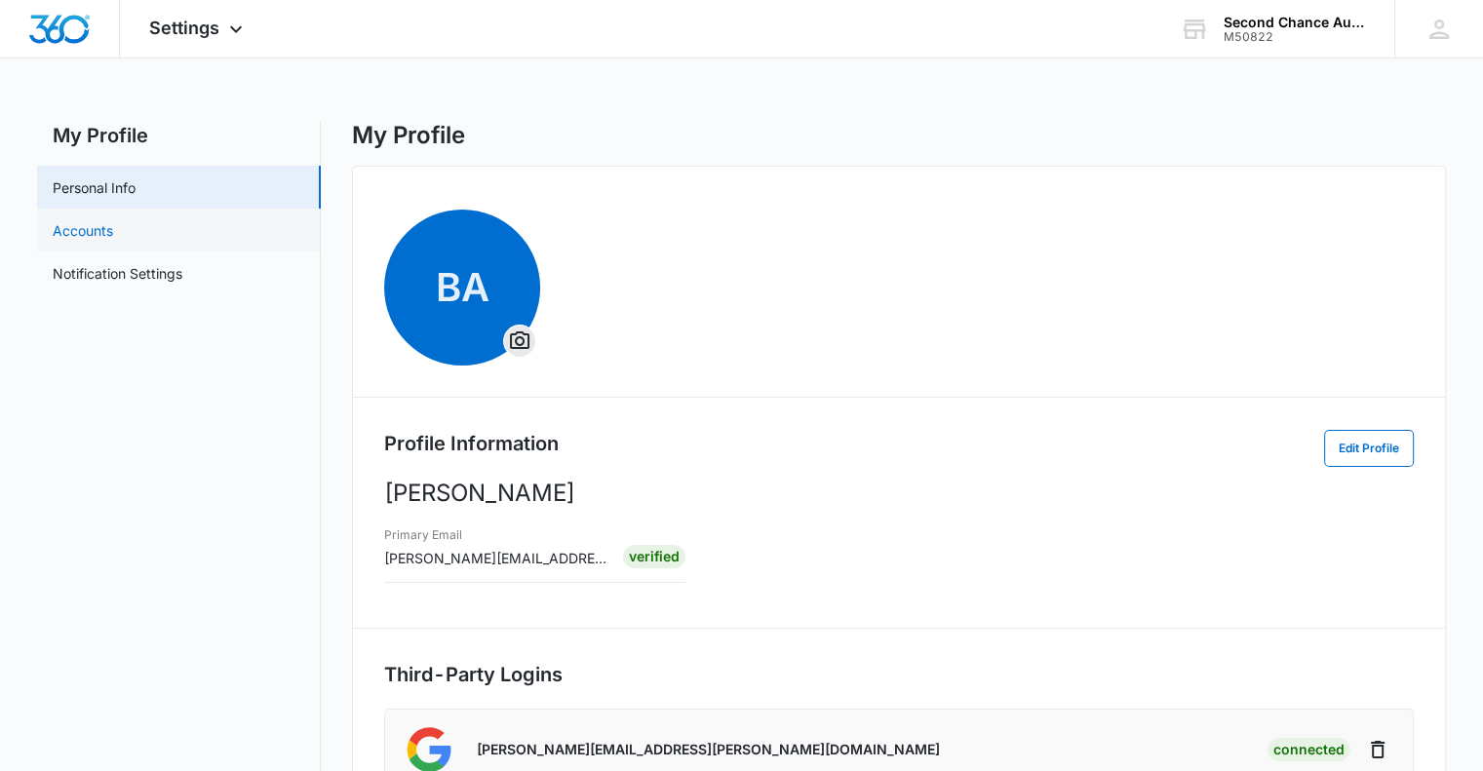
click at [75, 222] on link "Accounts" at bounding box center [83, 230] width 60 height 20
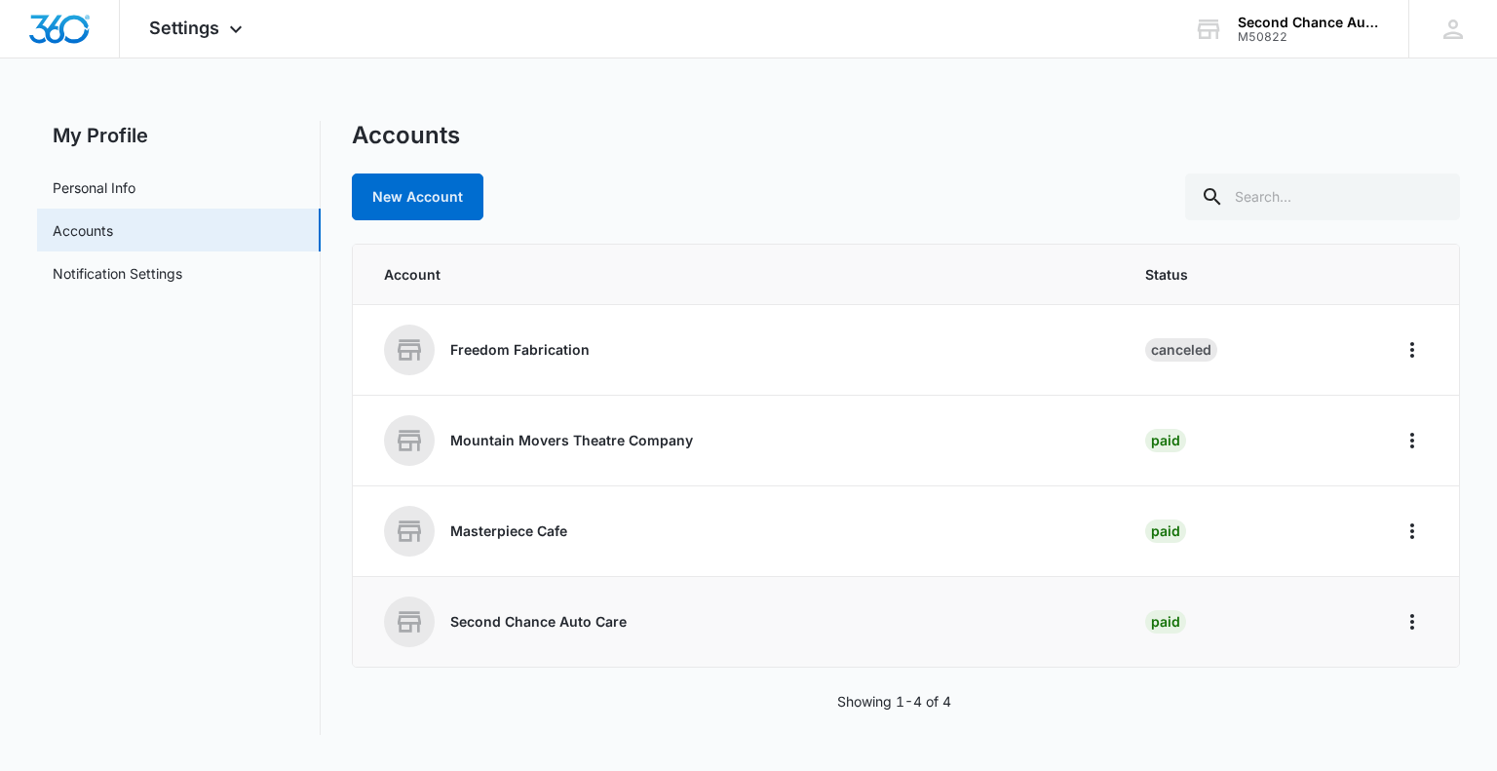
click at [538, 616] on p "Second Chance Auto Care" at bounding box center [538, 621] width 176 height 19
click at [1408, 621] on icon "Home" at bounding box center [1412, 621] width 23 height 23
click at [1048, 155] on div "Accounts New Account" at bounding box center [905, 170] width 1107 height 99
click at [125, 196] on link "Personal Info" at bounding box center [94, 187] width 83 height 20
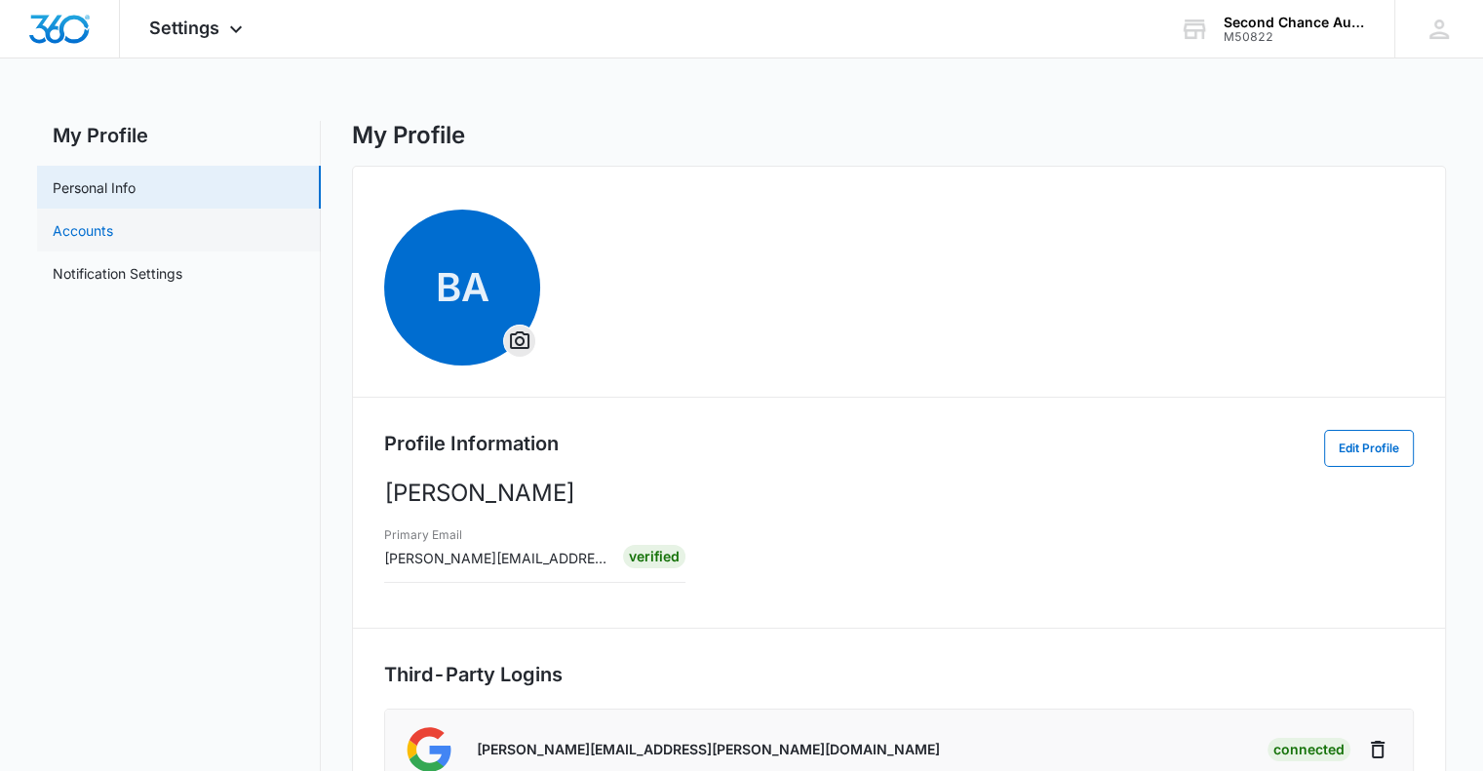
click at [113, 223] on link "Accounts" at bounding box center [83, 230] width 60 height 20
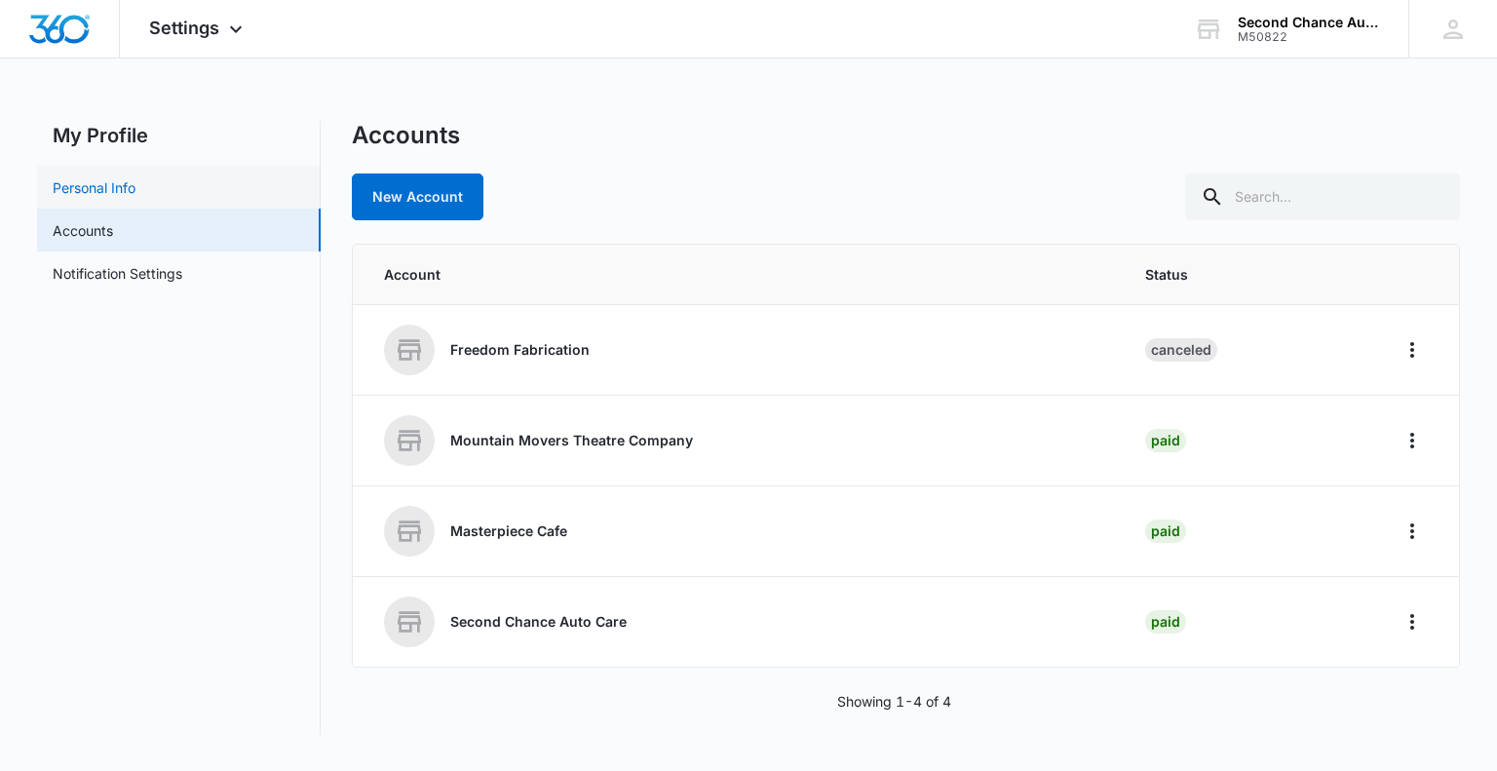
click at [135, 185] on link "Personal Info" at bounding box center [94, 187] width 83 height 20
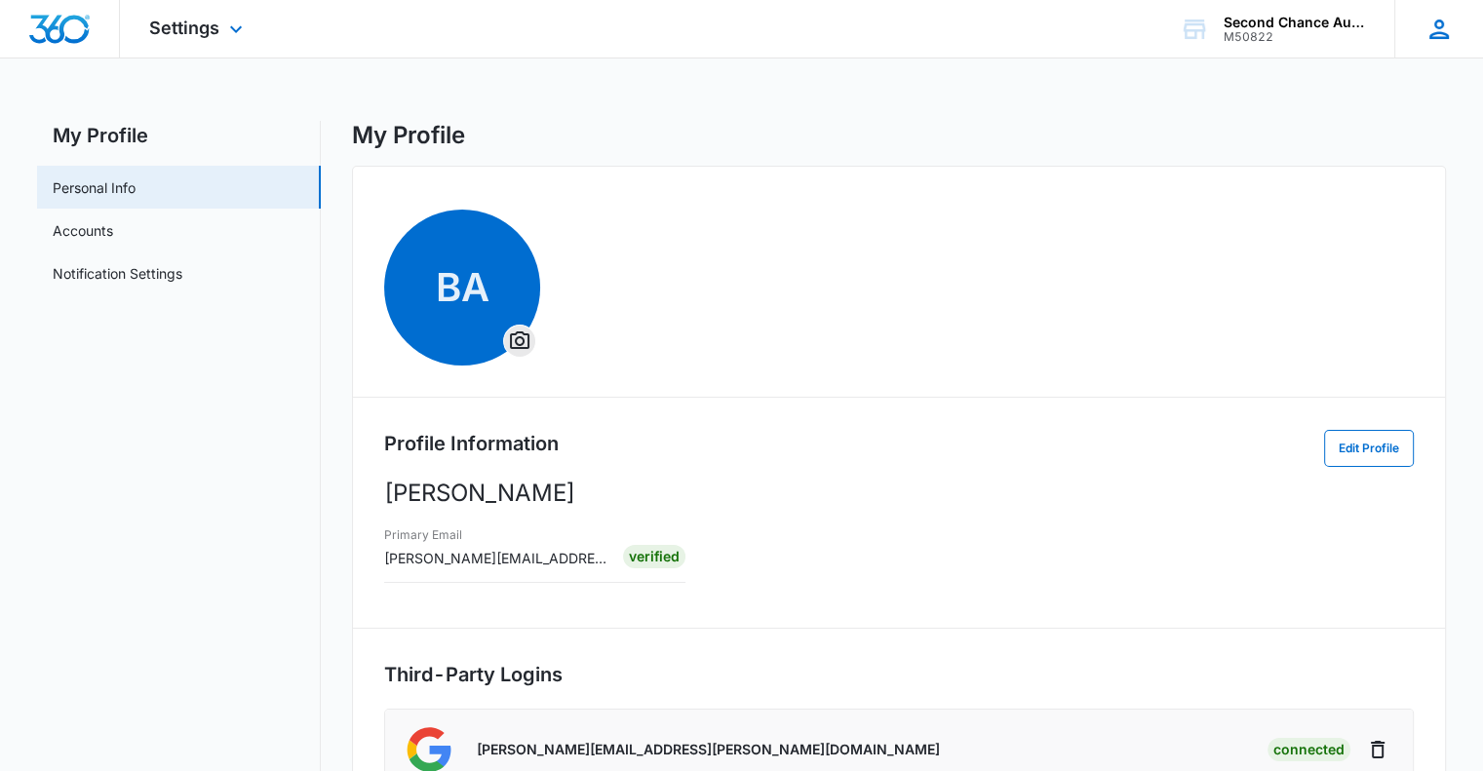
click at [1462, 36] on div "[PERSON_NAME] Archey [EMAIL_ADDRESS][PERSON_NAME][DOMAIN_NAME] My Profile Notif…" at bounding box center [1438, 29] width 89 height 58
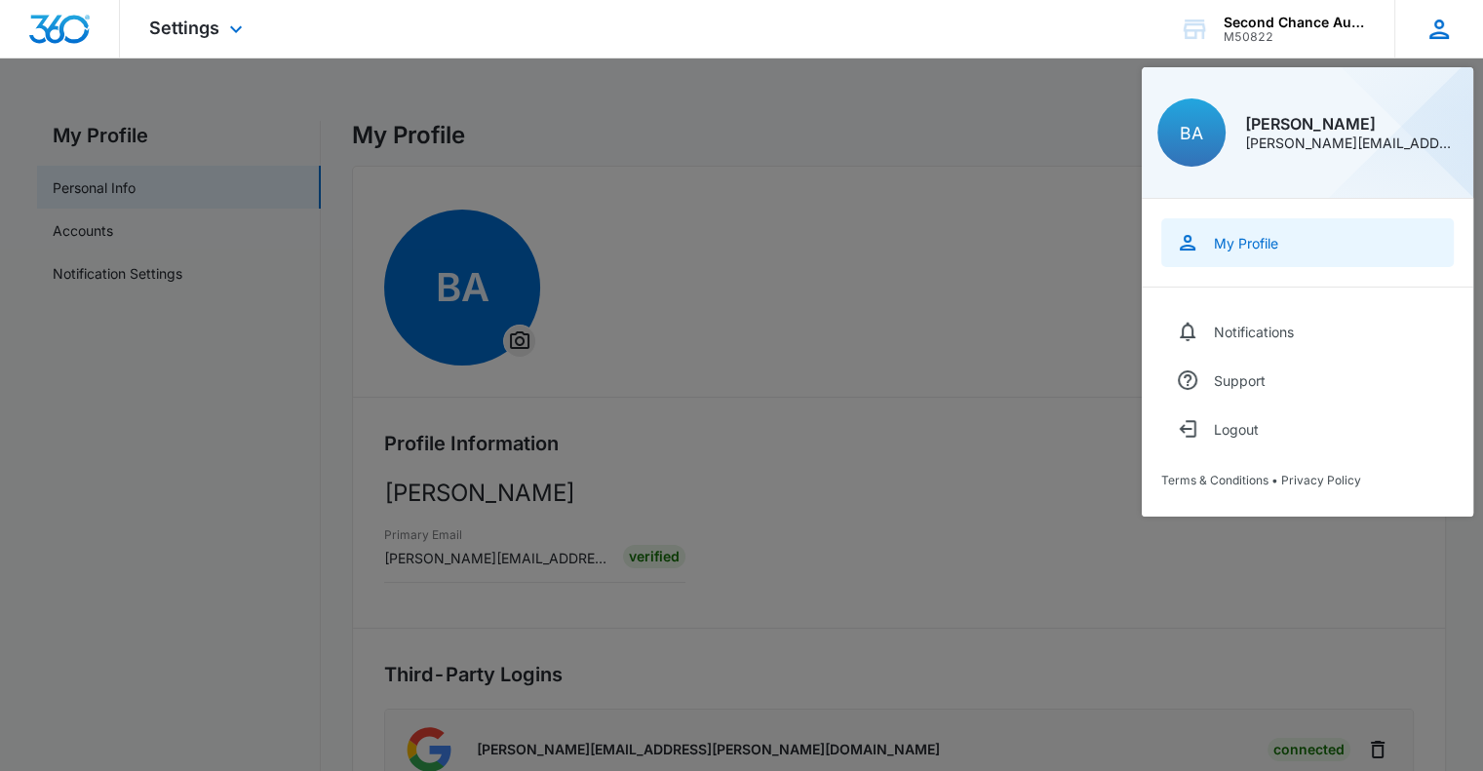
click at [1245, 246] on div "My Profile" at bounding box center [1246, 243] width 64 height 17
